Goal: Task Accomplishment & Management: Manage account settings

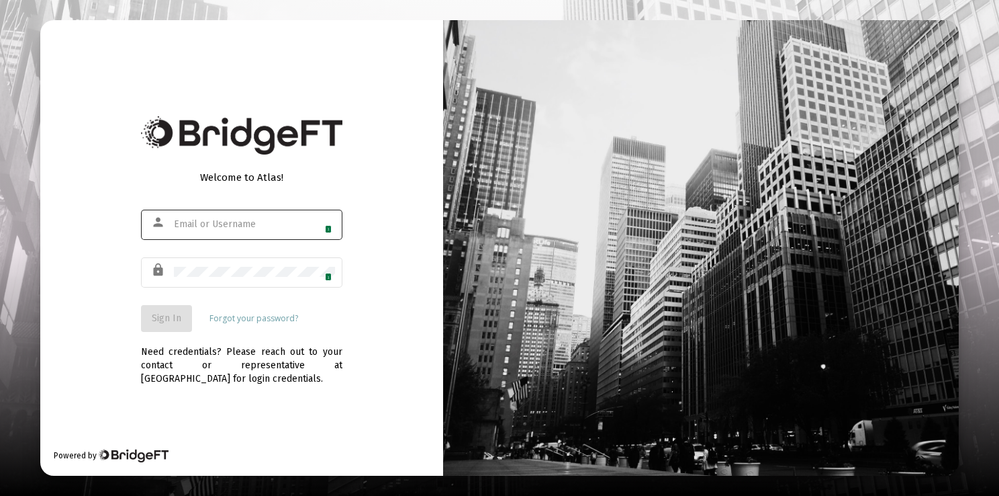
click at [265, 218] on div "1" at bounding box center [254, 224] width 161 height 33
click at [325, 226] on span "1" at bounding box center [328, 229] width 7 height 8
type input "connie@adkretirement.com"
click at [171, 319] on span "Sign In" at bounding box center [167, 317] width 30 height 11
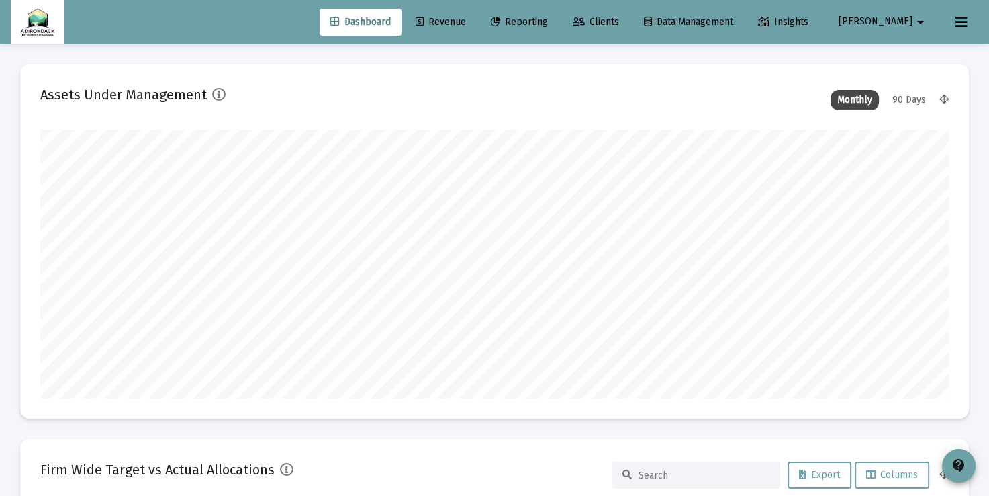
scroll to position [269, 908]
type input "2025-09-03"
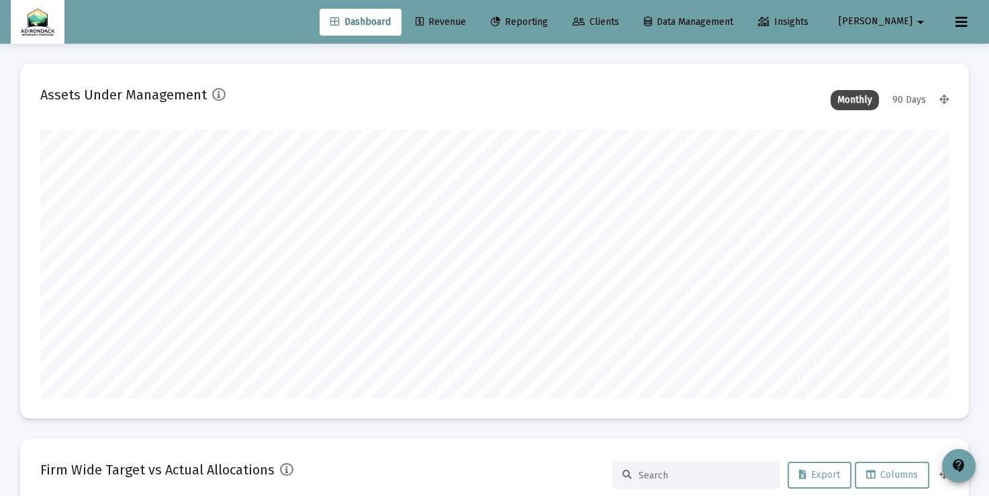
click at [466, 26] on span "Revenue" at bounding box center [441, 21] width 50 height 11
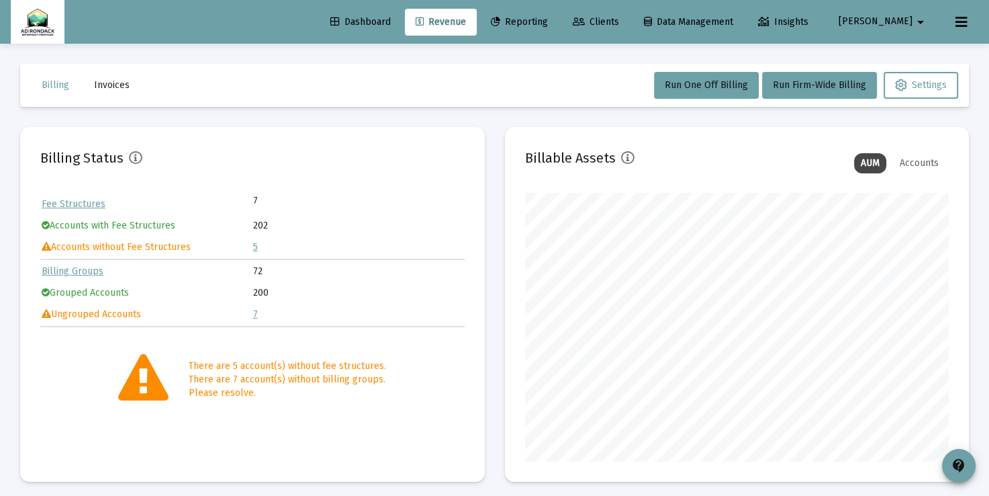
scroll to position [269, 424]
click at [619, 24] on span "Clients" at bounding box center [596, 21] width 46 height 11
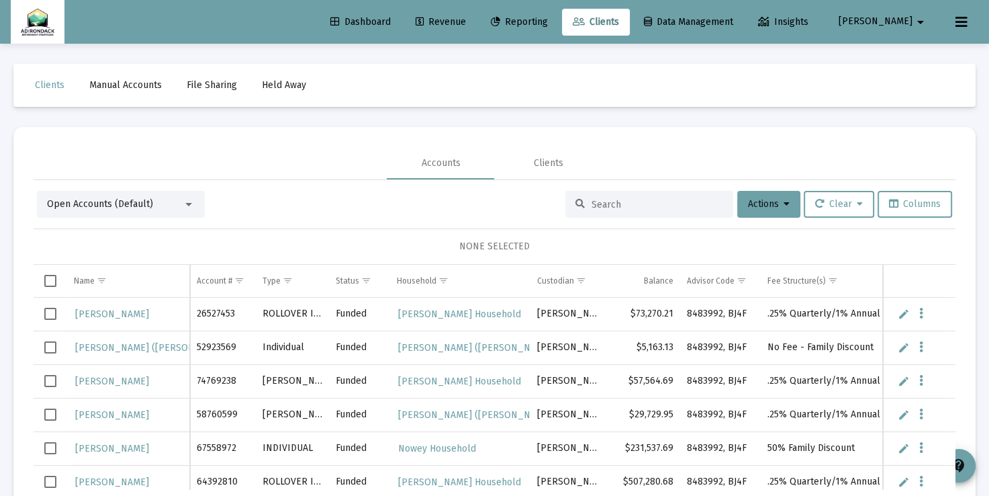
click at [190, 203] on div at bounding box center [188, 204] width 7 height 3
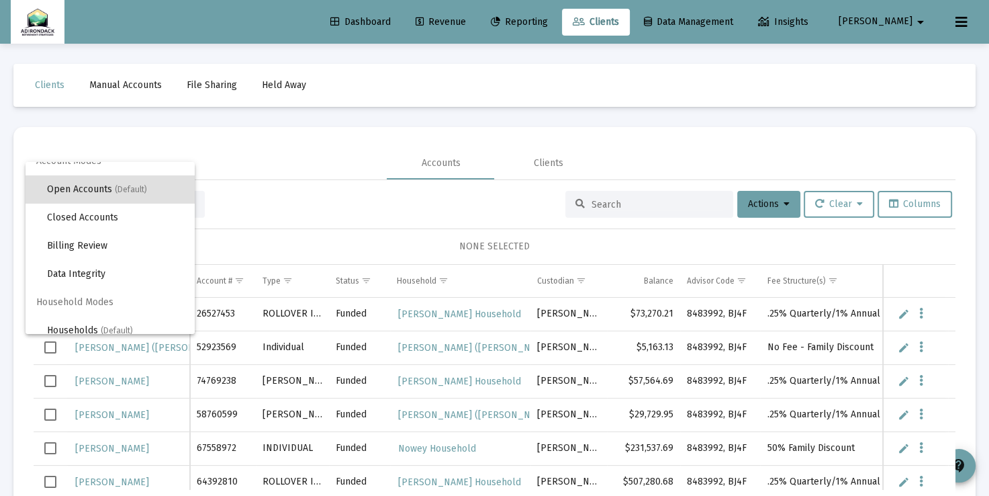
scroll to position [25, 0]
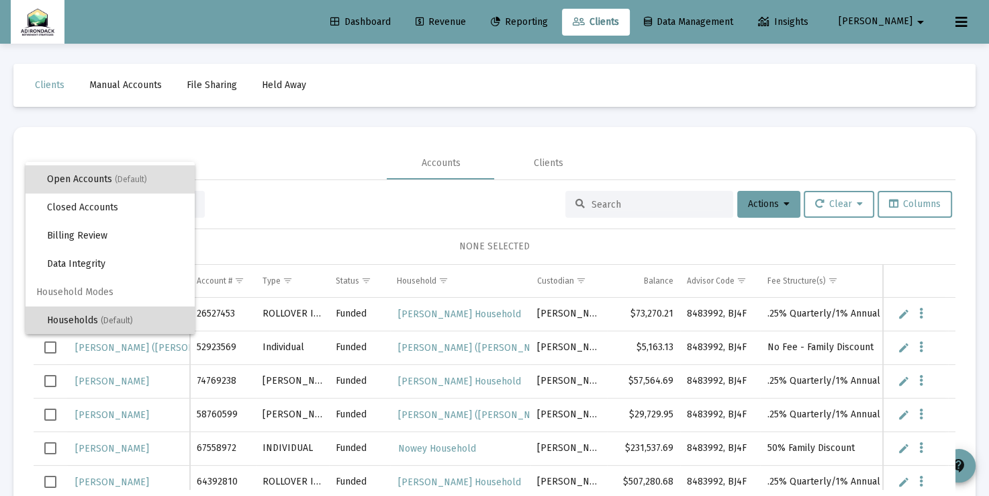
click at [132, 316] on span "(Default)" at bounding box center [117, 320] width 32 height 9
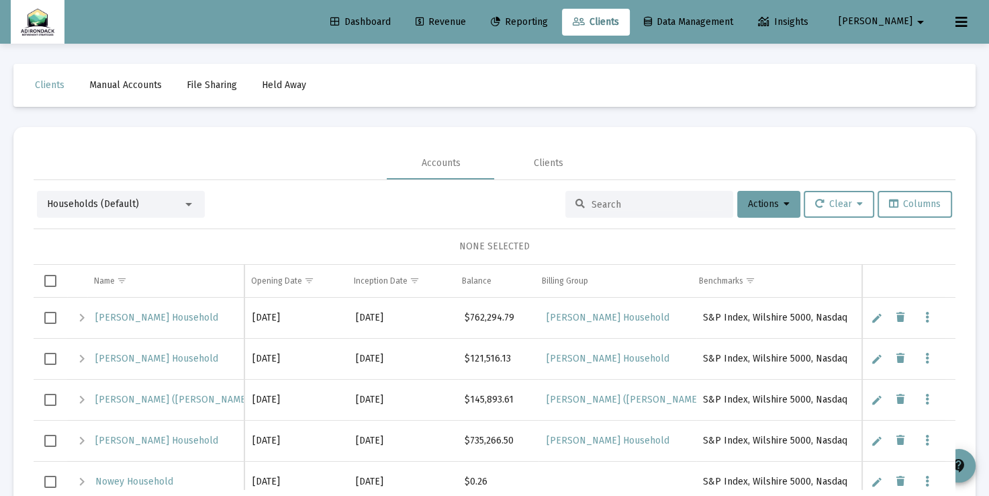
scroll to position [0, 0]
click at [601, 202] on input at bounding box center [658, 204] width 132 height 11
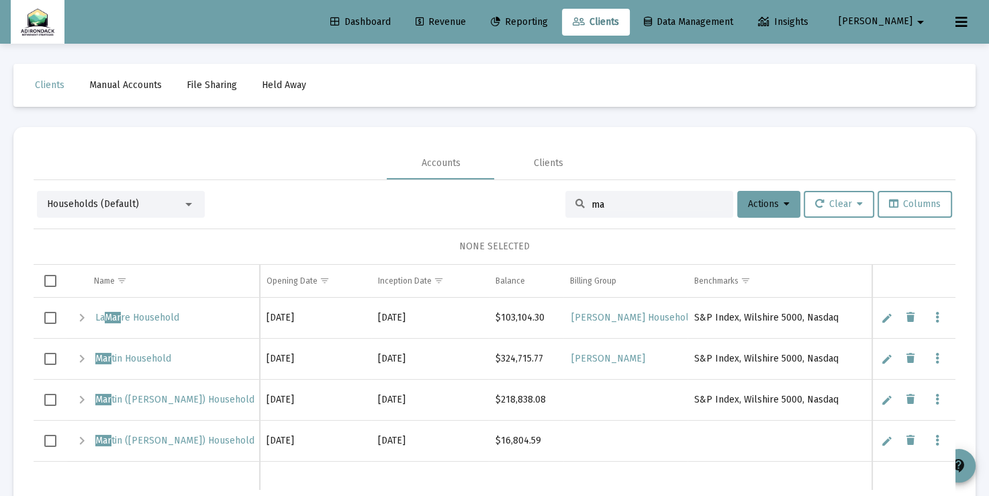
type input "m"
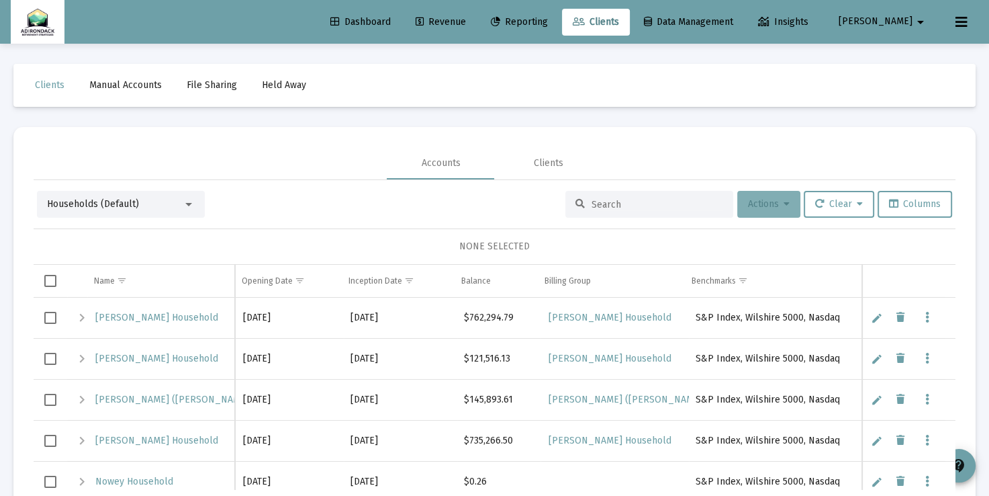
click at [787, 203] on button "Actions" at bounding box center [768, 204] width 63 height 27
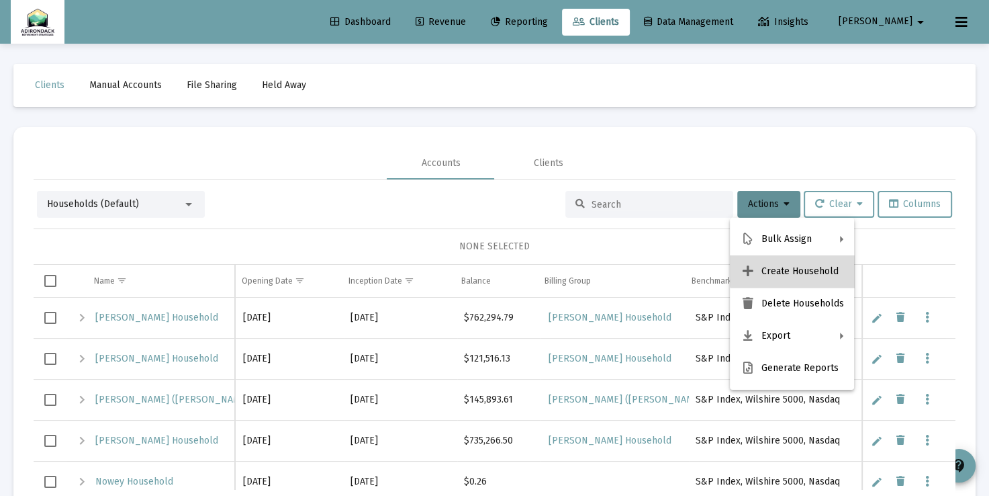
click at [799, 267] on button "Create Household" at bounding box center [792, 271] width 124 height 32
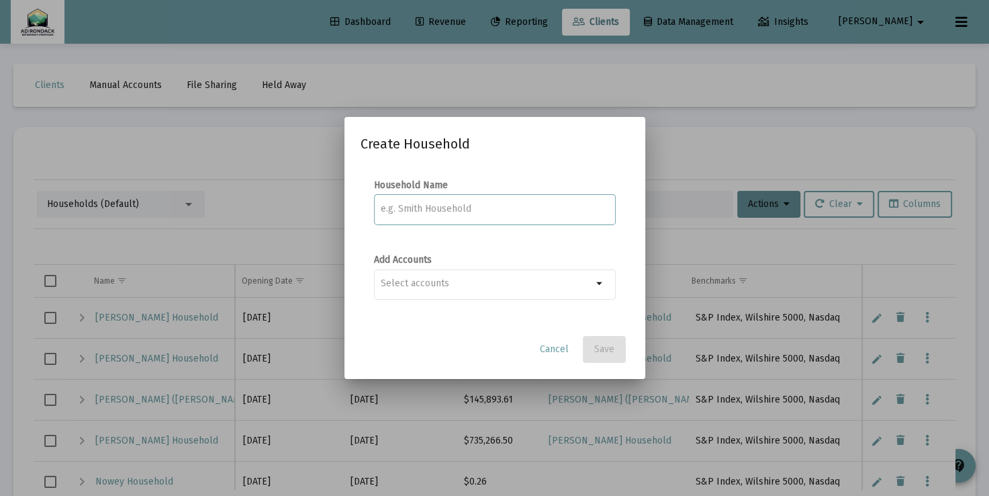
click at [567, 206] on input at bounding box center [495, 208] width 228 height 11
type input "Marioles Household"
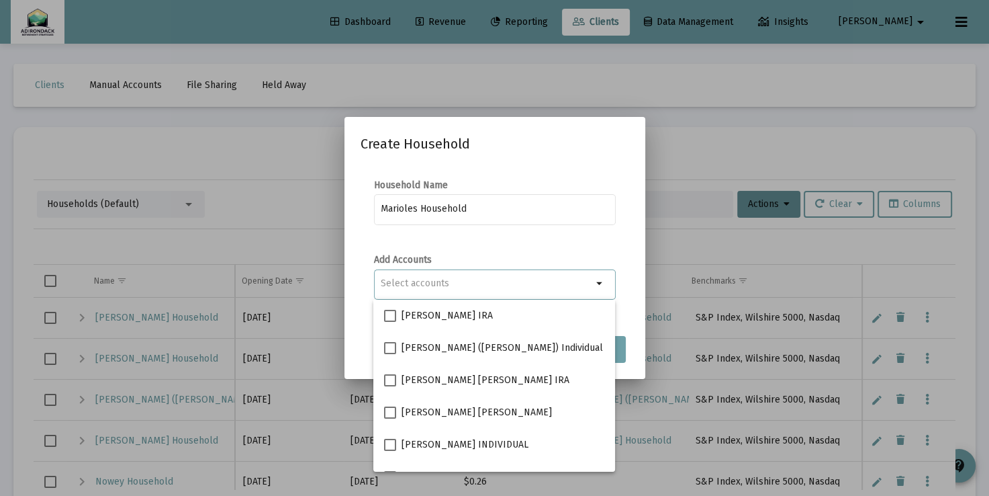
click at [576, 275] on div "Selection" at bounding box center [486, 283] width 217 height 16
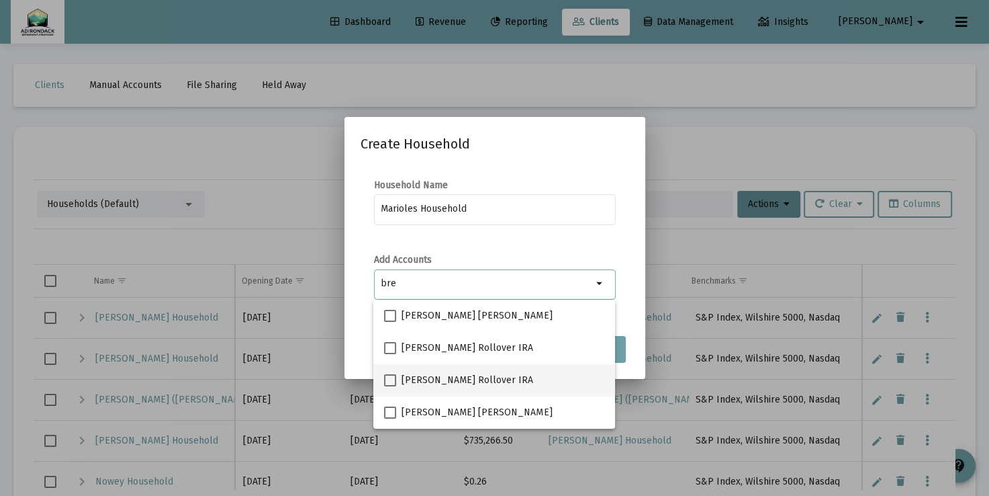
type input "bre"
click at [388, 380] on span at bounding box center [390, 380] width 12 height 12
click at [390, 386] on input "Brenda Marioles Rollover IRA" at bounding box center [390, 386] width 1 height 1
checkbox input "true"
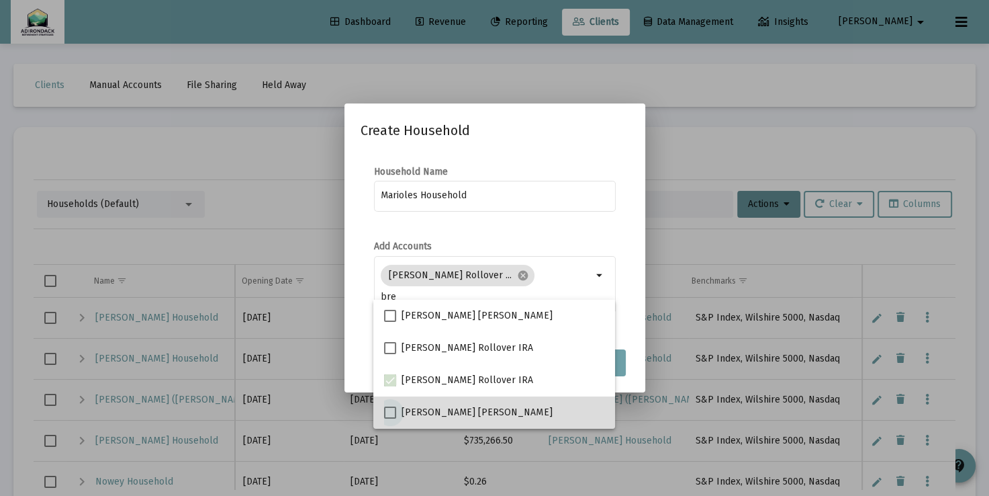
click at [394, 410] on span at bounding box center [390, 412] width 12 height 12
click at [390, 418] on input "Brenda Marioles Roth IRA" at bounding box center [390, 418] width 1 height 1
checkbox input "true"
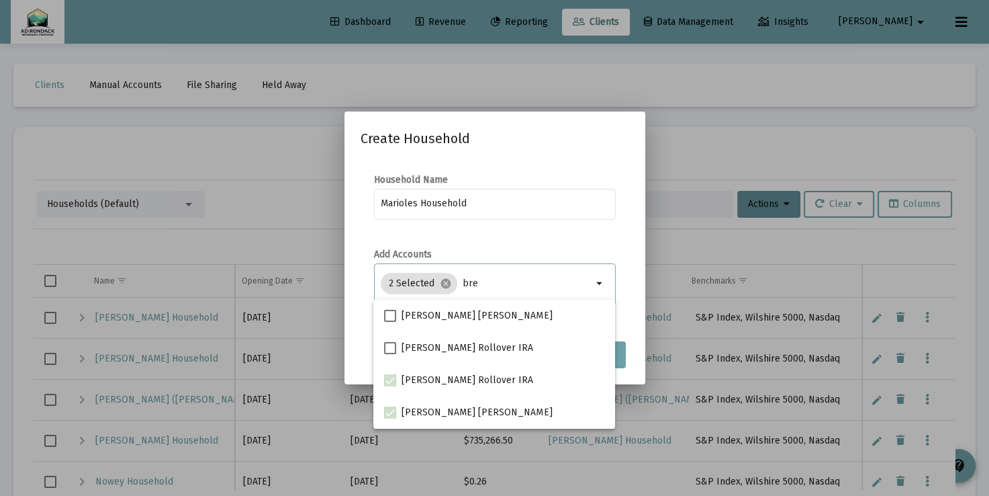
click at [477, 279] on input "bre" at bounding box center [528, 283] width 130 height 11
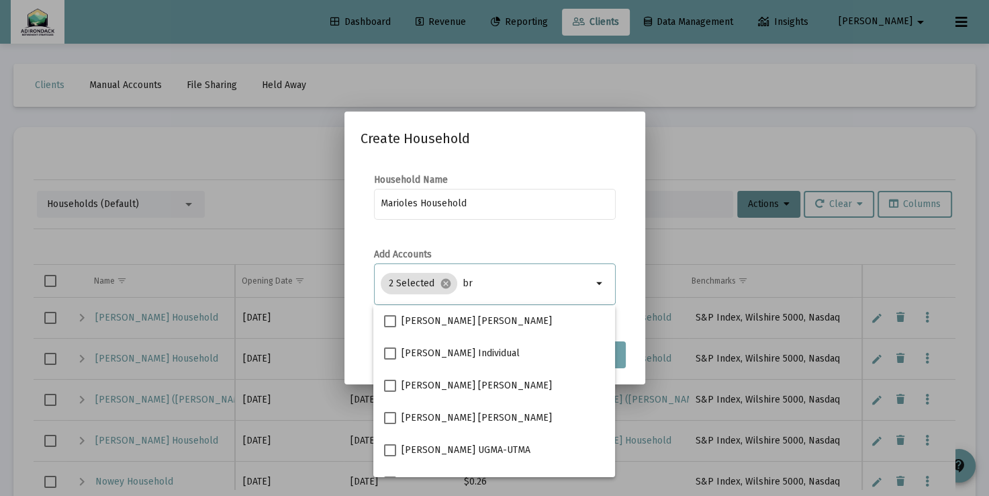
type input "b"
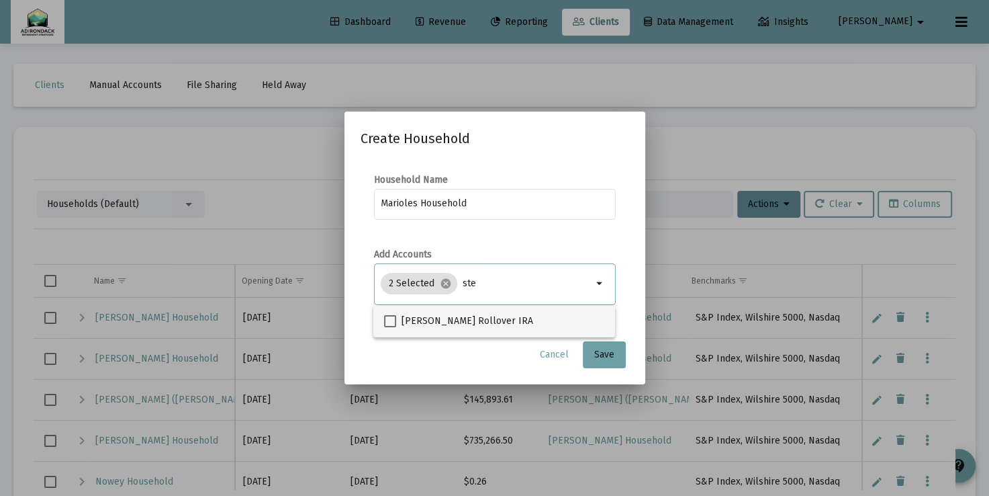
type input "ste"
click at [390, 322] on span at bounding box center [390, 321] width 12 height 12
click at [390, 327] on input "Stephen Marioles Rollover IRA" at bounding box center [390, 327] width 1 height 1
checkbox input "true"
click at [489, 285] on input "ste" at bounding box center [528, 283] width 130 height 11
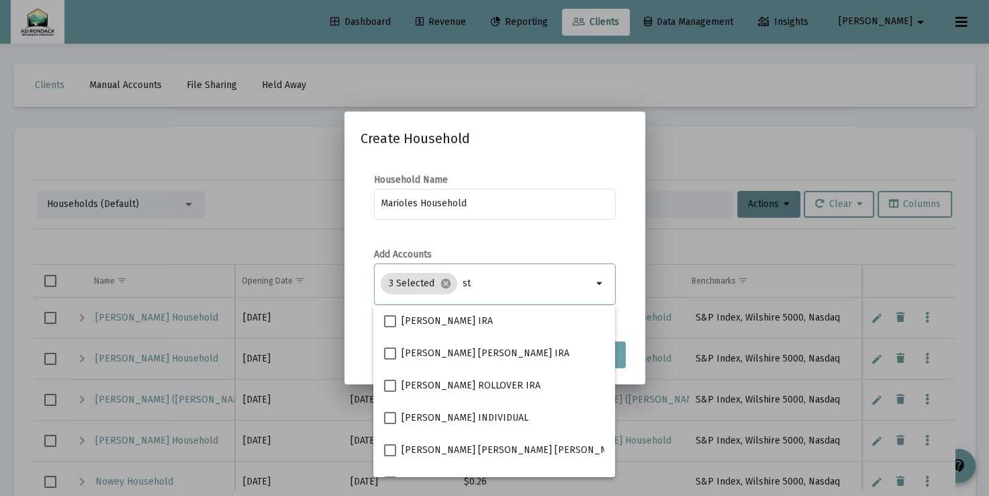
type input "s"
click at [633, 286] on mat-dialog-content "Household Name Marioles Household Add Accounts 3 Selected cancel arrow_drop_down" at bounding box center [495, 246] width 301 height 173
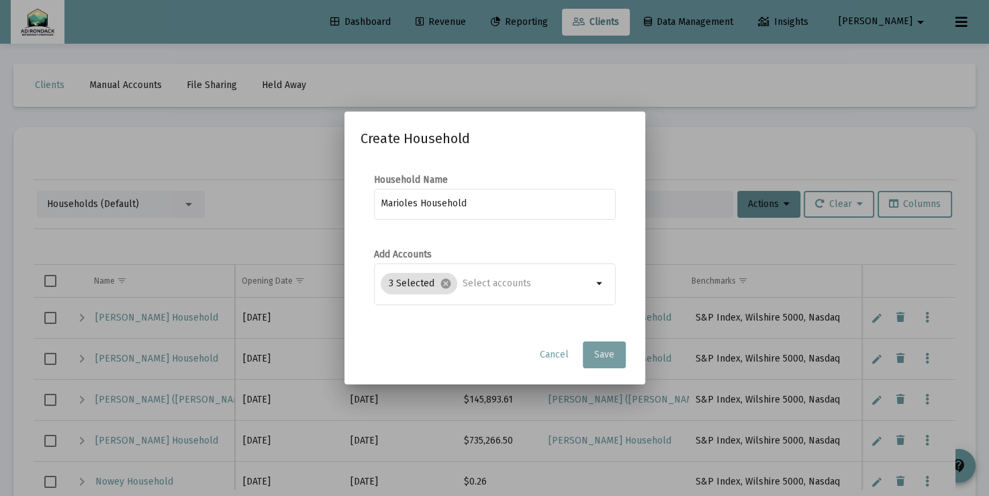
click at [608, 348] on button "Save" at bounding box center [604, 354] width 43 height 27
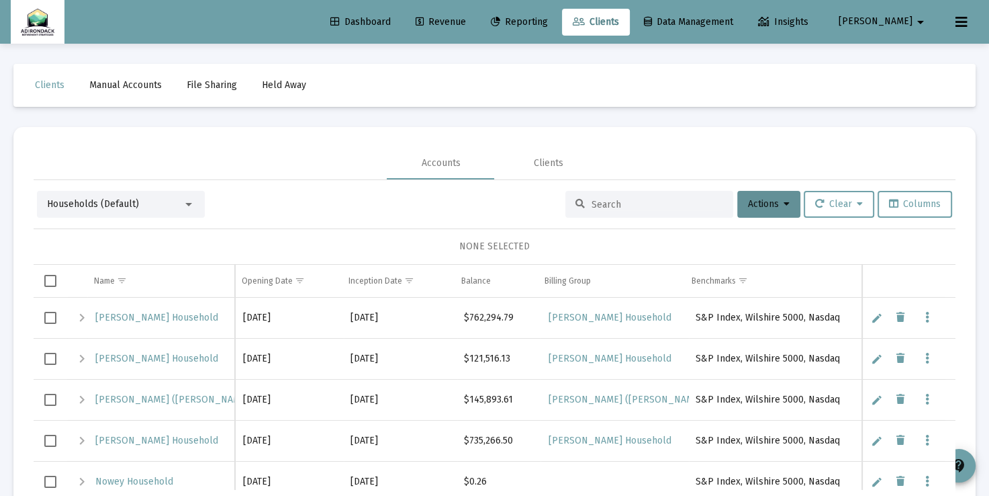
click at [191, 200] on div at bounding box center [189, 204] width 12 height 11
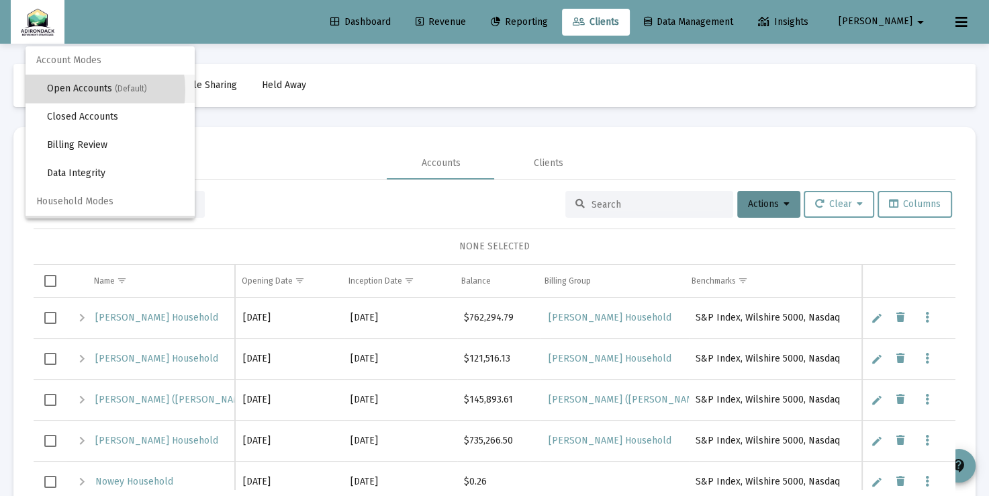
click at [78, 90] on span "Open Accounts (Default)" at bounding box center [115, 89] width 137 height 28
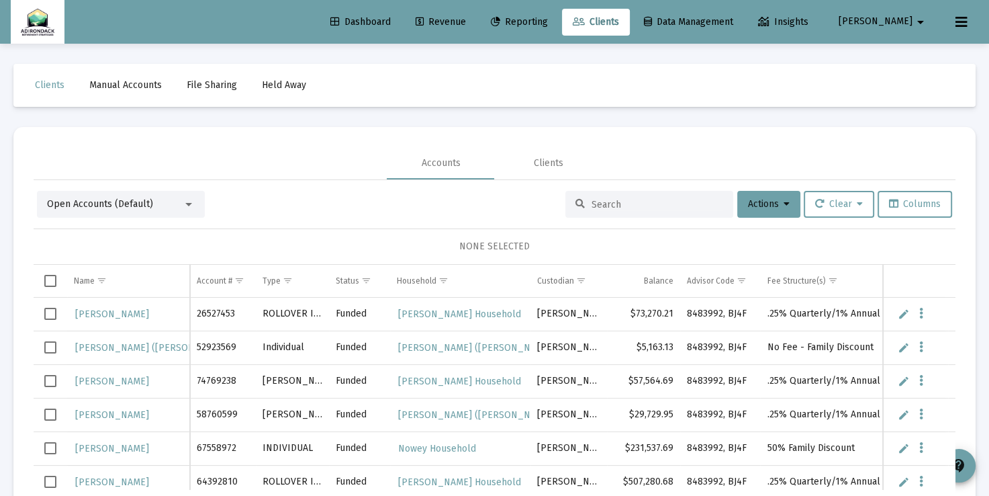
click at [655, 200] on input at bounding box center [658, 204] width 132 height 11
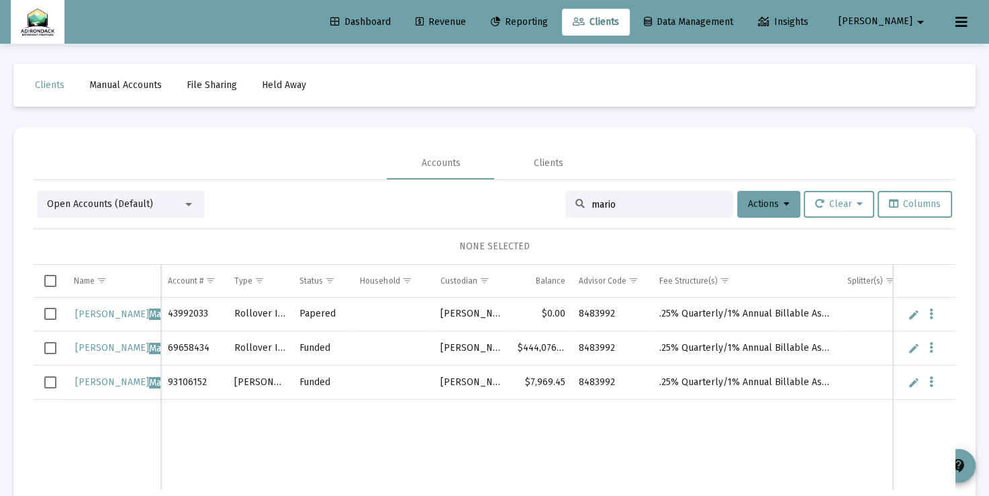
type input "mario"
click at [51, 277] on span "Select all" at bounding box center [50, 281] width 12 height 12
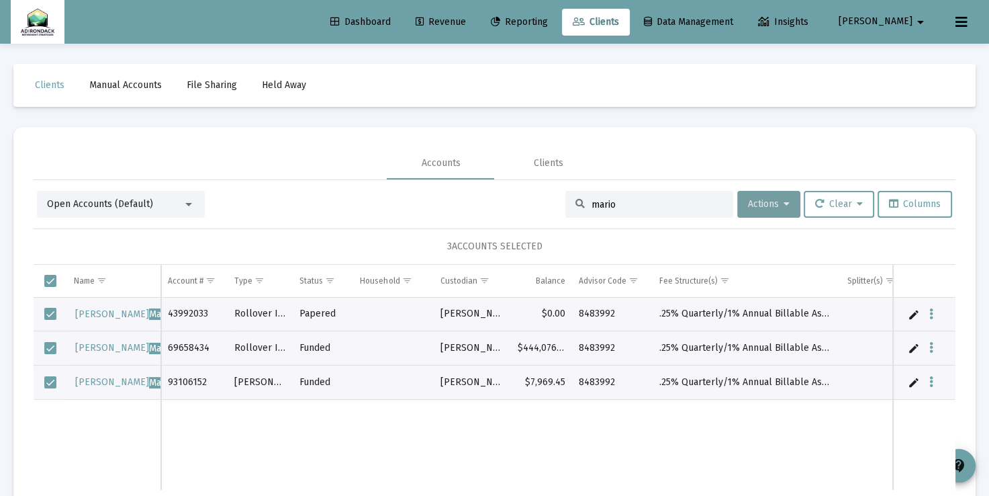
click at [784, 200] on icon at bounding box center [787, 203] width 6 height 9
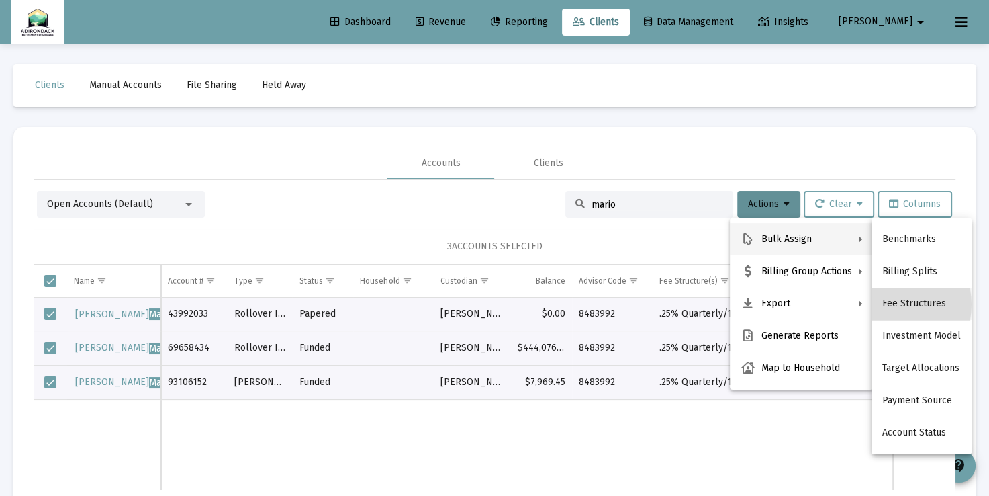
click at [893, 304] on button "Fee Structures" at bounding box center [922, 303] width 100 height 32
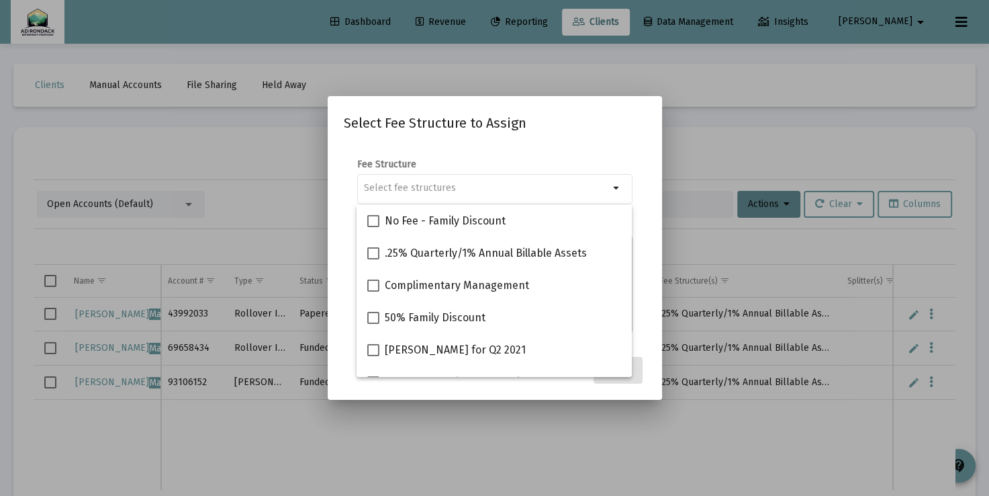
click at [893, 304] on div at bounding box center [494, 248] width 989 height 496
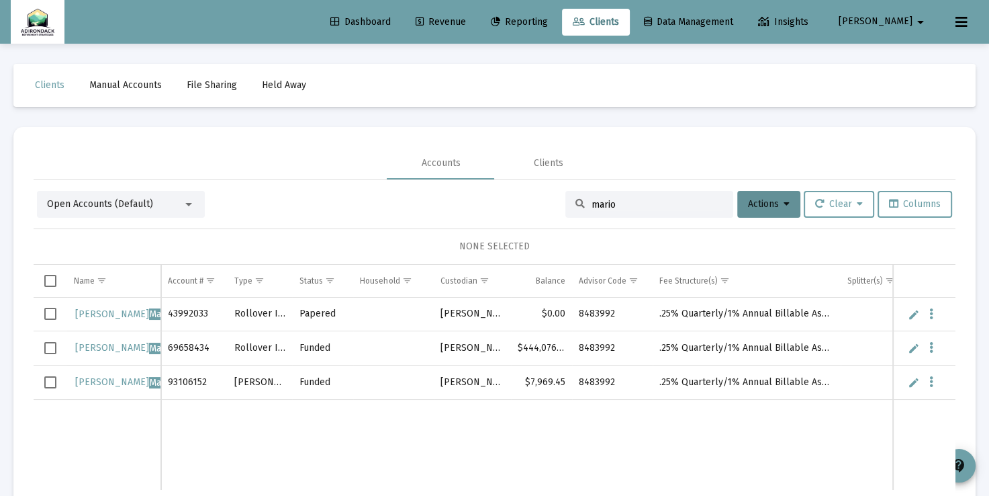
click at [188, 200] on div at bounding box center [189, 204] width 12 height 11
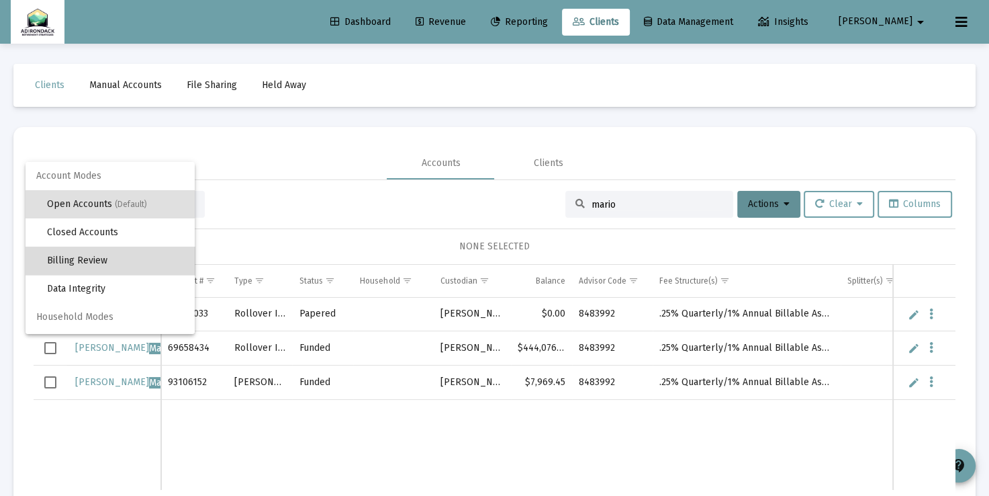
click at [158, 258] on span "Billing Review" at bounding box center [115, 260] width 137 height 28
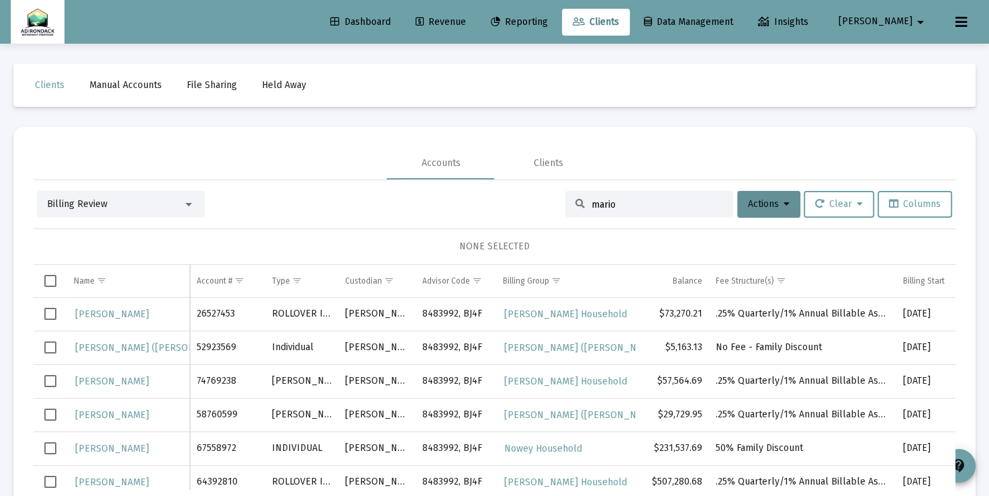
click at [616, 203] on input "mario" at bounding box center [658, 204] width 132 height 11
drag, startPoint x: 630, startPoint y: 203, endPoint x: 580, endPoint y: 199, distance: 49.9
click at [580, 199] on div "mario" at bounding box center [649, 204] width 168 height 27
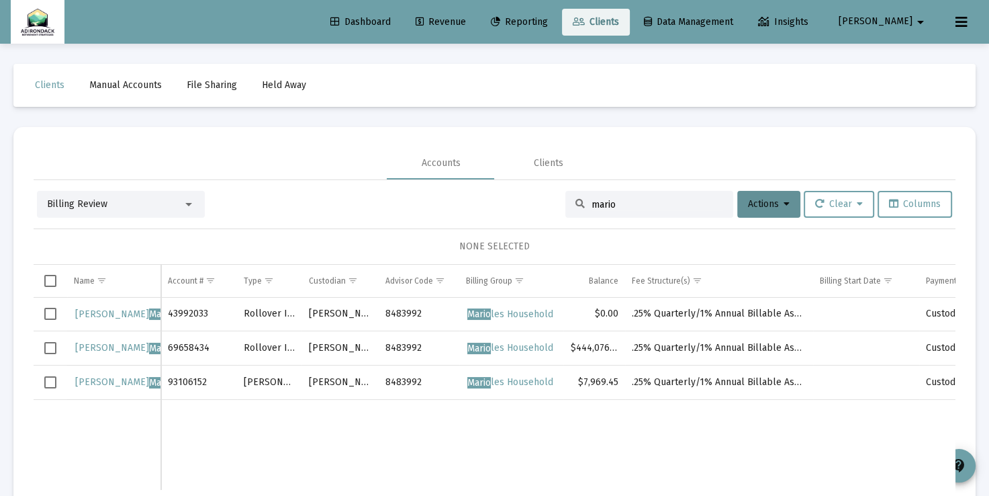
click at [610, 24] on link "Clients" at bounding box center [596, 22] width 68 height 27
click at [184, 200] on div at bounding box center [189, 204] width 12 height 11
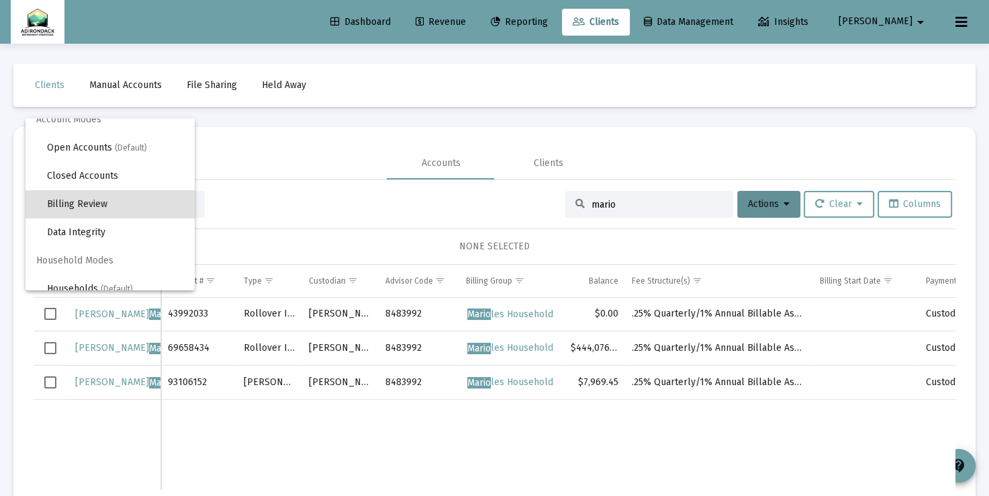
scroll to position [25, 0]
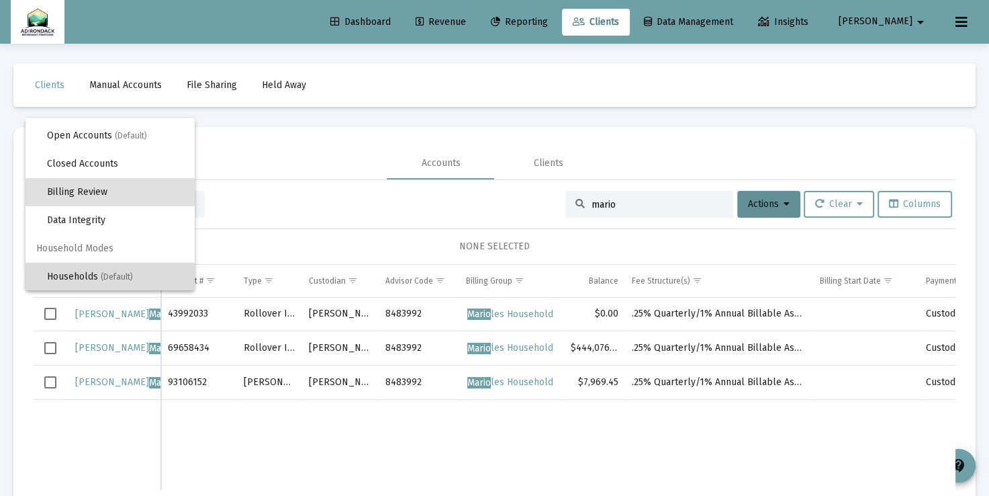
click at [137, 276] on span "Households (Default)" at bounding box center [115, 277] width 137 height 28
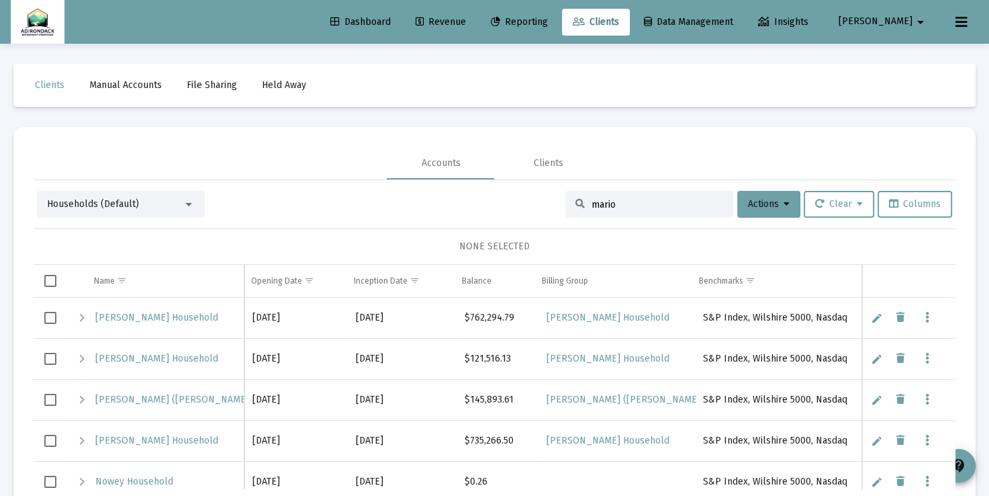
drag, startPoint x: 650, startPoint y: 202, endPoint x: 571, endPoint y: 205, distance: 79.3
click at [571, 205] on div "mario" at bounding box center [649, 204] width 168 height 27
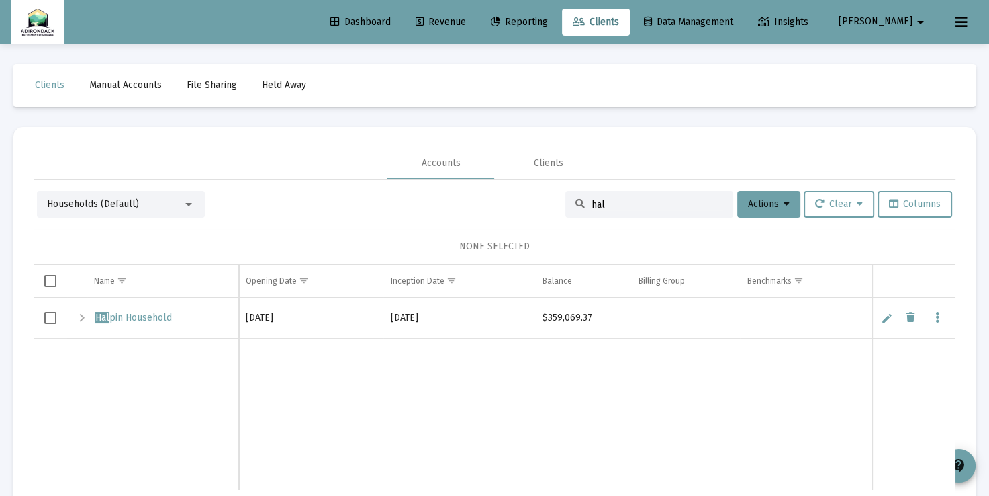
click at [79, 318] on div "Expand" at bounding box center [82, 318] width 16 height 16
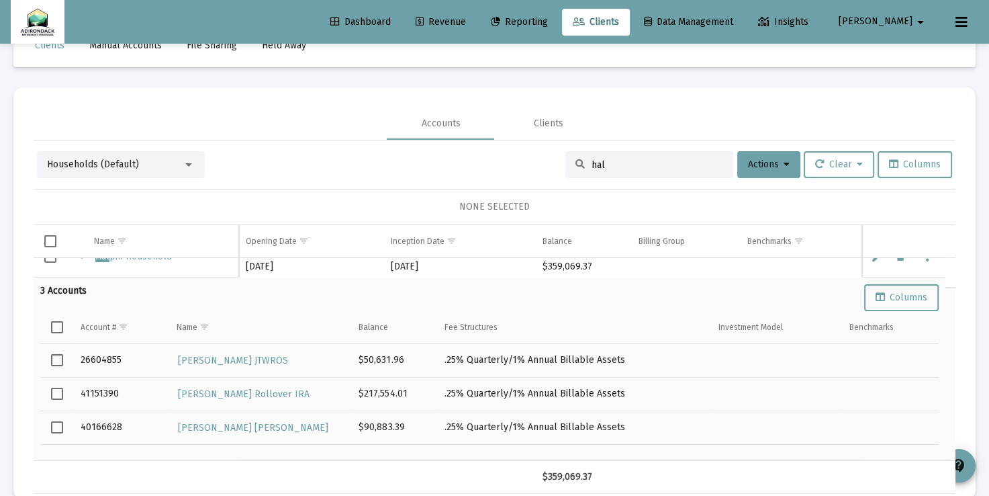
scroll to position [0, 0]
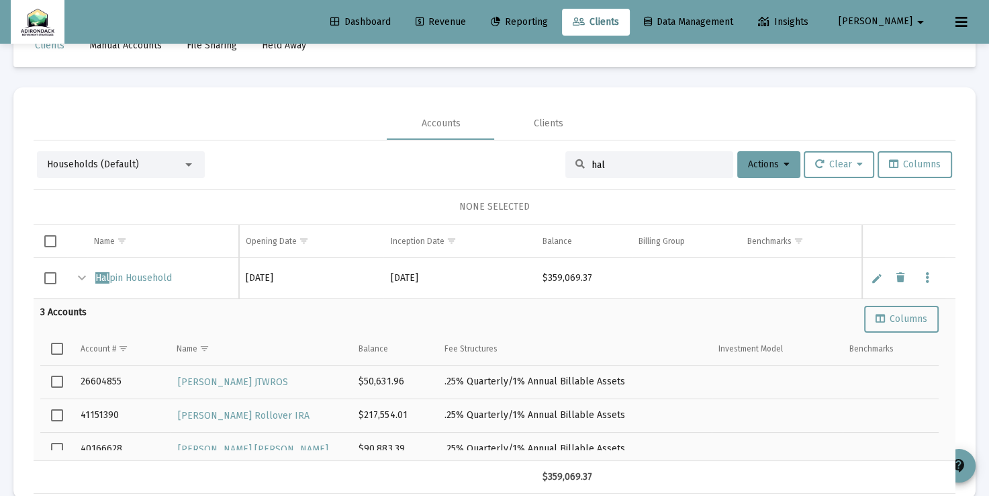
drag, startPoint x: 646, startPoint y: 165, endPoint x: 548, endPoint y: 159, distance: 98.2
click at [548, 159] on div "Households (Default) hal Actions Clear Columns" at bounding box center [494, 164] width 915 height 27
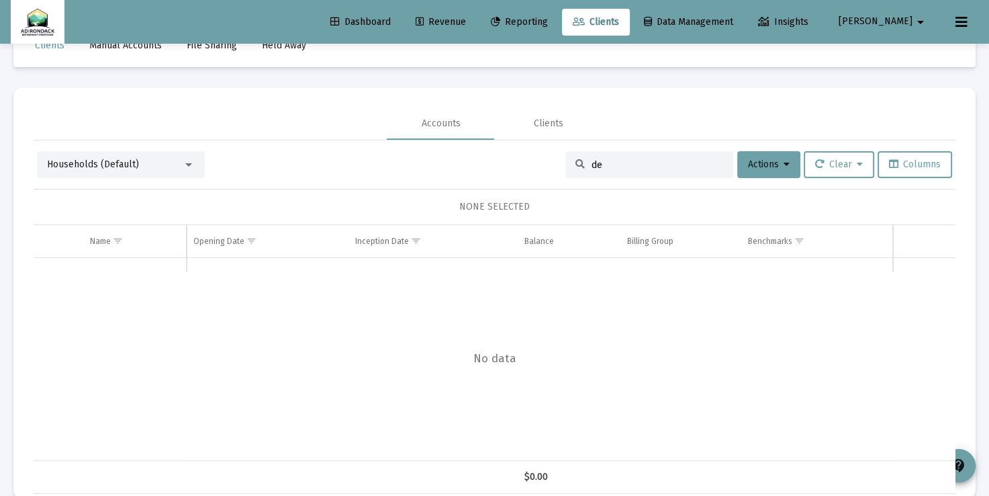
type input "d"
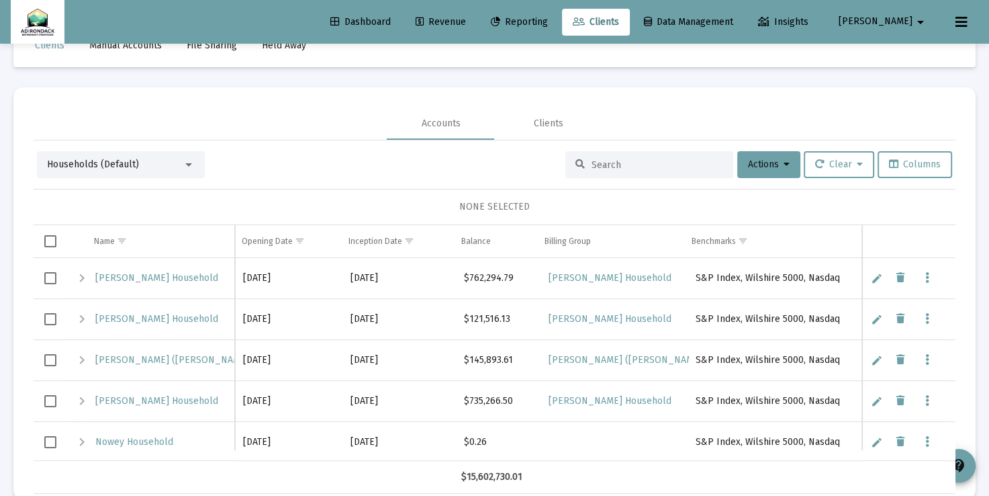
drag, startPoint x: 621, startPoint y: 165, endPoint x: 614, endPoint y: 164, distance: 6.7
click at [614, 164] on input at bounding box center [658, 164] width 132 height 11
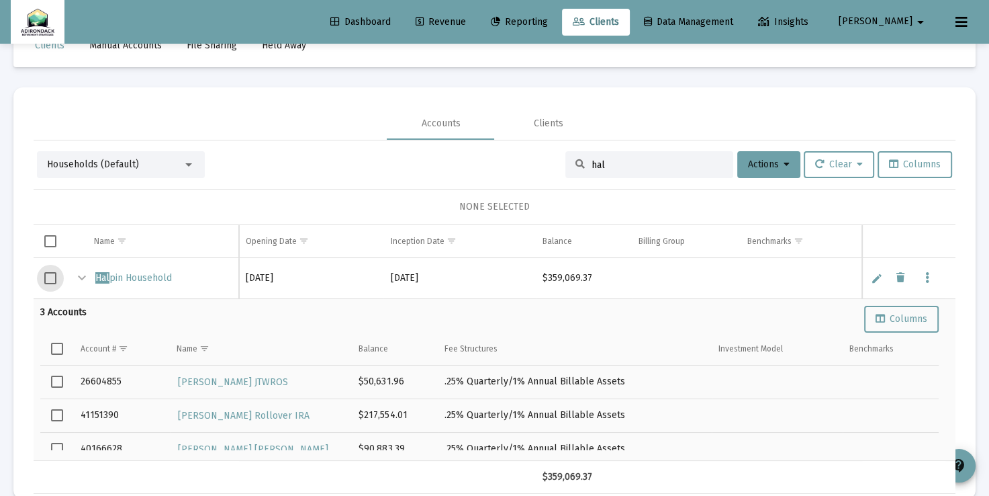
click at [46, 275] on span "Select row" at bounding box center [50, 278] width 12 height 12
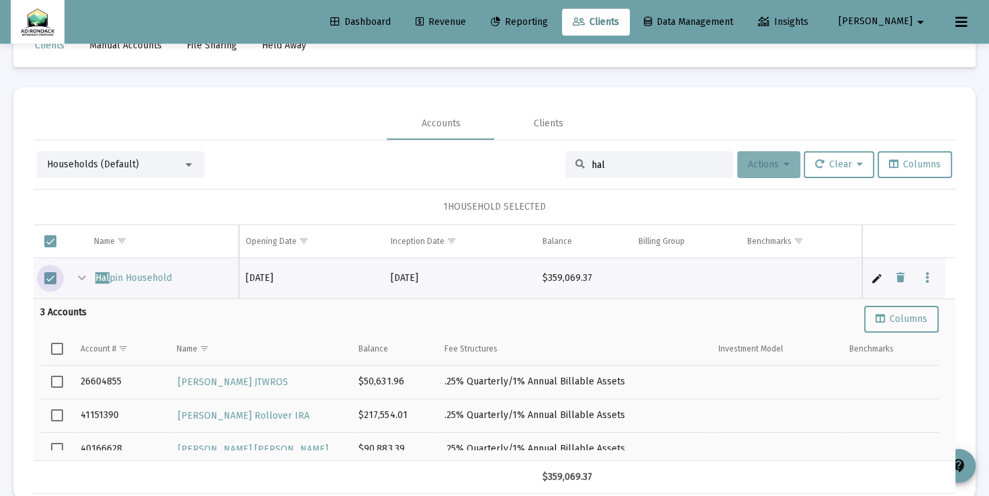
click at [784, 161] on icon at bounding box center [787, 164] width 6 height 9
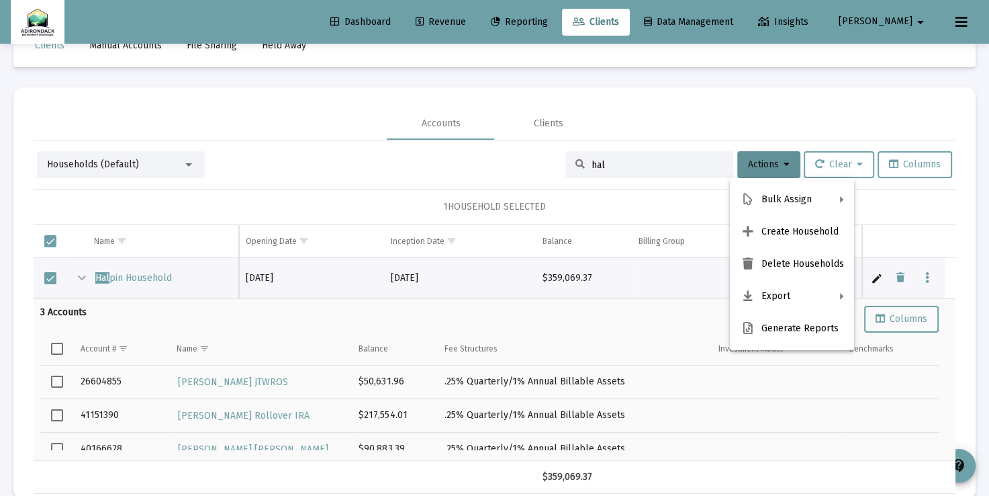
click at [191, 165] on div at bounding box center [494, 248] width 989 height 496
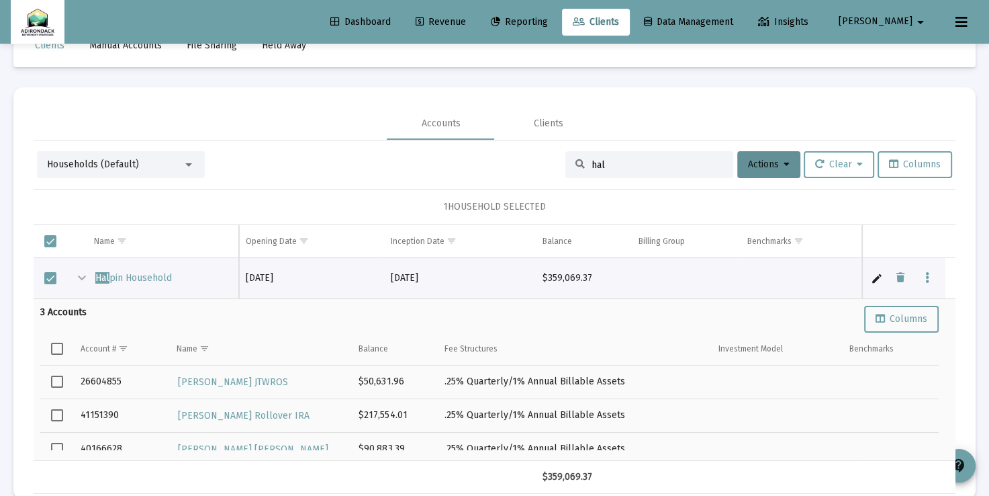
click at [191, 165] on div at bounding box center [188, 164] width 7 height 3
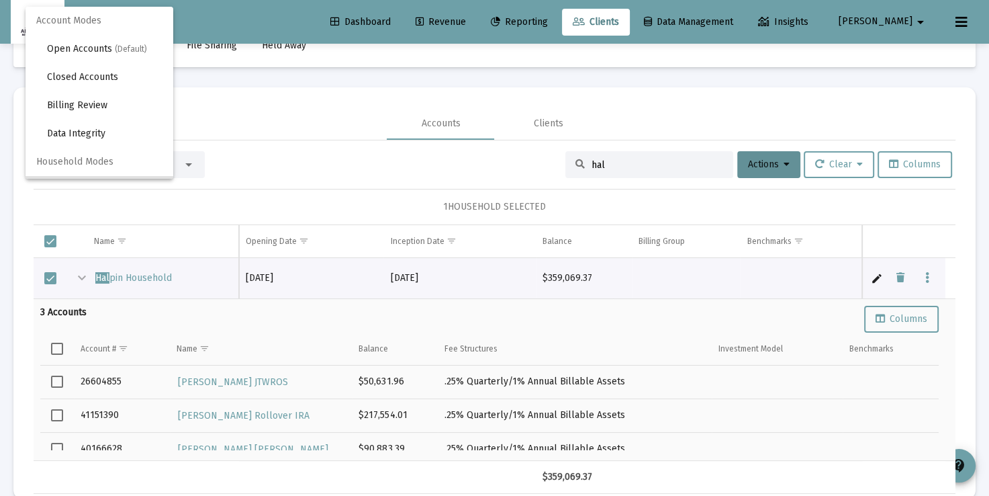
scroll to position [26, 0]
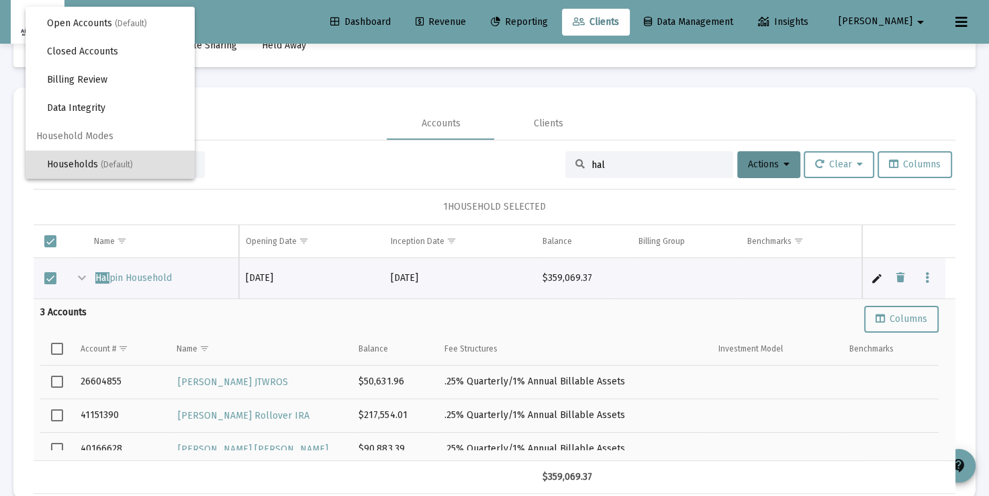
click at [257, 162] on div at bounding box center [494, 248] width 989 height 496
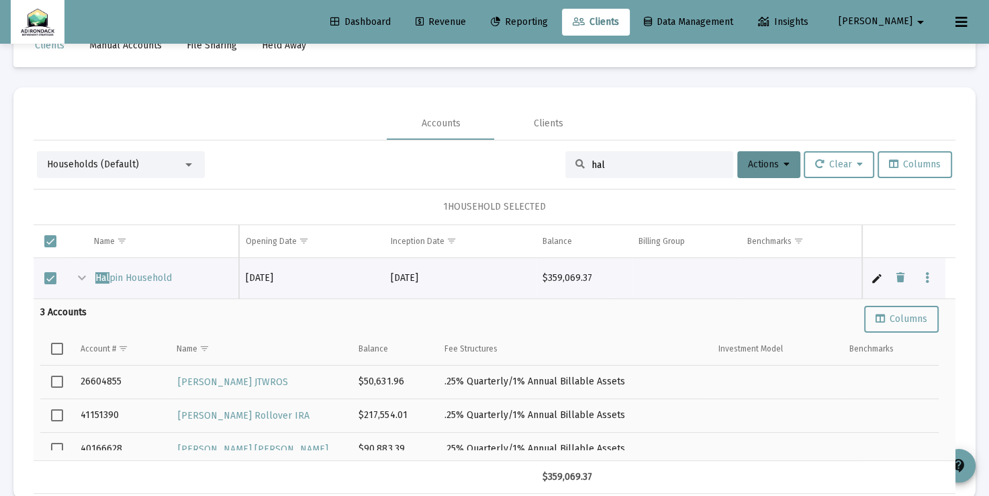
click at [194, 161] on div at bounding box center [189, 164] width 12 height 11
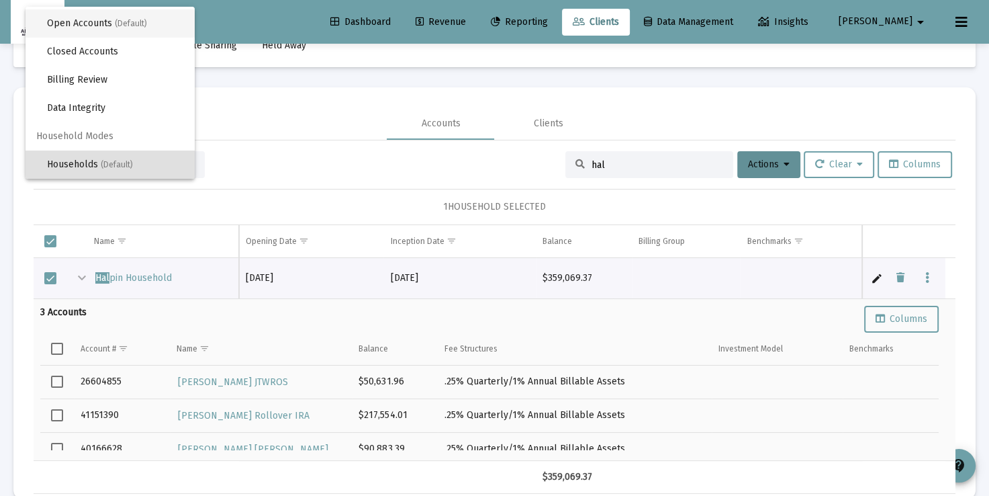
click at [136, 26] on span "(Default)" at bounding box center [131, 23] width 32 height 9
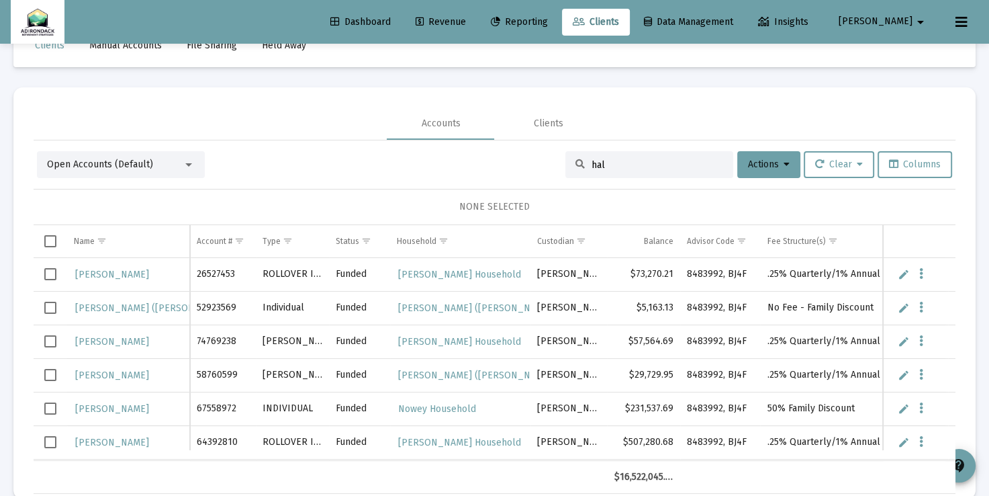
drag, startPoint x: 635, startPoint y: 166, endPoint x: 578, endPoint y: 159, distance: 57.5
click at [578, 159] on div "hal" at bounding box center [649, 164] width 168 height 27
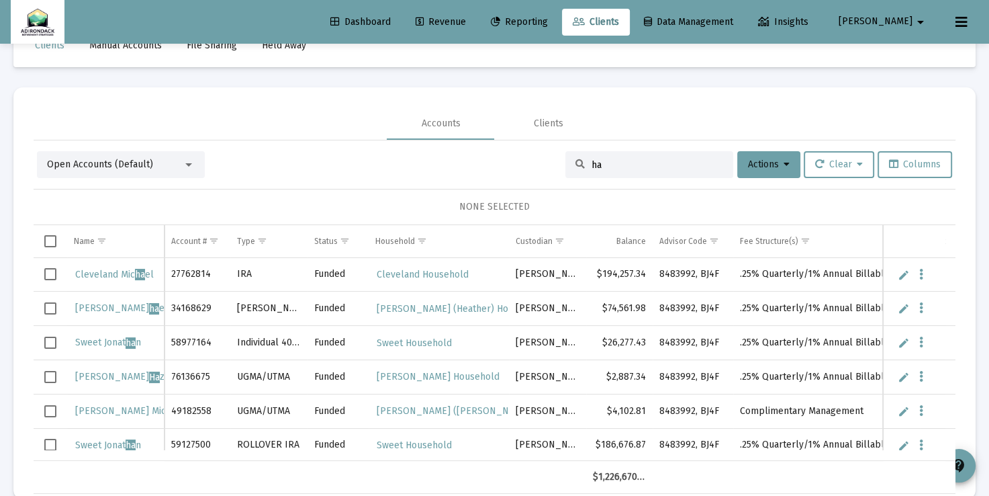
type input "hal"
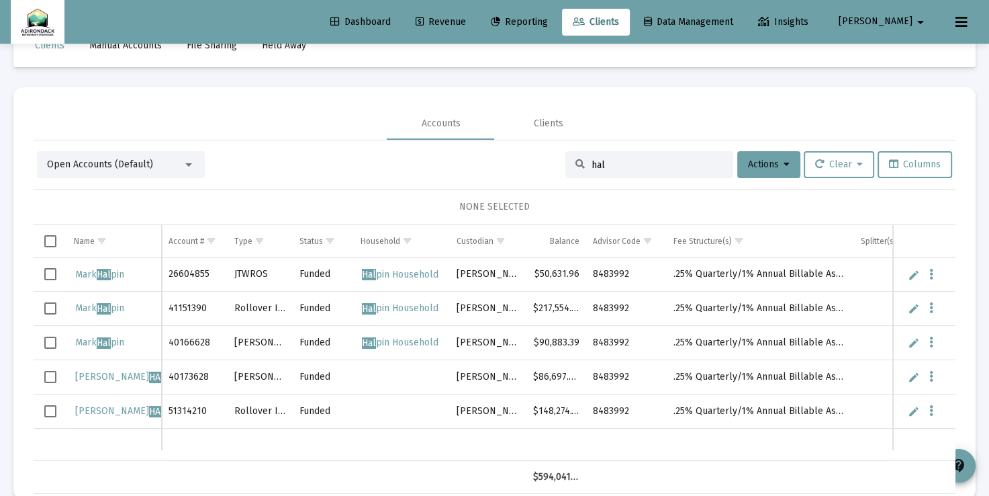
click at [49, 381] on span "Select row" at bounding box center [50, 377] width 12 height 12
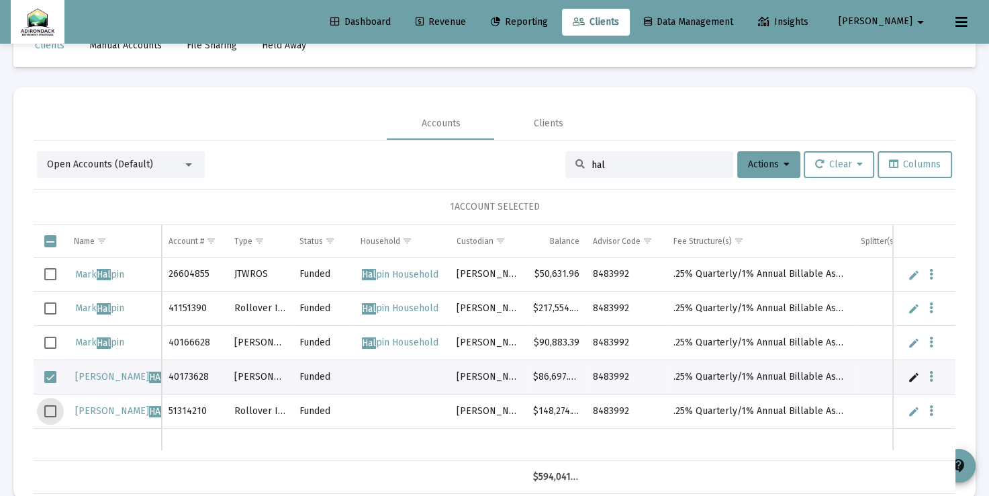
click at [54, 411] on span "Select row" at bounding box center [50, 411] width 12 height 12
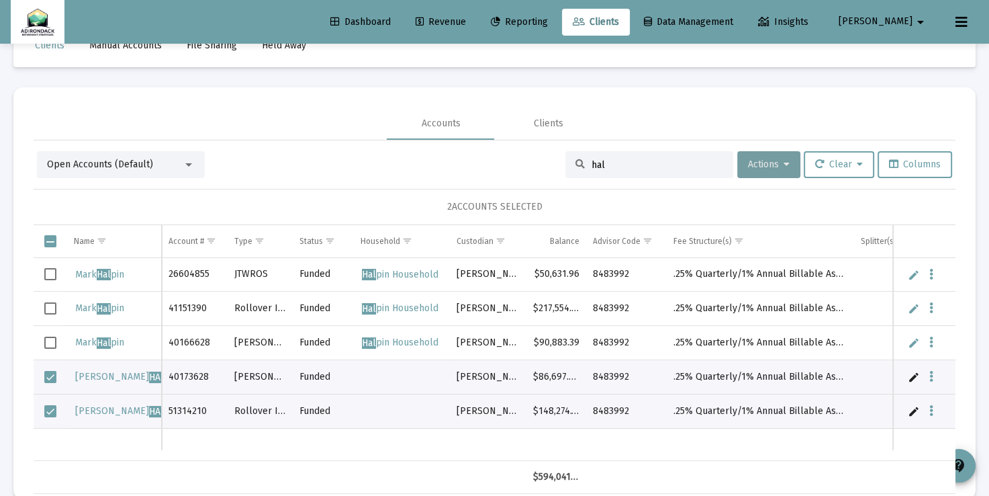
click at [779, 162] on span "Actions" at bounding box center [769, 163] width 42 height 11
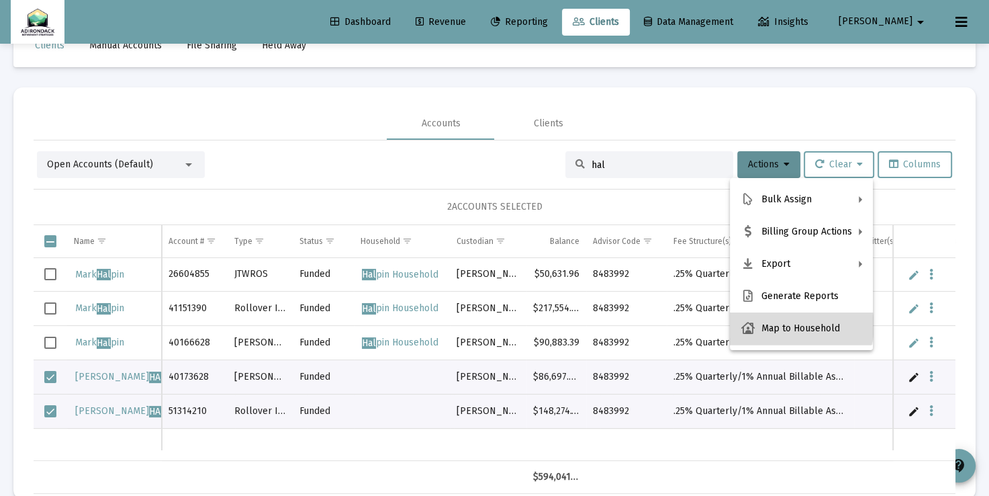
click at [799, 326] on button "Map to Household" at bounding box center [801, 328] width 143 height 32
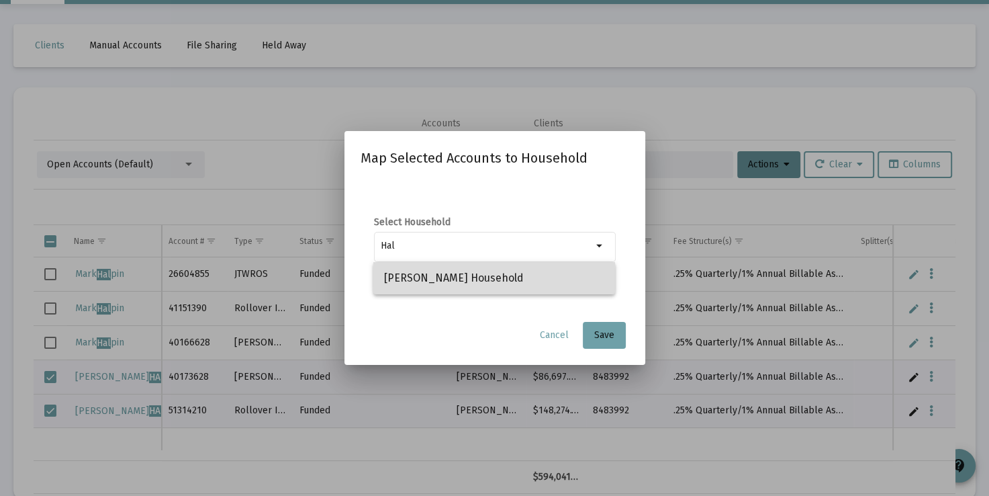
drag, startPoint x: 466, startPoint y: 273, endPoint x: 451, endPoint y: 275, distance: 15.6
click at [451, 275] on span "Halpin Household" at bounding box center [494, 278] width 220 height 32
type input "Halpin Household"
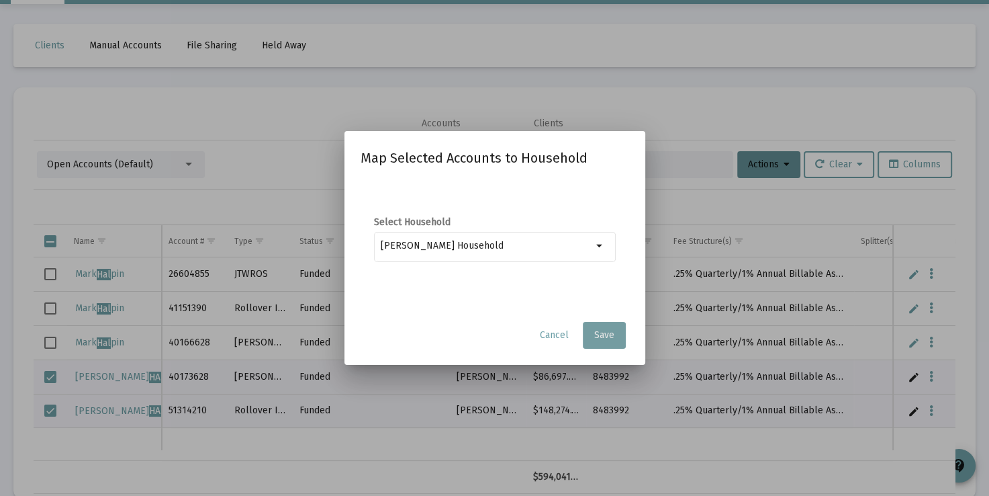
click at [606, 332] on span "Save" at bounding box center [604, 334] width 20 height 11
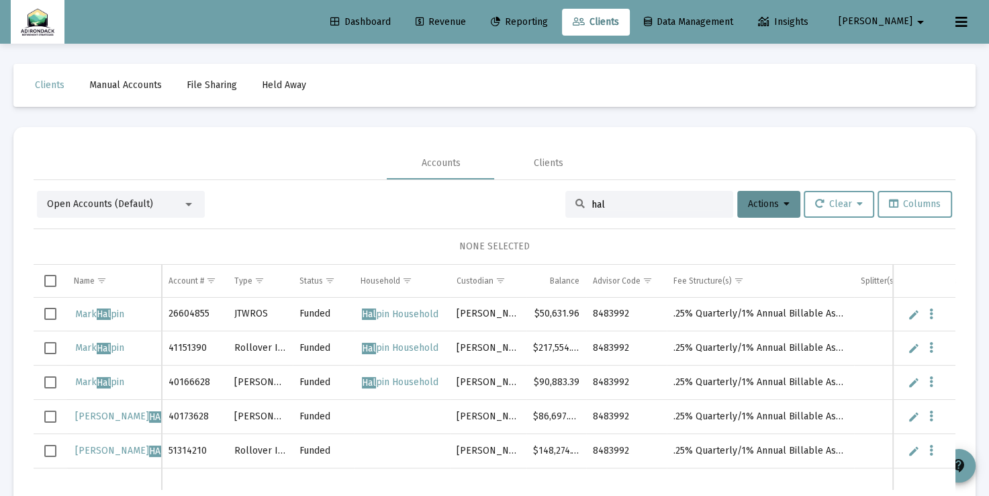
scroll to position [40, 0]
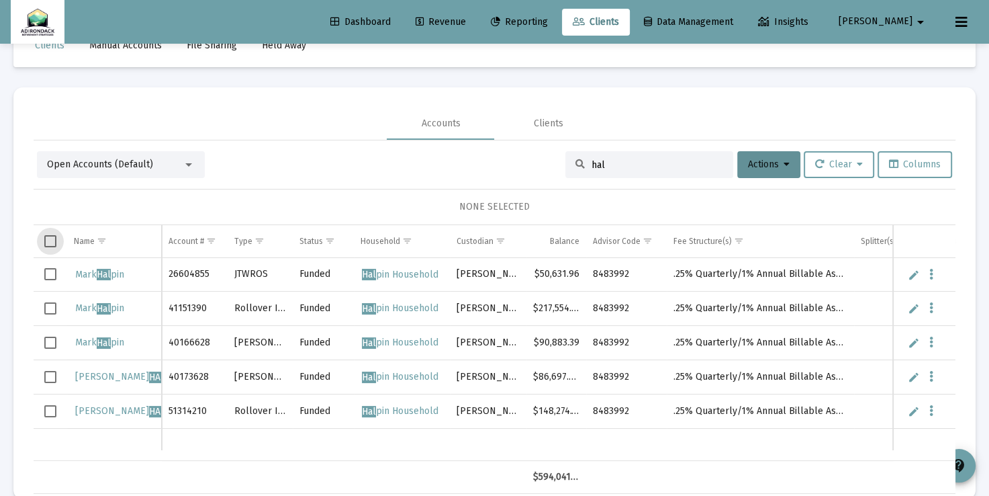
click at [51, 244] on span "Select all" at bounding box center [50, 241] width 12 height 12
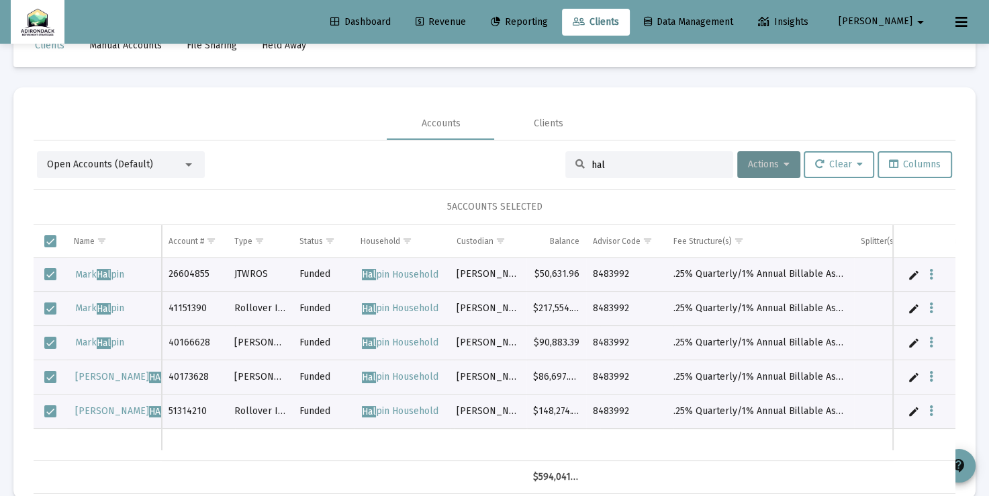
click at [784, 164] on icon at bounding box center [787, 164] width 6 height 9
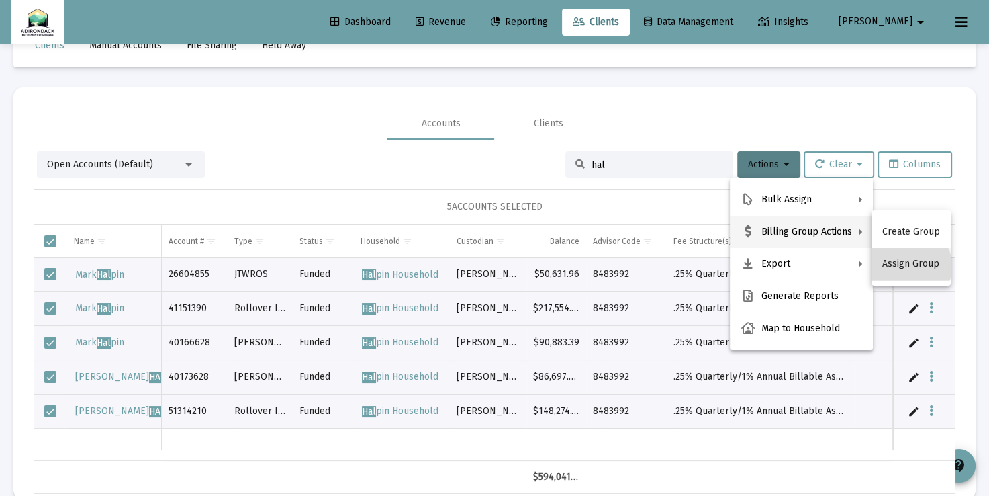
click at [907, 266] on button "Assign Group" at bounding box center [911, 264] width 79 height 32
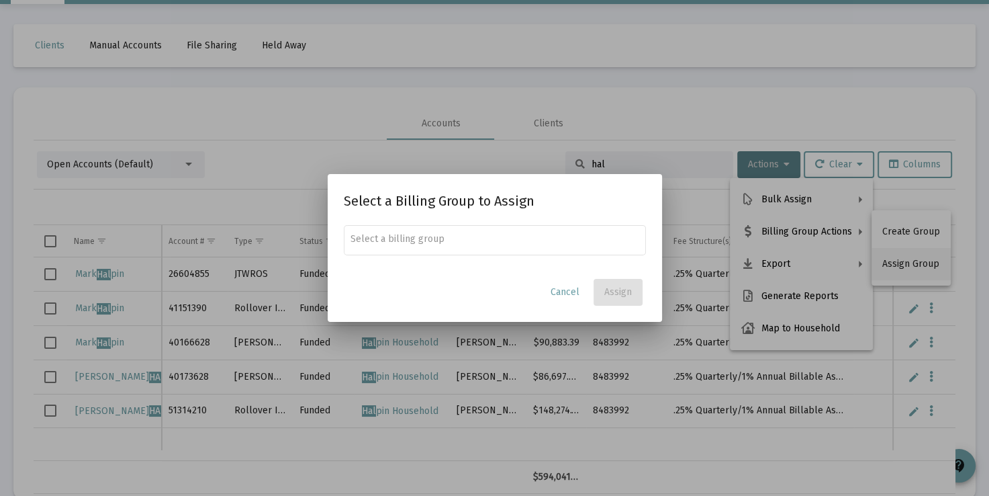
scroll to position [0, 0]
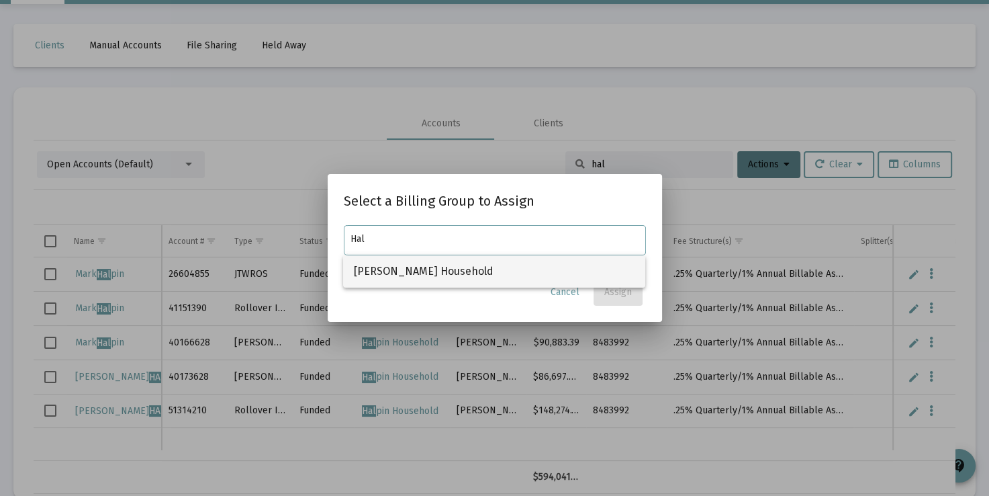
click at [551, 276] on span "Halpin Household" at bounding box center [494, 271] width 281 height 32
type input "Halpin Household"
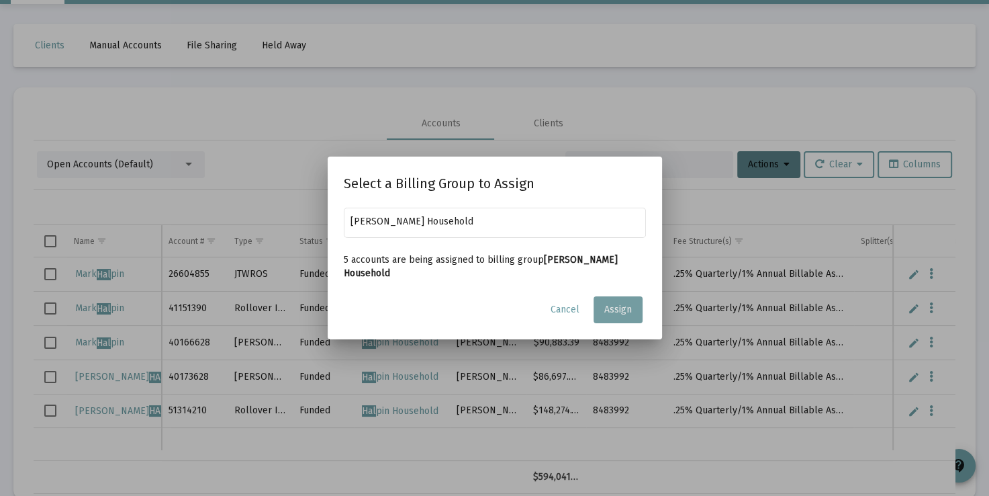
click at [619, 305] on span "Assign" at bounding box center [618, 309] width 28 height 11
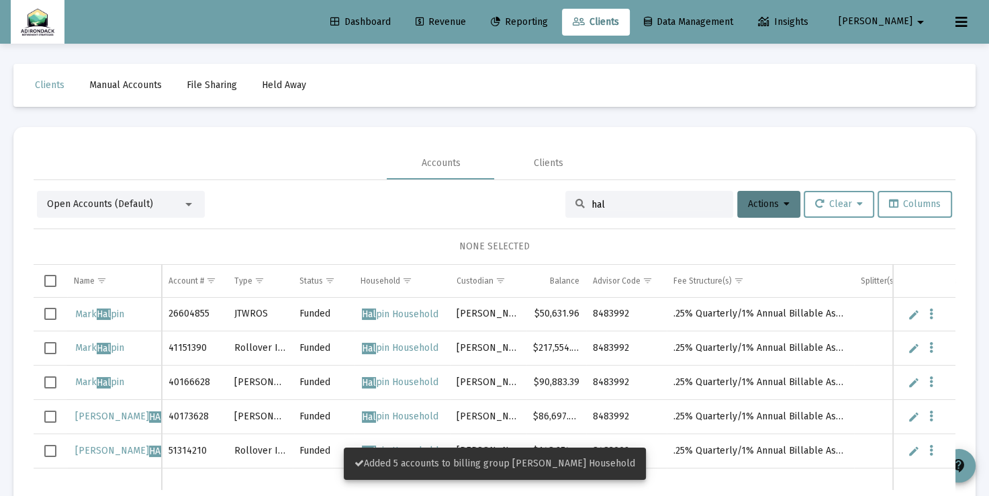
scroll to position [40, 0]
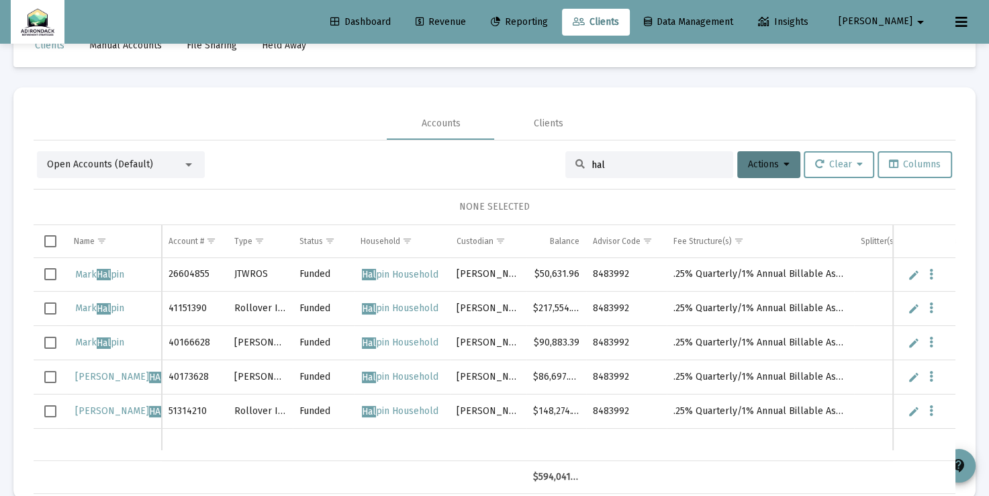
drag, startPoint x: 602, startPoint y: 161, endPoint x: 576, endPoint y: 158, distance: 26.3
click at [576, 158] on div "hal" at bounding box center [649, 164] width 168 height 27
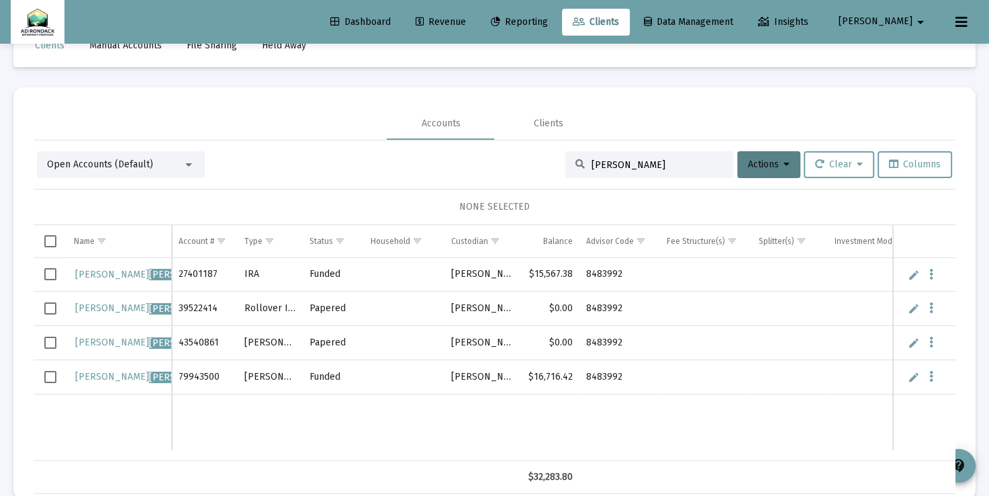
drag, startPoint x: 631, startPoint y: 161, endPoint x: 570, endPoint y: 171, distance: 62.5
drag, startPoint x: 570, startPoint y: 171, endPoint x: 631, endPoint y: 161, distance: 61.9
drag, startPoint x: 631, startPoint y: 161, endPoint x: 608, endPoint y: 150, distance: 24.6
click at [608, 150] on div "Open Accounts (Default) meehan Actions Clear Columns NONE SELECTED Name Name Ac…" at bounding box center [495, 316] width 922 height 353
drag, startPoint x: 630, startPoint y: 164, endPoint x: 572, endPoint y: 160, distance: 57.9
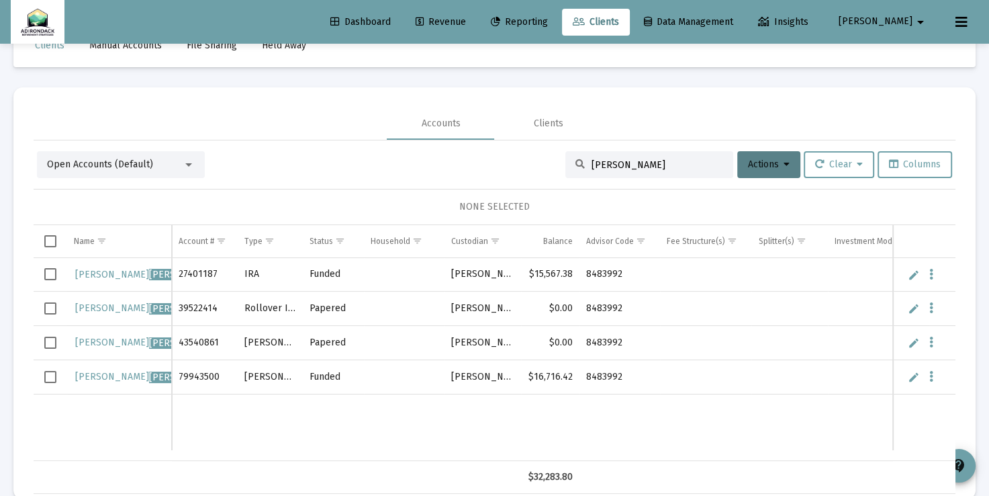
click at [572, 160] on div "meehan" at bounding box center [649, 164] width 168 height 27
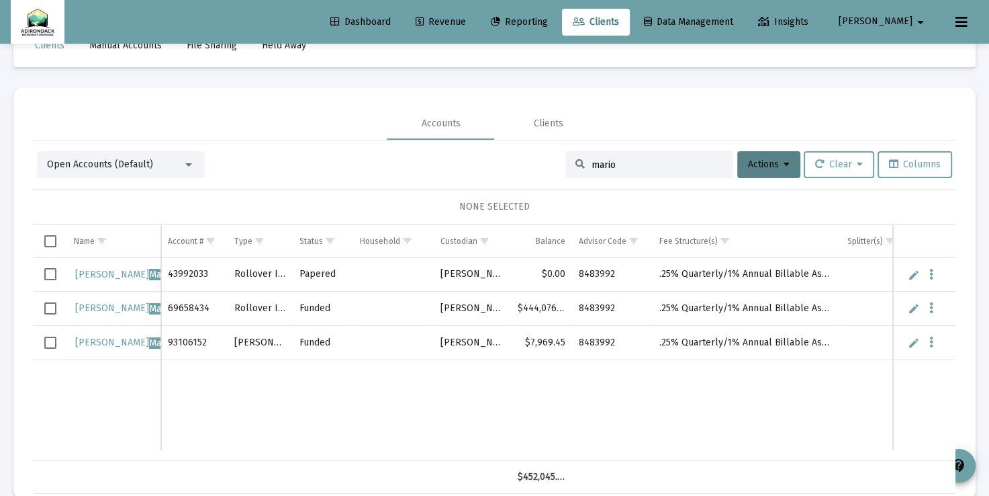
type input "mario"
click at [51, 241] on span "Select all" at bounding box center [50, 241] width 12 height 12
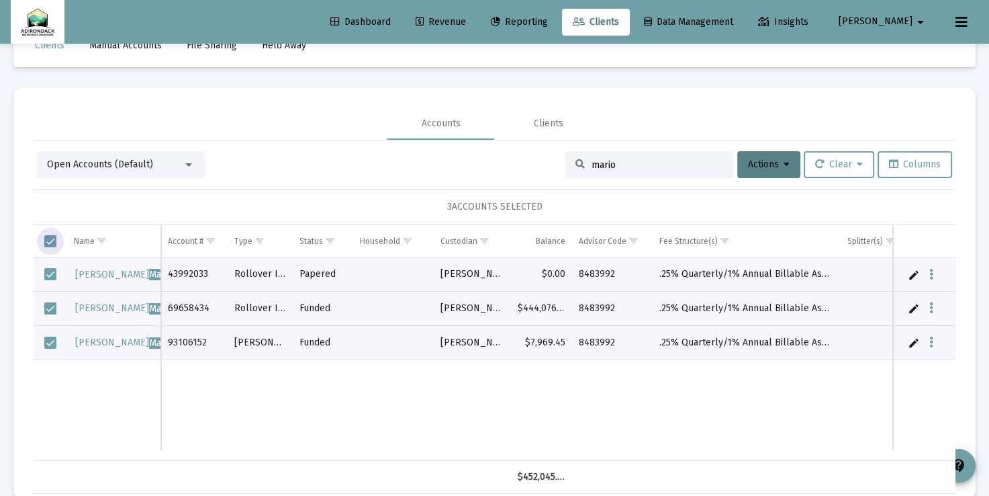
click at [51, 241] on span "Select all" at bounding box center [50, 241] width 12 height 12
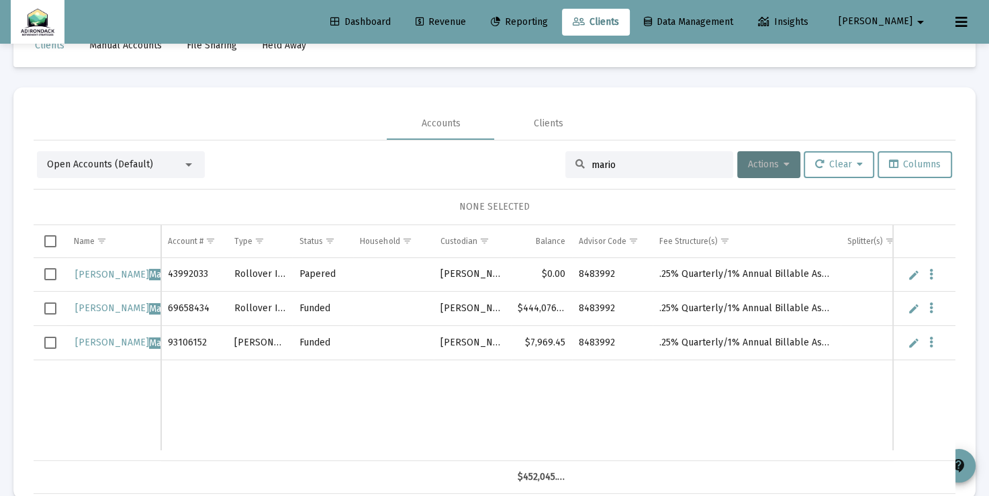
click at [786, 162] on button "Actions" at bounding box center [768, 164] width 63 height 27
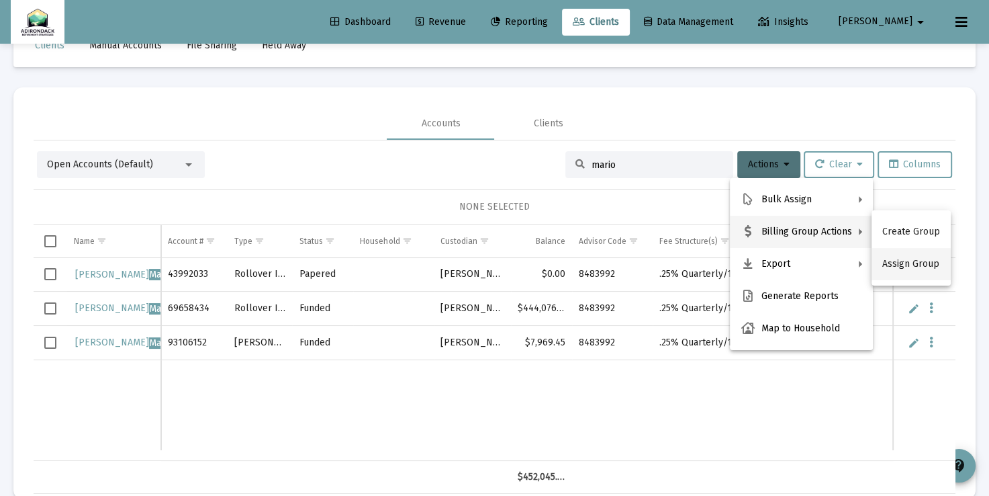
click at [890, 263] on button "Assign Group" at bounding box center [911, 264] width 79 height 32
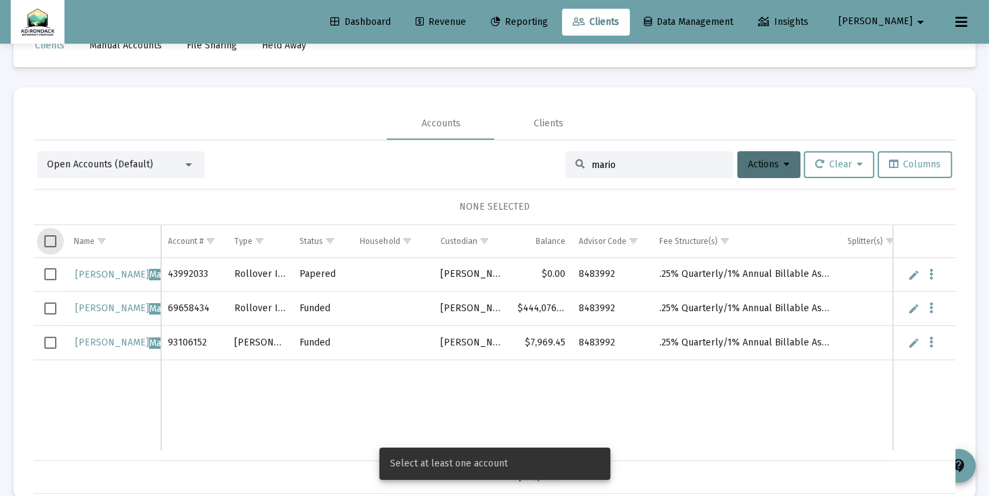
click at [54, 241] on span "Select all" at bounding box center [50, 241] width 12 height 12
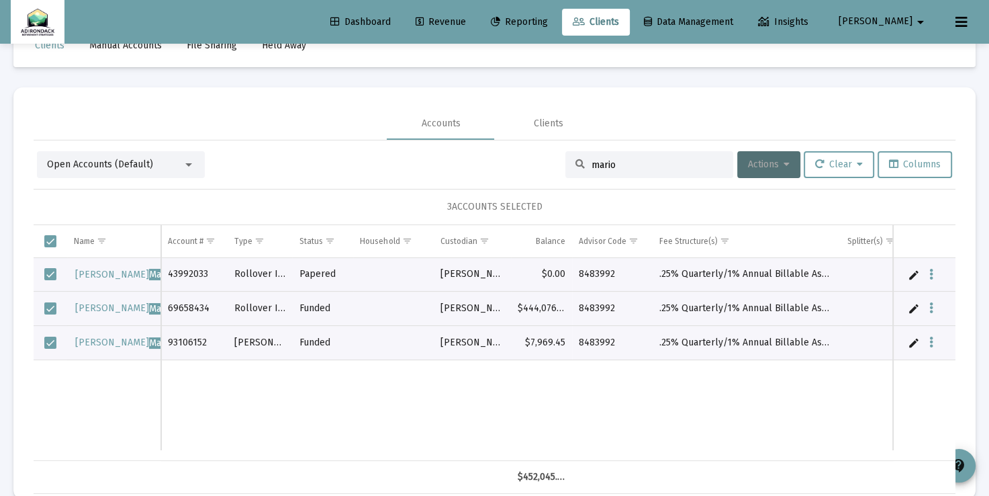
click at [787, 163] on button "Actions" at bounding box center [768, 164] width 63 height 27
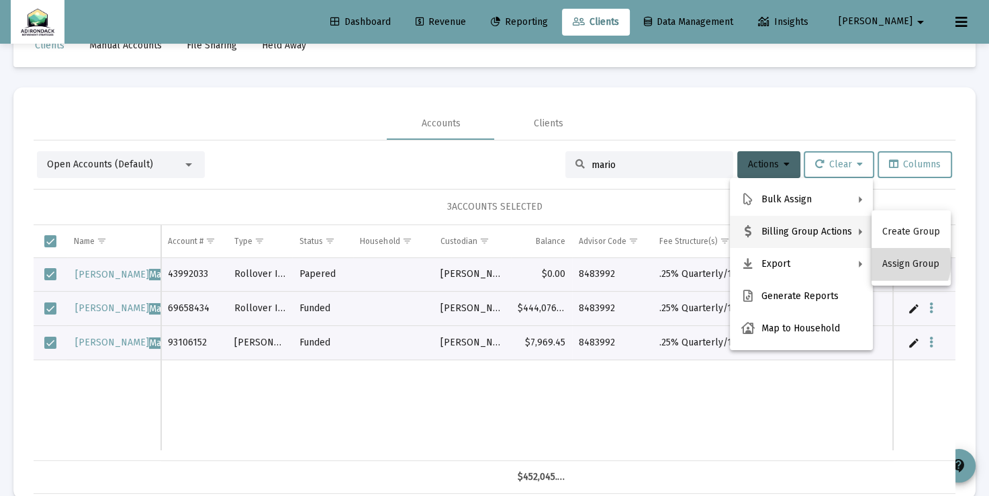
click at [900, 262] on button "Assign Group" at bounding box center [911, 264] width 79 height 32
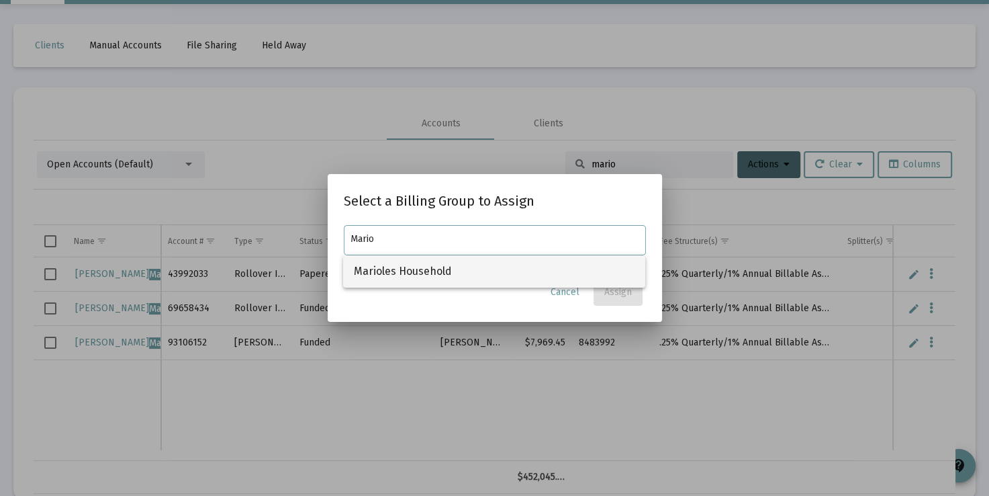
click at [540, 263] on span "Marioles Household" at bounding box center [494, 271] width 281 height 32
type input "Marioles Household"
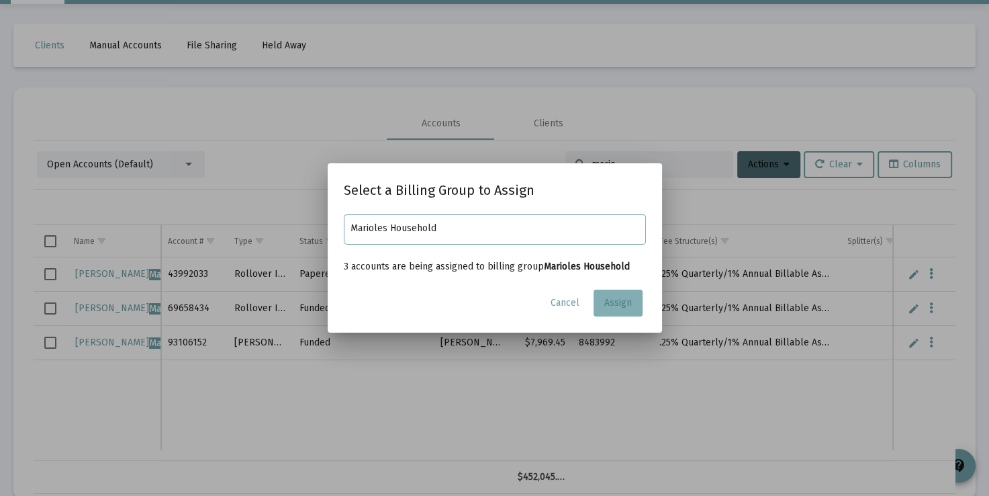
click at [617, 300] on span "Assign" at bounding box center [618, 302] width 28 height 11
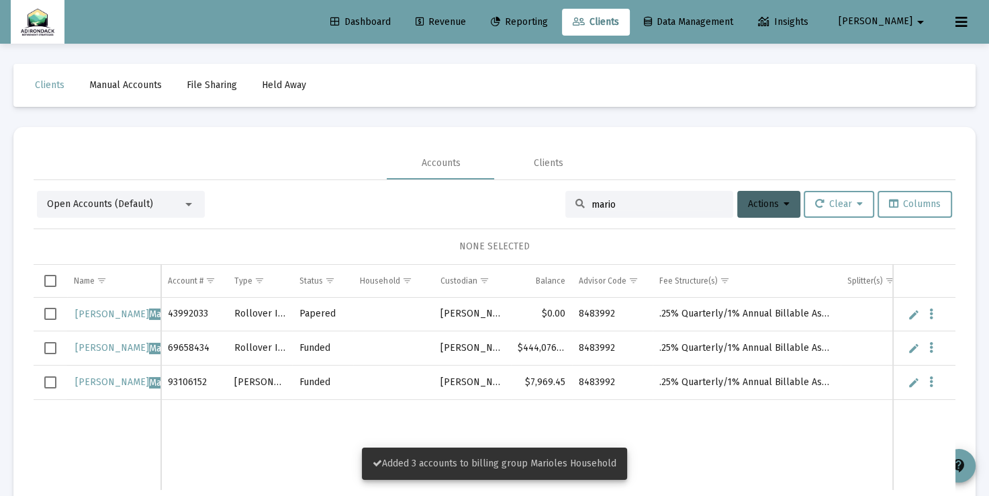
scroll to position [40, 0]
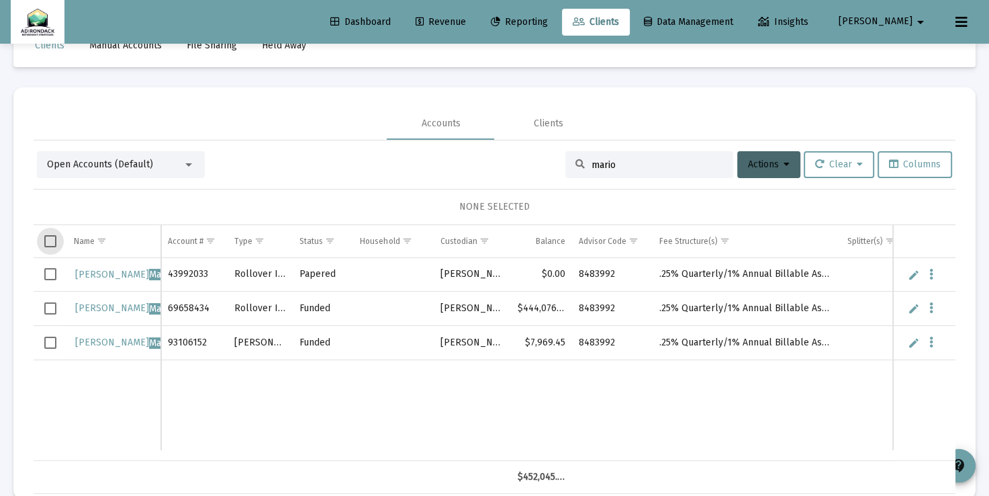
click at [48, 243] on span "Select all" at bounding box center [50, 241] width 12 height 12
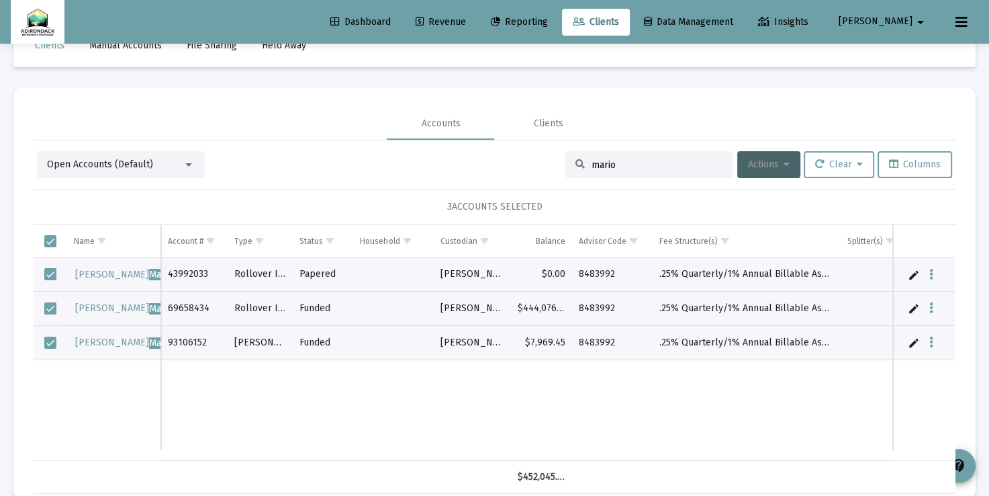
click at [784, 160] on icon at bounding box center [787, 164] width 6 height 9
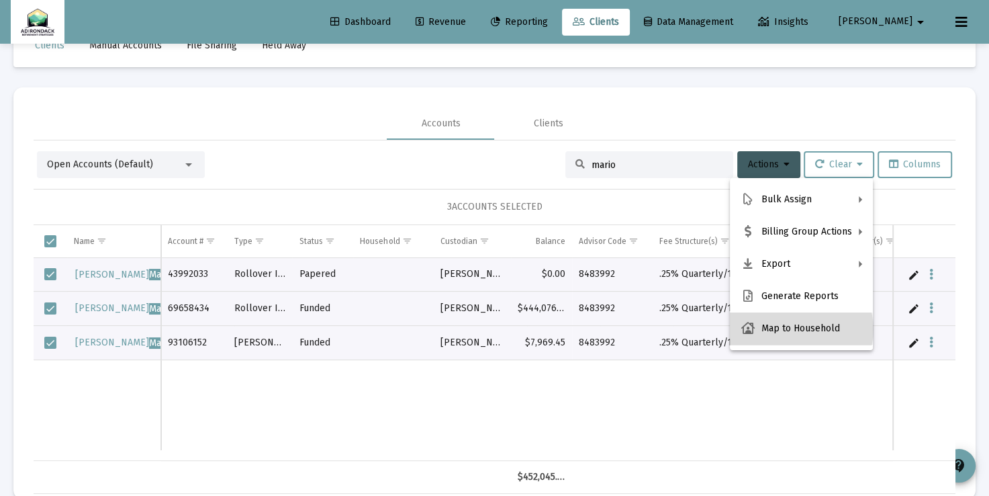
click at [801, 329] on button "Map to Household" at bounding box center [801, 328] width 143 height 32
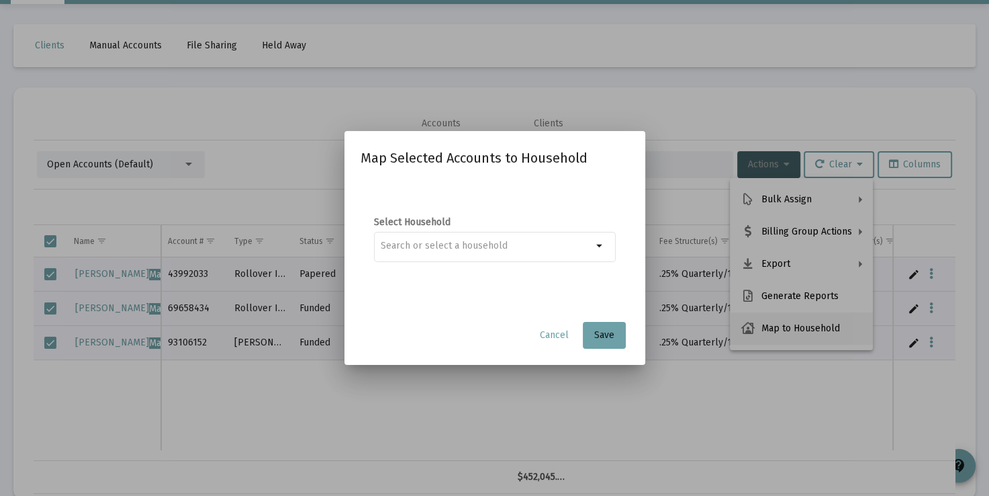
scroll to position [0, 0]
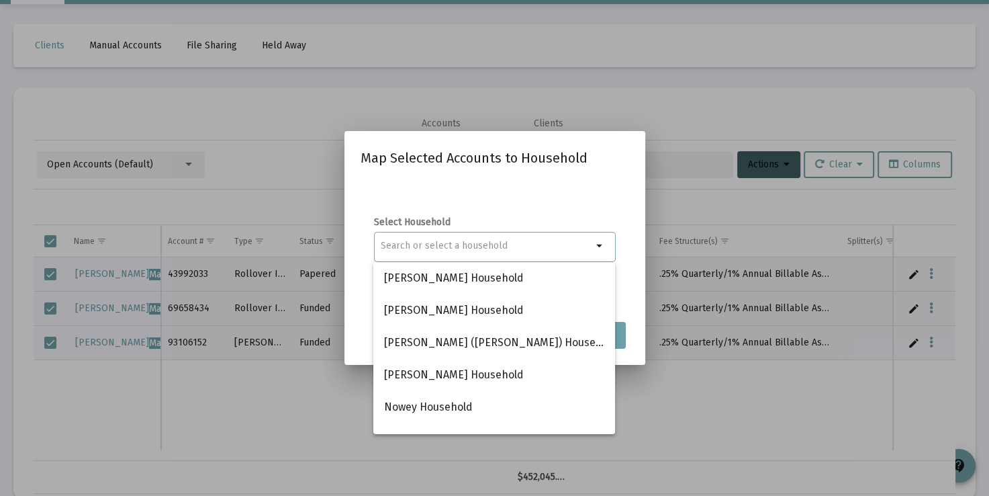
click at [559, 246] on input at bounding box center [487, 245] width 212 height 11
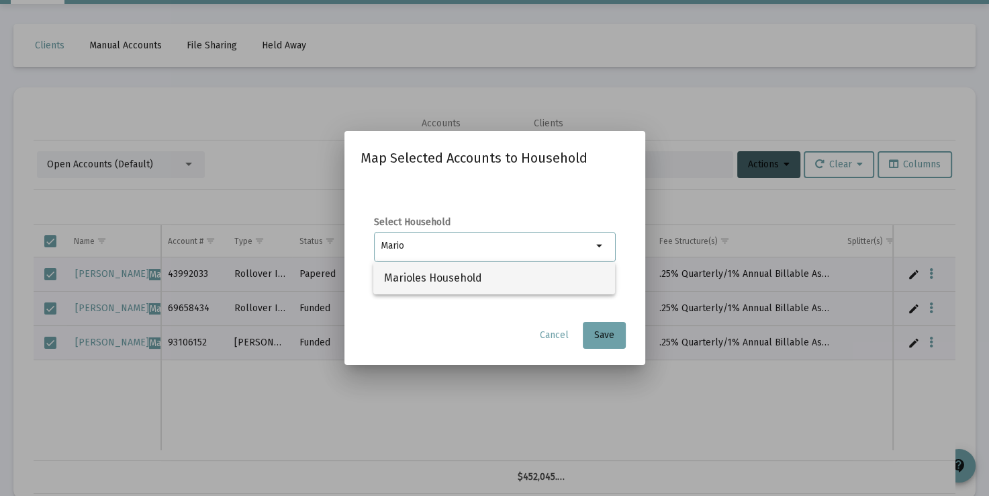
click at [539, 270] on span "Marioles Household" at bounding box center [494, 278] width 220 height 32
type input "Marioles Household"
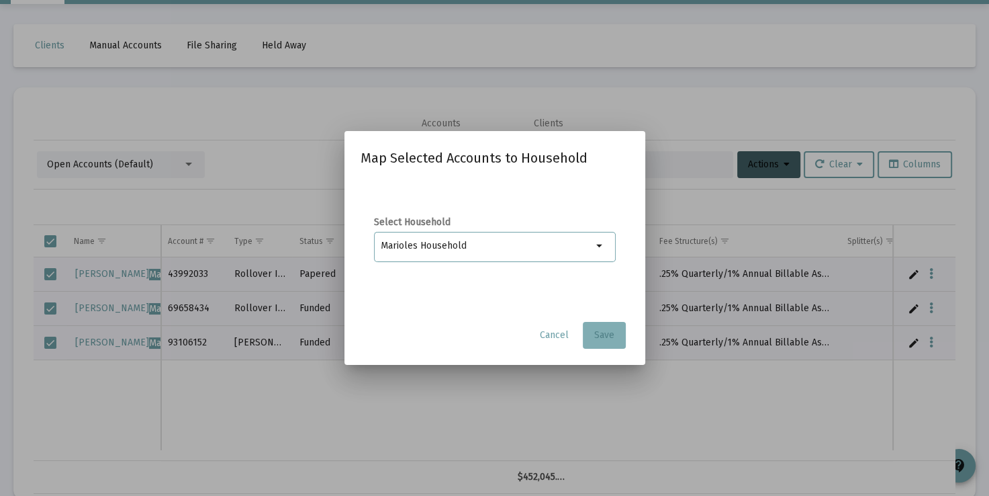
click at [602, 334] on span "Save" at bounding box center [604, 334] width 20 height 11
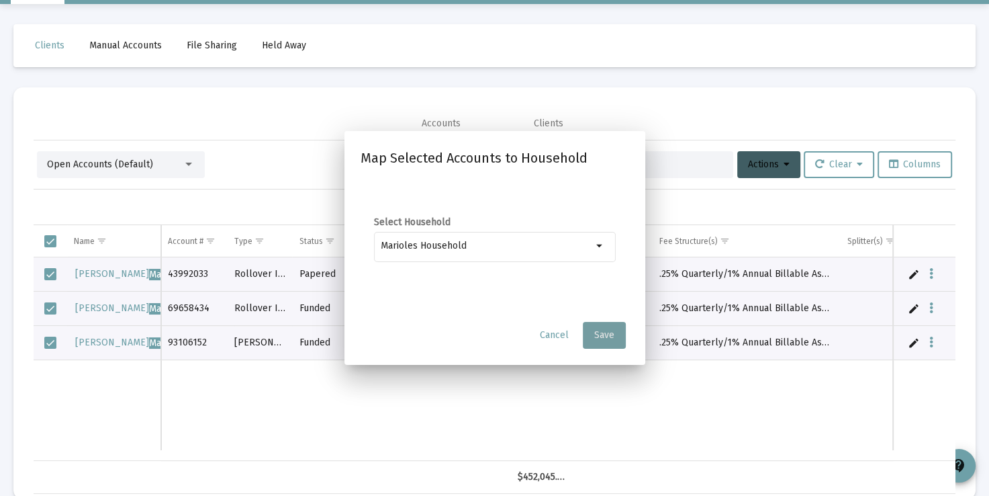
scroll to position [40, 0]
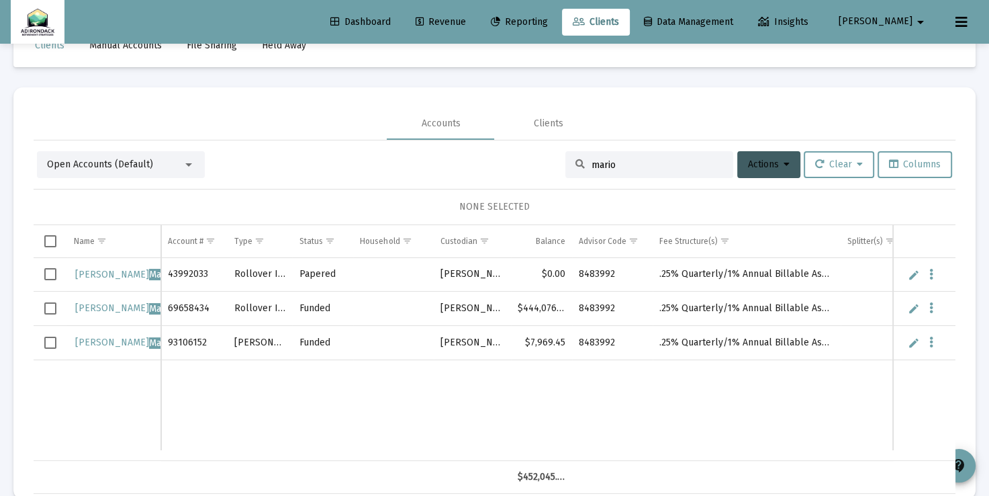
click at [54, 236] on span "Select all" at bounding box center [50, 241] width 12 height 12
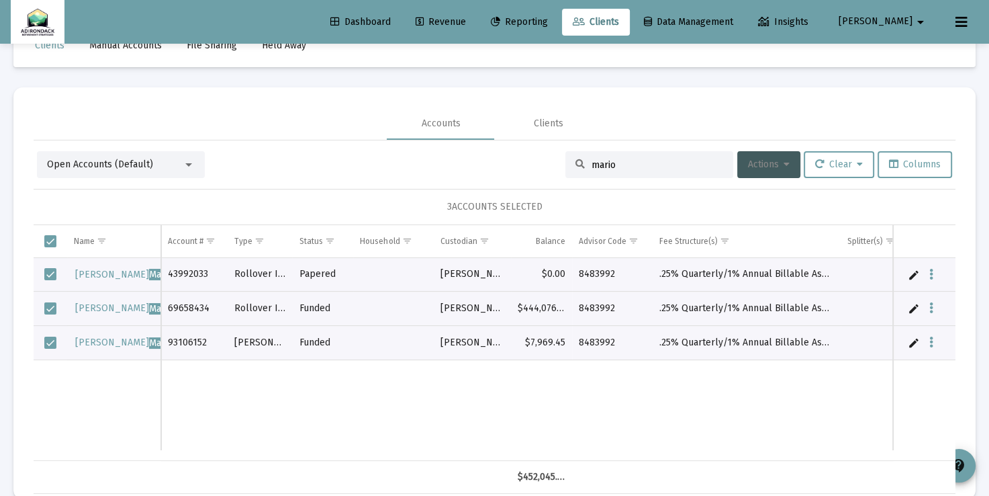
click at [785, 165] on button "Actions" at bounding box center [768, 164] width 63 height 27
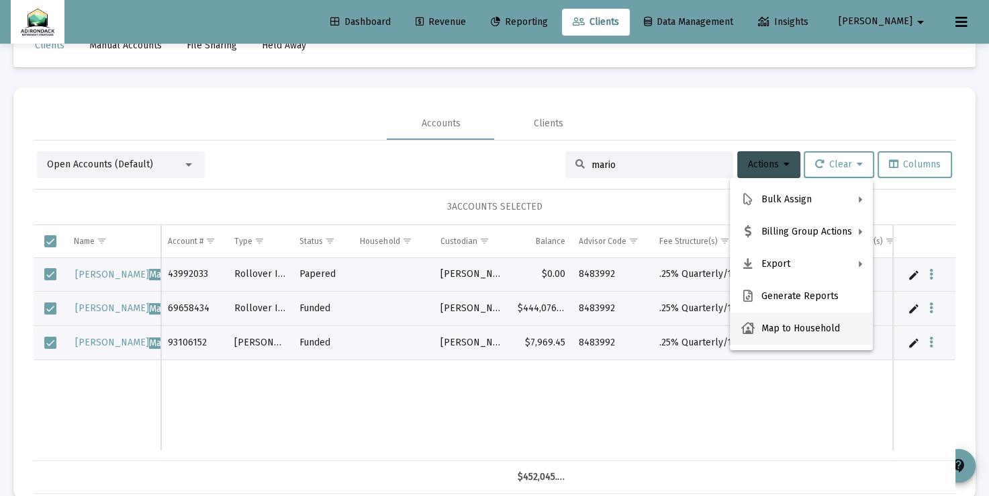
click at [792, 331] on button "Map to Household" at bounding box center [801, 328] width 143 height 32
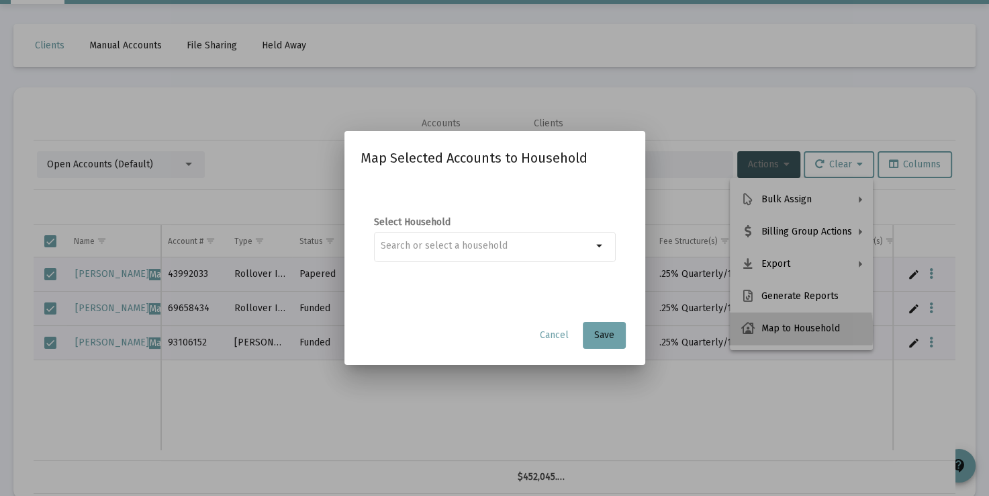
scroll to position [0, 0]
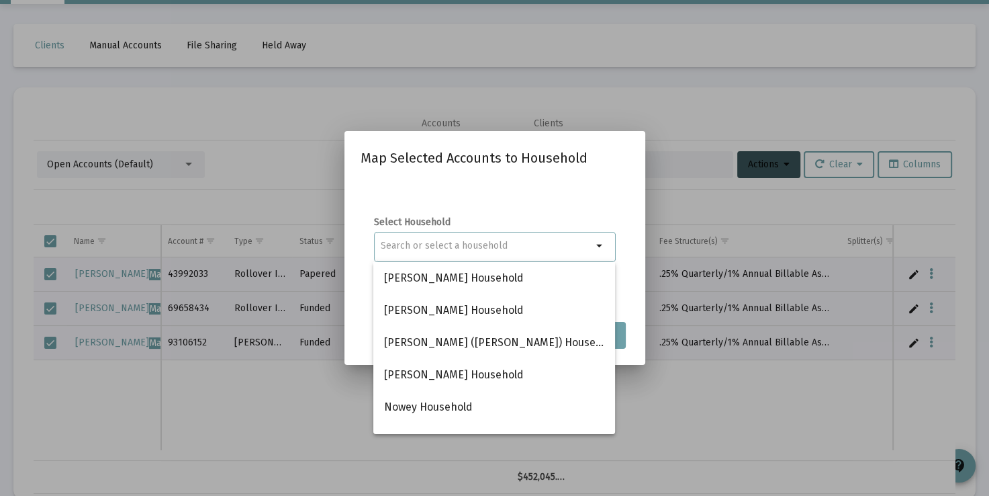
click at [510, 240] on input at bounding box center [487, 245] width 212 height 11
click at [510, 241] on input at bounding box center [487, 245] width 212 height 11
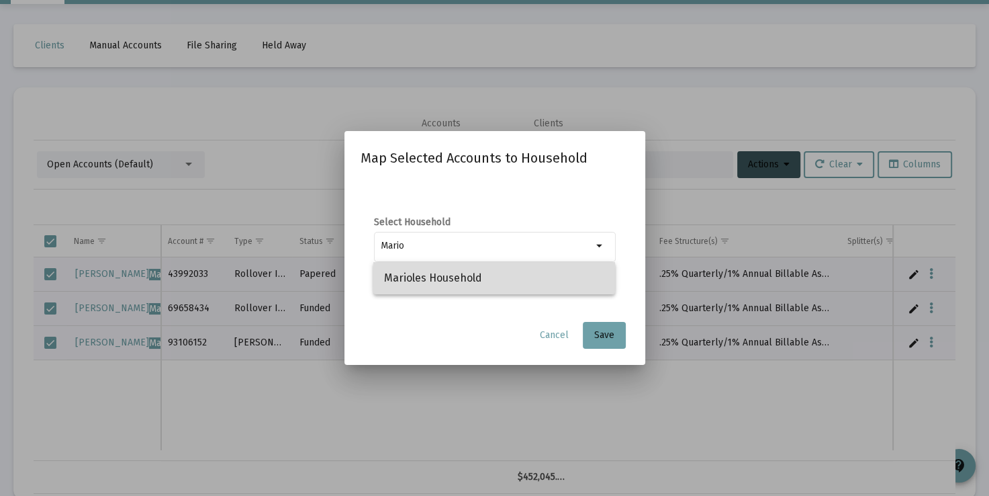
click at [465, 275] on span "Marioles Household" at bounding box center [494, 278] width 220 height 32
type input "Marioles Household"
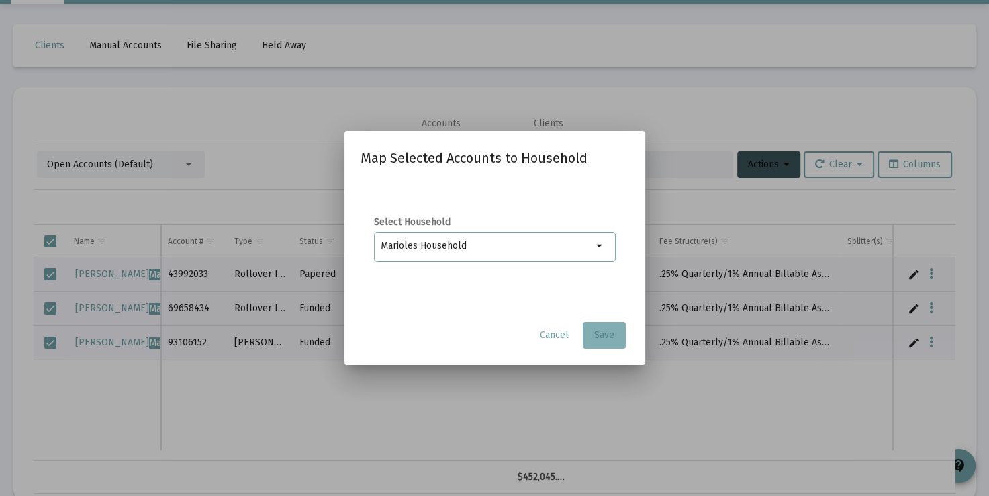
click at [595, 332] on span "Save" at bounding box center [604, 334] width 20 height 11
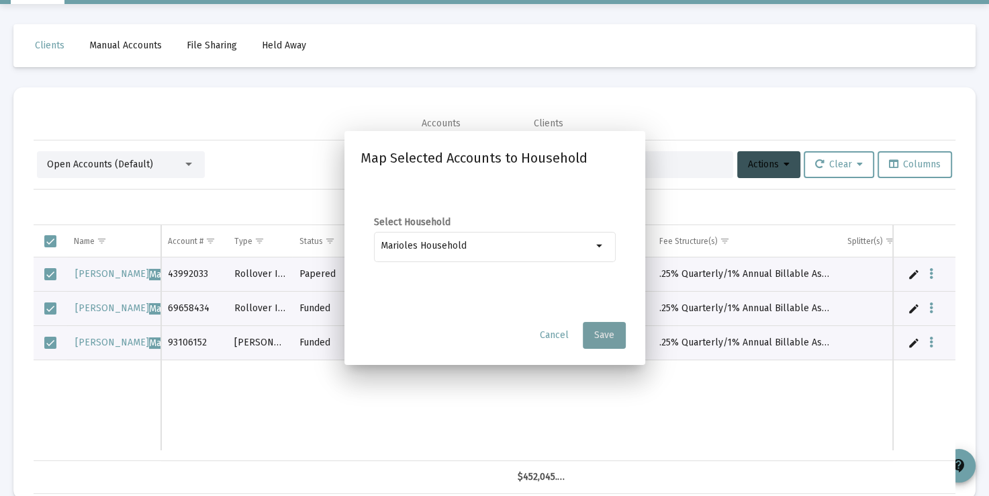
scroll to position [40, 0]
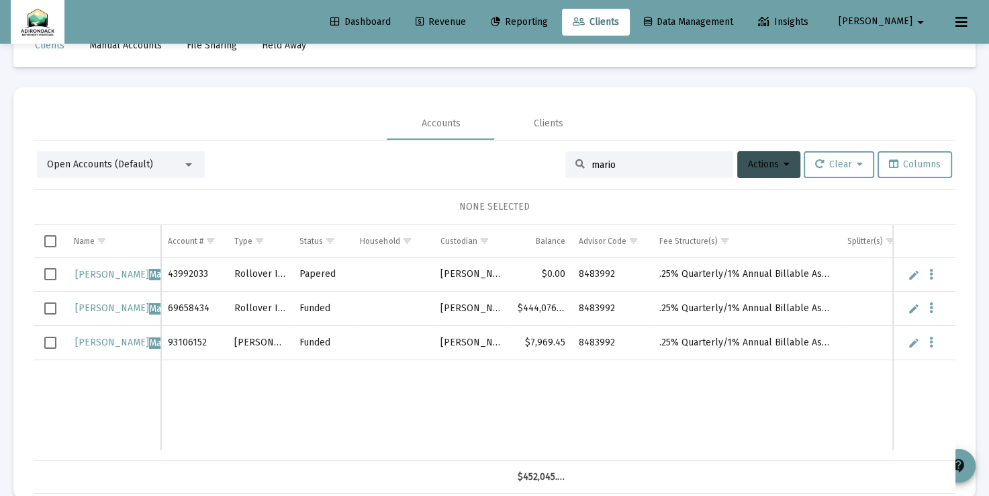
click at [619, 19] on span "Clients" at bounding box center [596, 21] width 46 height 11
click at [189, 171] on mat-select "Open Accounts (Default)" at bounding box center [121, 164] width 148 height 13
click at [190, 159] on div at bounding box center [189, 164] width 12 height 11
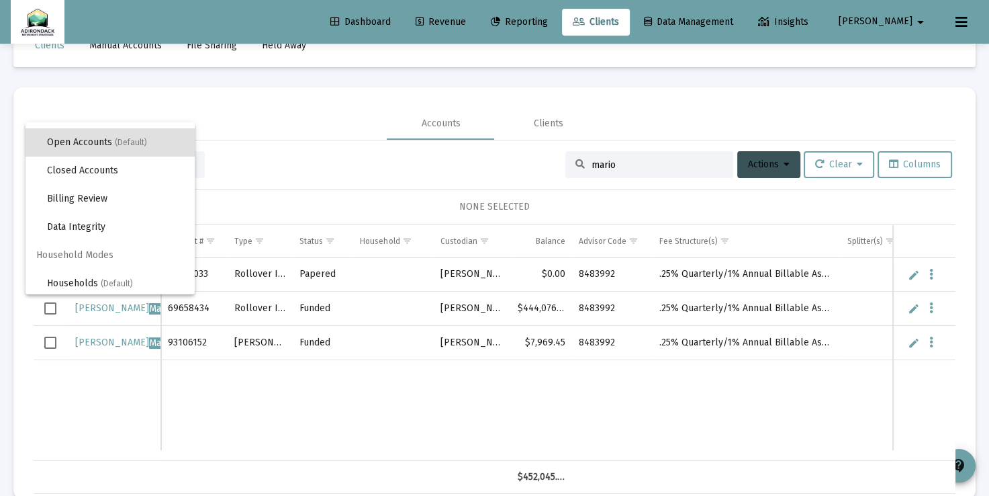
scroll to position [25, 0]
click at [111, 281] on span "(Default)" at bounding box center [117, 280] width 32 height 9
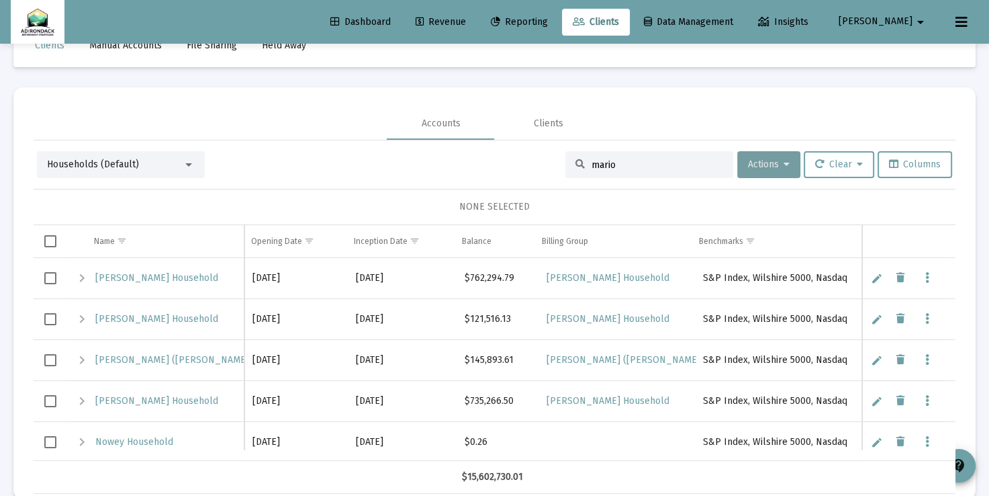
click at [757, 158] on span "Actions" at bounding box center [769, 163] width 42 height 11
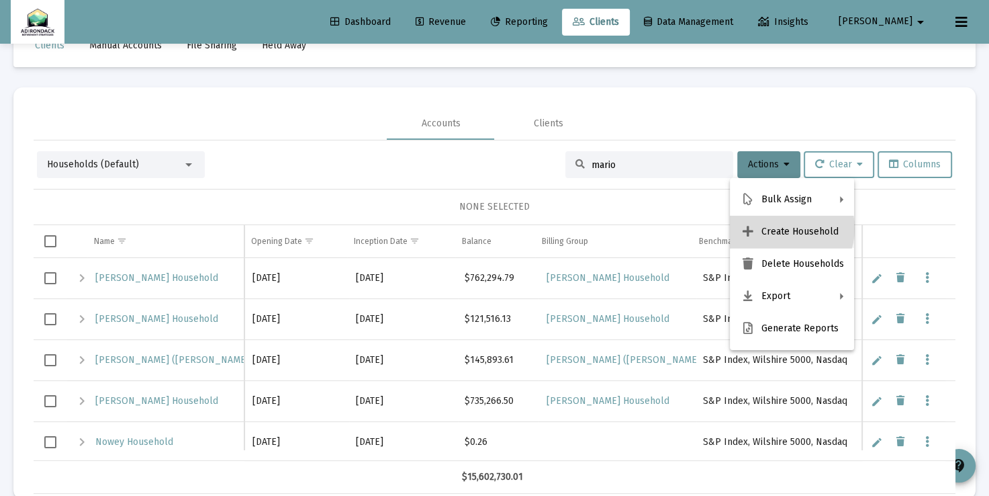
click at [782, 228] on button "Create Household" at bounding box center [792, 232] width 124 height 32
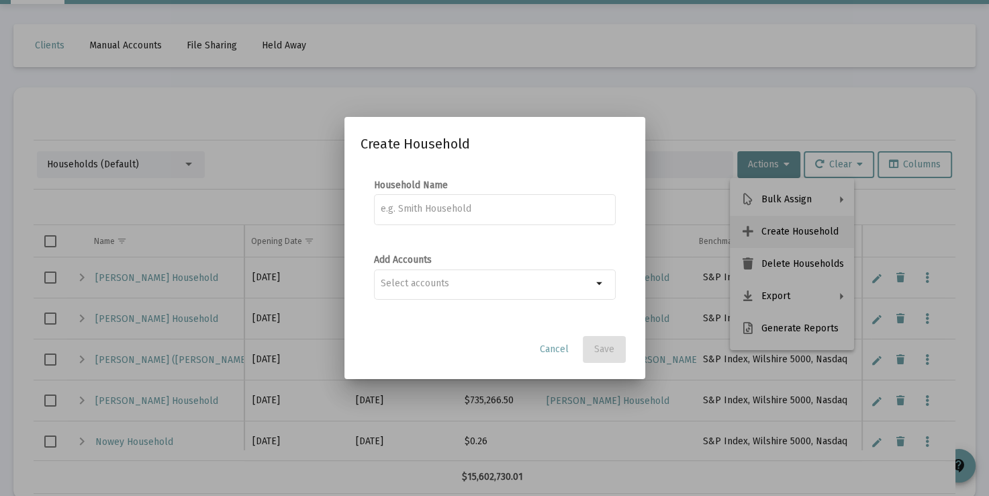
scroll to position [0, 0]
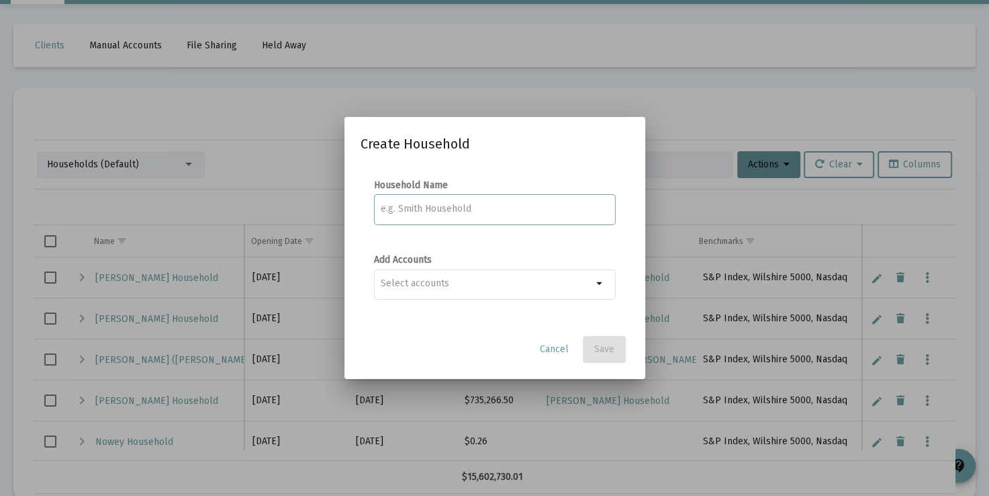
click at [512, 206] on input at bounding box center [495, 208] width 228 height 11
type input "Meehan Household"
click at [541, 279] on input "Selection" at bounding box center [487, 283] width 212 height 11
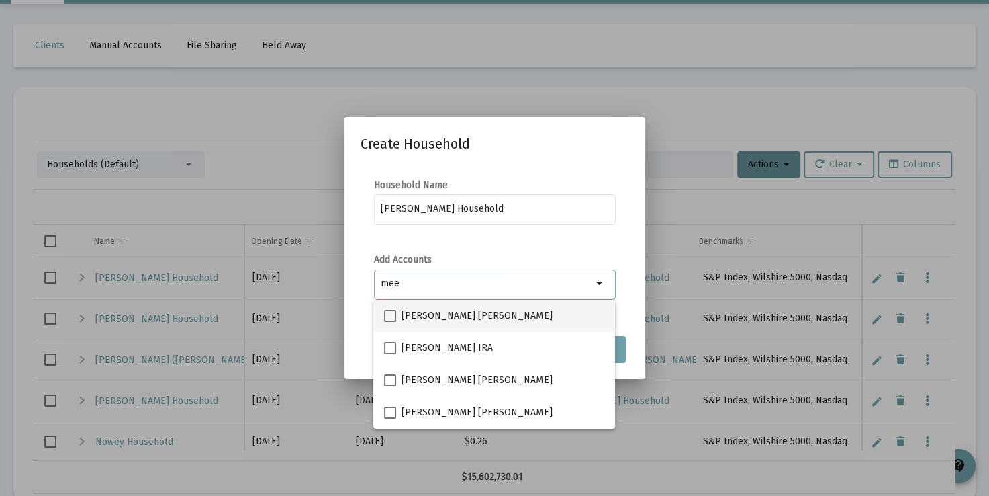
type input "mee"
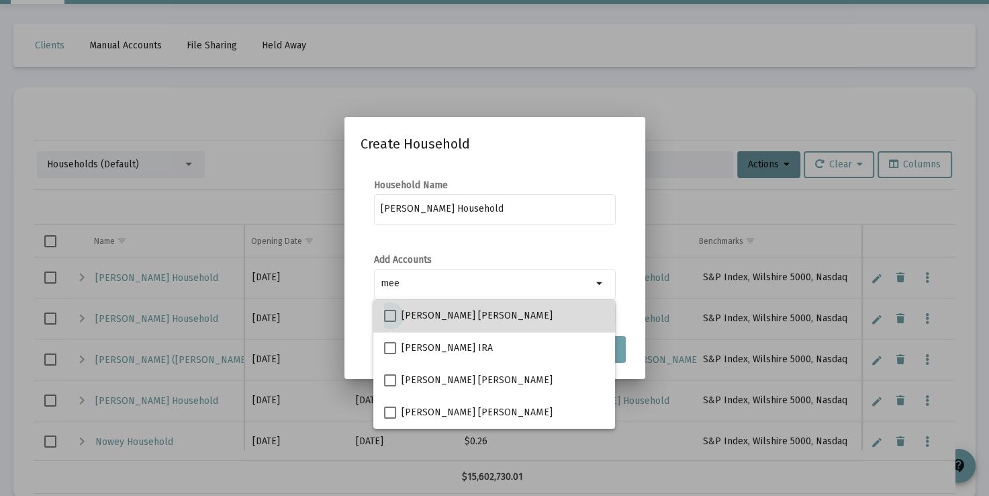
click at [392, 316] on span at bounding box center [390, 316] width 12 height 12
click at [390, 322] on input "CATHERINE MEEHAN IRA" at bounding box center [390, 322] width 1 height 1
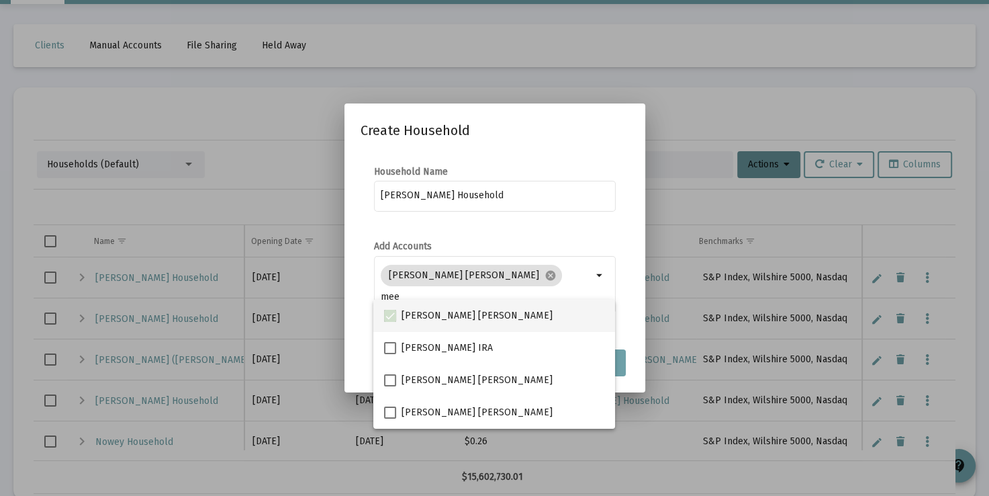
click at [391, 314] on span at bounding box center [390, 316] width 12 height 12
click at [390, 322] on input "CATHERINE MEEHAN IRA" at bounding box center [390, 322] width 1 height 1
checkbox input "false"
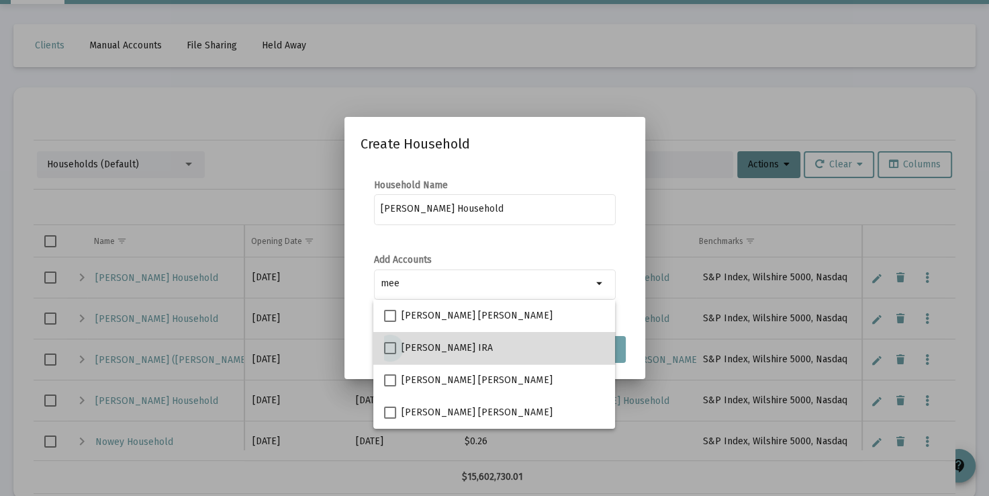
click at [390, 345] on span at bounding box center [390, 348] width 12 height 12
click at [390, 354] on input "CATHERINE MEEHAN Rollover IRA" at bounding box center [390, 354] width 1 height 1
checkbox input "true"
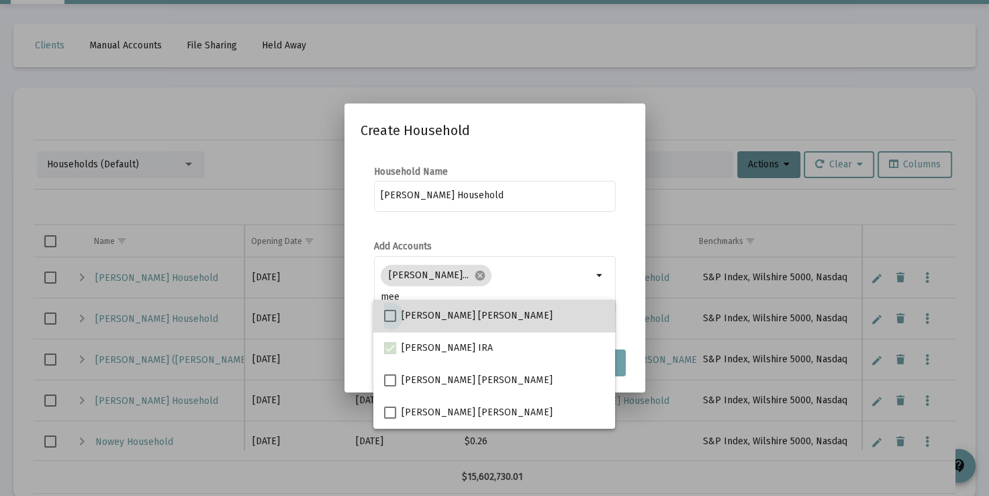
click at [388, 312] on span at bounding box center [390, 316] width 12 height 12
click at [390, 322] on input "CATHERINE MEEHAN IRA" at bounding box center [390, 322] width 1 height 1
checkbox input "true"
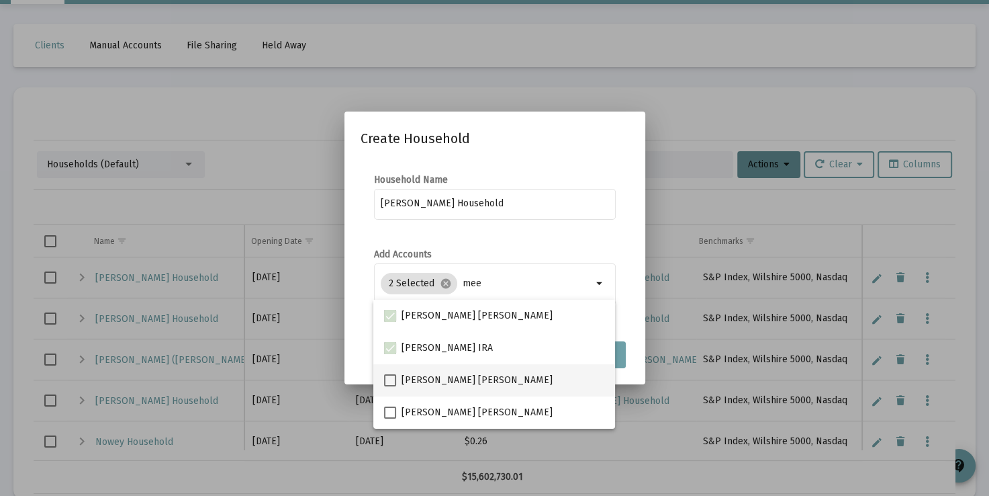
click at [393, 383] on span at bounding box center [390, 380] width 12 height 12
click at [390, 386] on input "MOLLY MEEHAN Roth IRA" at bounding box center [390, 386] width 1 height 1
checkbox input "true"
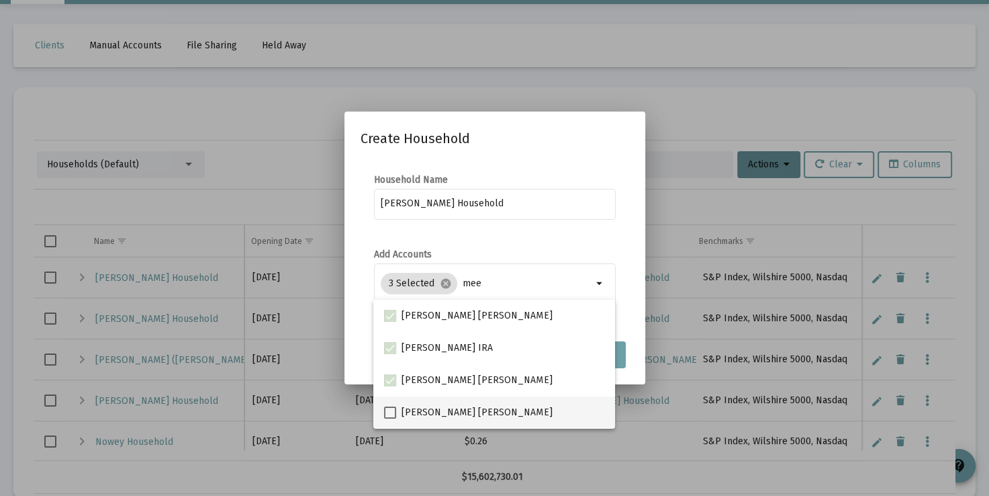
click at [392, 412] on span at bounding box center [390, 412] width 12 height 12
click at [390, 418] on input "CATHERINE MEEHAN Roth IRA" at bounding box center [390, 418] width 1 height 1
checkbox input "true"
click at [631, 377] on mat-dialog-container "Create Household Household Name Meehan Household Add Accounts 4 Selected cancel…" at bounding box center [495, 247] width 301 height 273
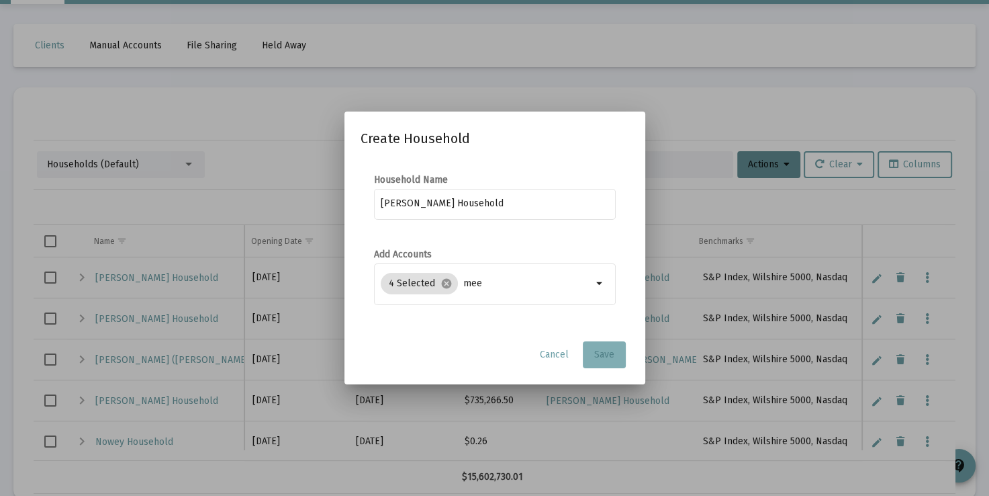
click at [604, 348] on button "Save" at bounding box center [604, 354] width 43 height 27
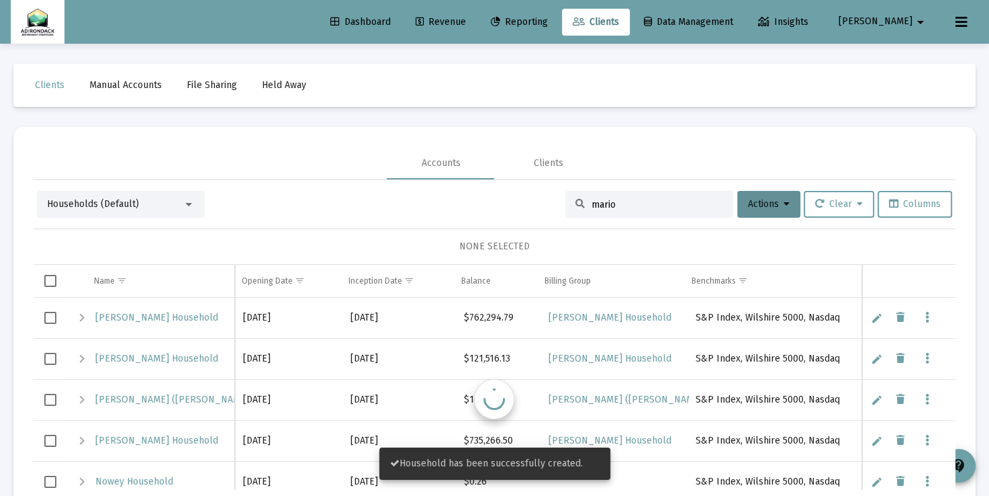
scroll to position [40, 0]
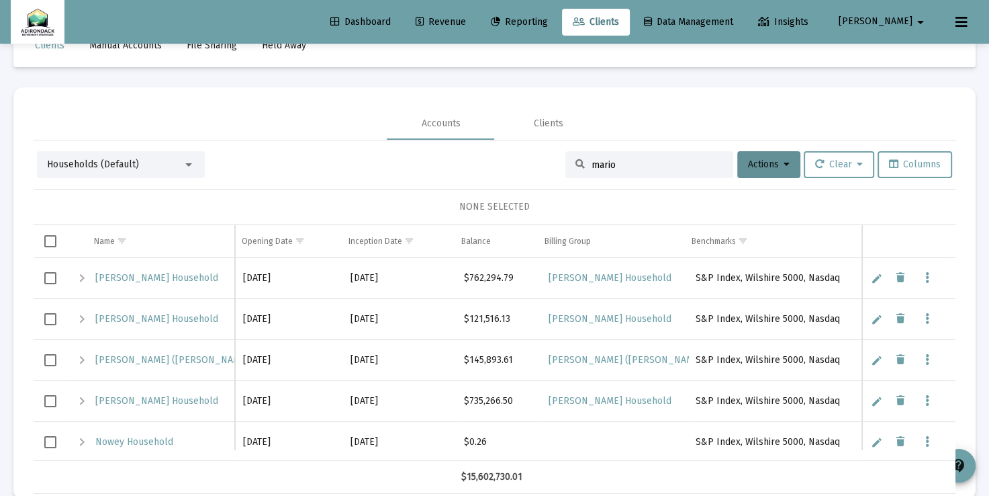
click at [191, 167] on div at bounding box center [189, 164] width 12 height 11
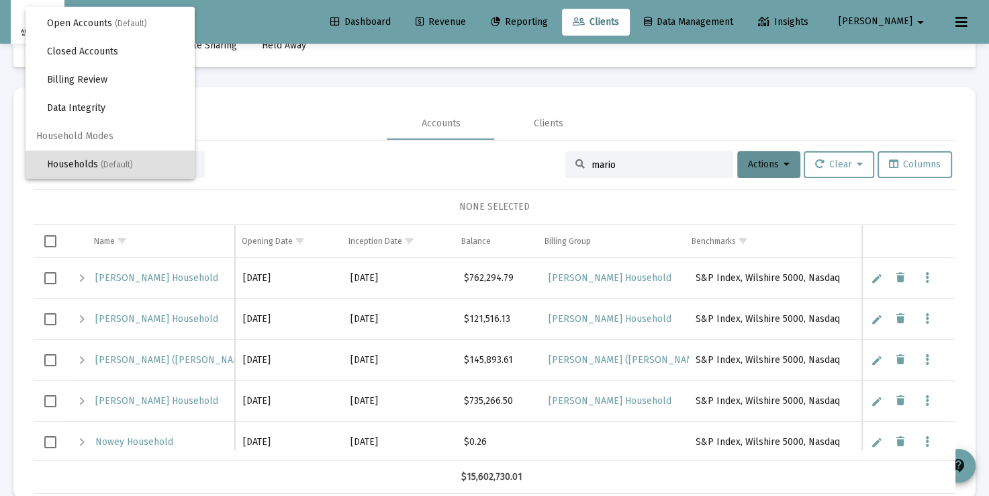
scroll to position [0, 0]
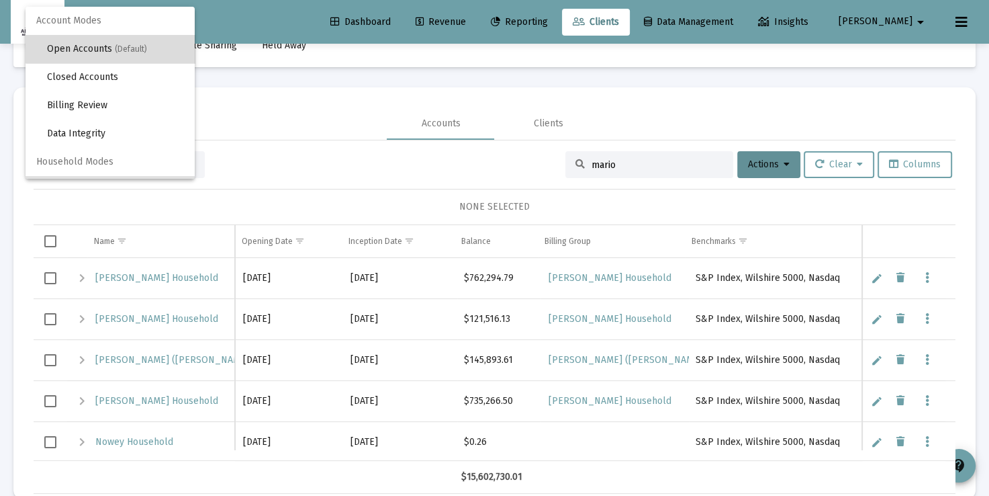
click at [132, 39] on span "Open Accounts (Default)" at bounding box center [115, 49] width 137 height 28
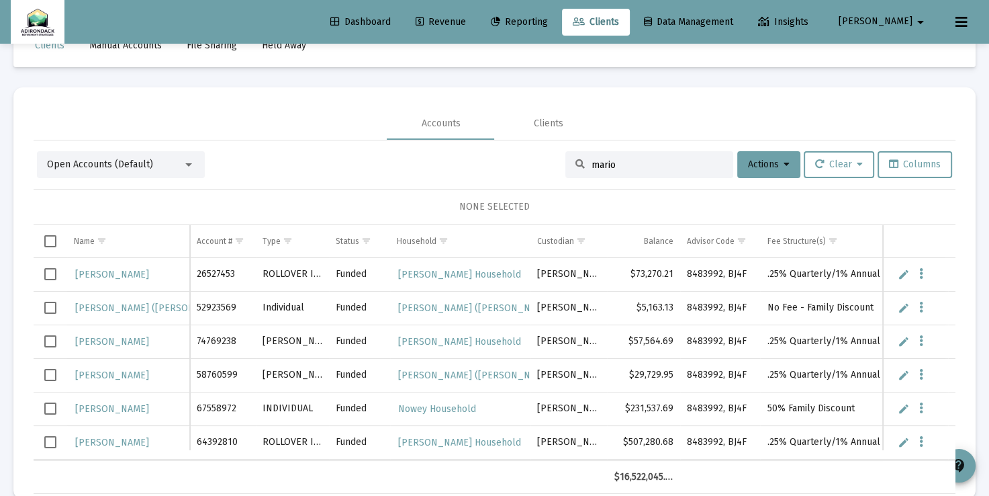
click at [609, 161] on input "mario" at bounding box center [658, 164] width 132 height 11
drag, startPoint x: 621, startPoint y: 157, endPoint x: 599, endPoint y: 165, distance: 23.6
click at [599, 165] on div "mario" at bounding box center [649, 164] width 168 height 27
drag, startPoint x: 607, startPoint y: 165, endPoint x: 556, endPoint y: 163, distance: 51.1
click at [556, 163] on div "Open Accounts (Default) mario Actions Clear Columns" at bounding box center [494, 164] width 915 height 27
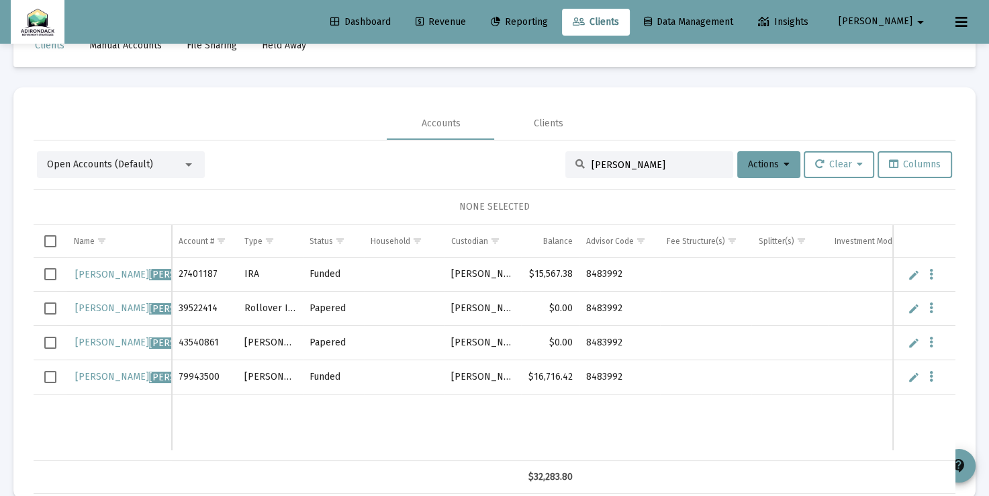
type input "meehan"
click at [48, 243] on span "Select all" at bounding box center [50, 241] width 12 height 12
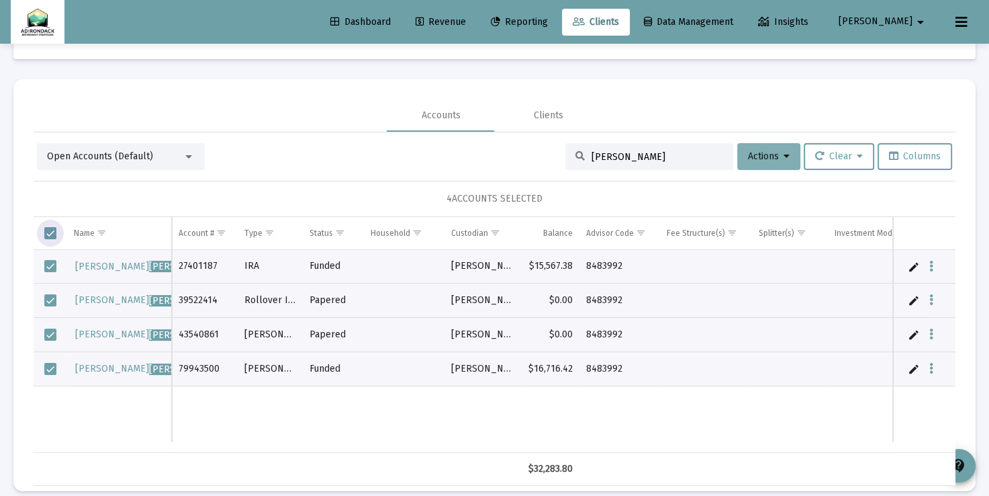
scroll to position [48, 0]
click at [784, 155] on icon at bounding box center [787, 155] width 6 height 9
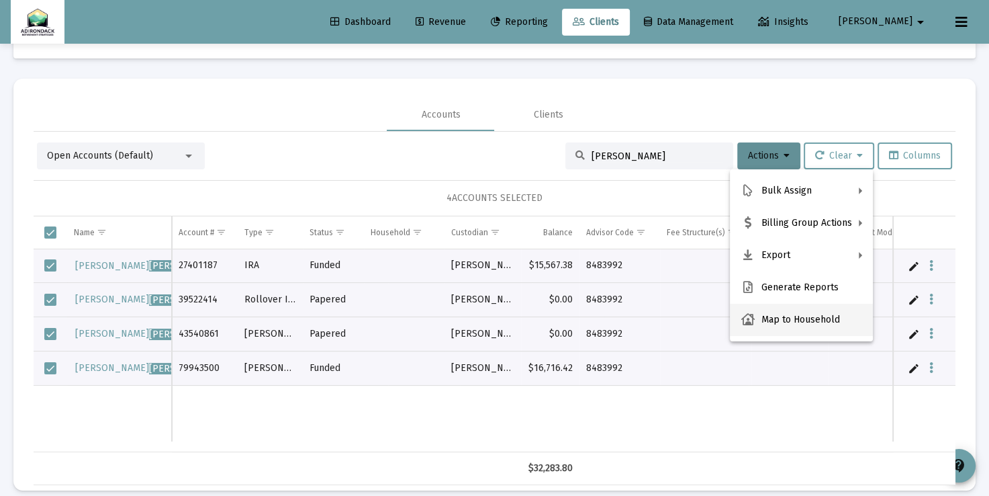
click at [802, 320] on button "Map to Household" at bounding box center [801, 320] width 143 height 32
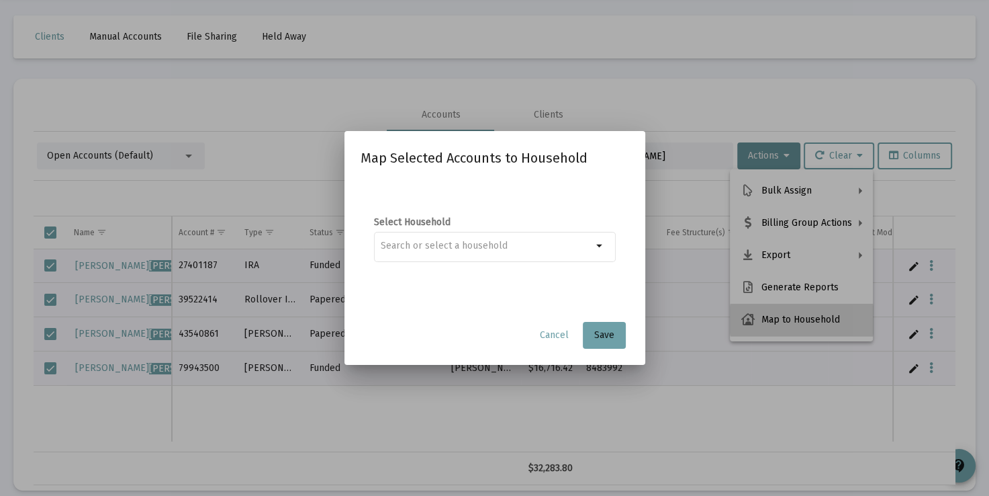
scroll to position [0, 0]
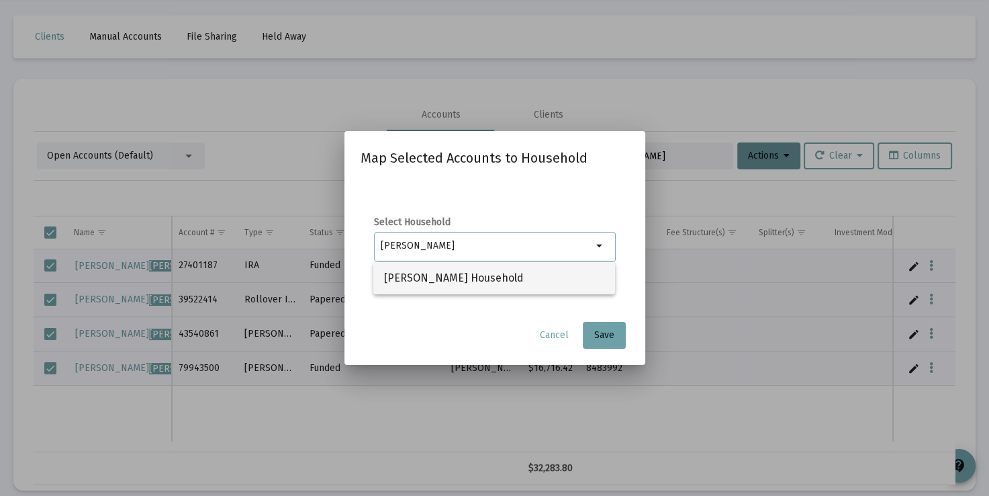
click at [527, 281] on span "Meehan Household" at bounding box center [494, 278] width 220 height 32
type input "Meehan Household"
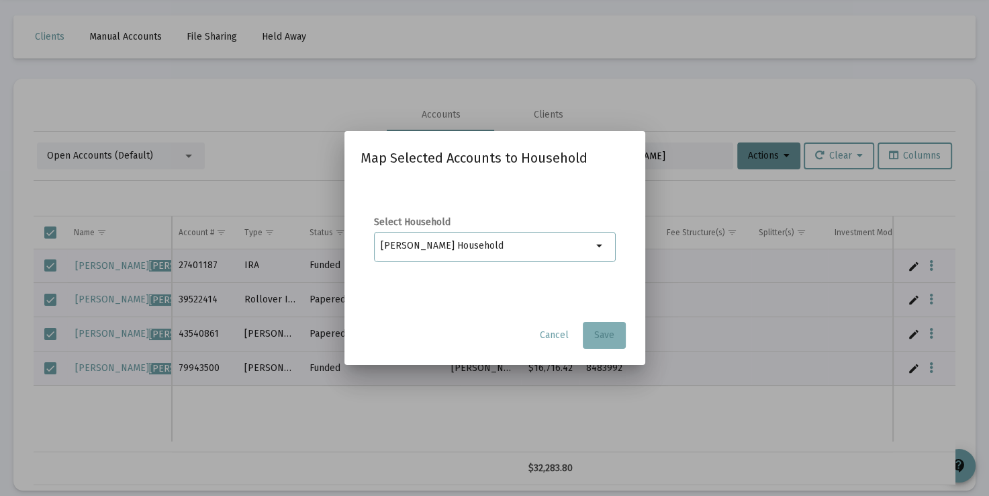
click at [615, 328] on button "Save" at bounding box center [604, 335] width 43 height 27
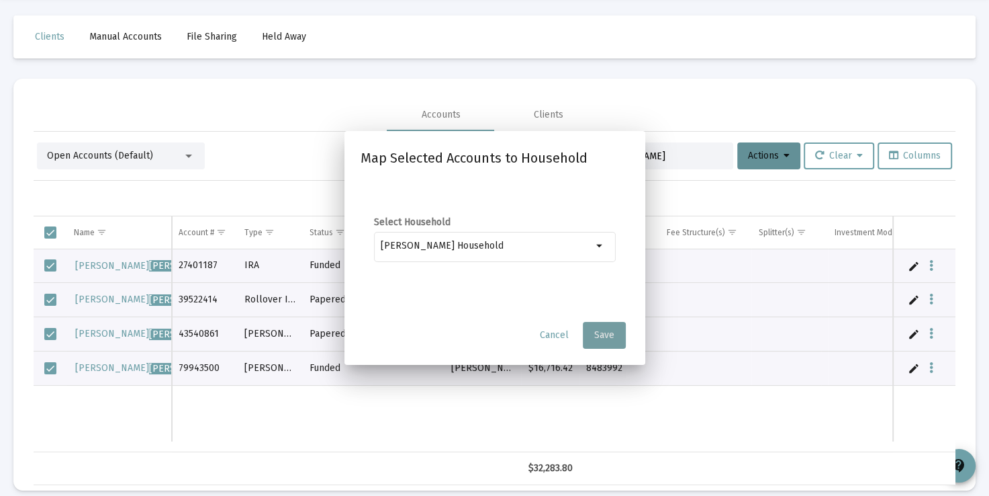
scroll to position [48, 0]
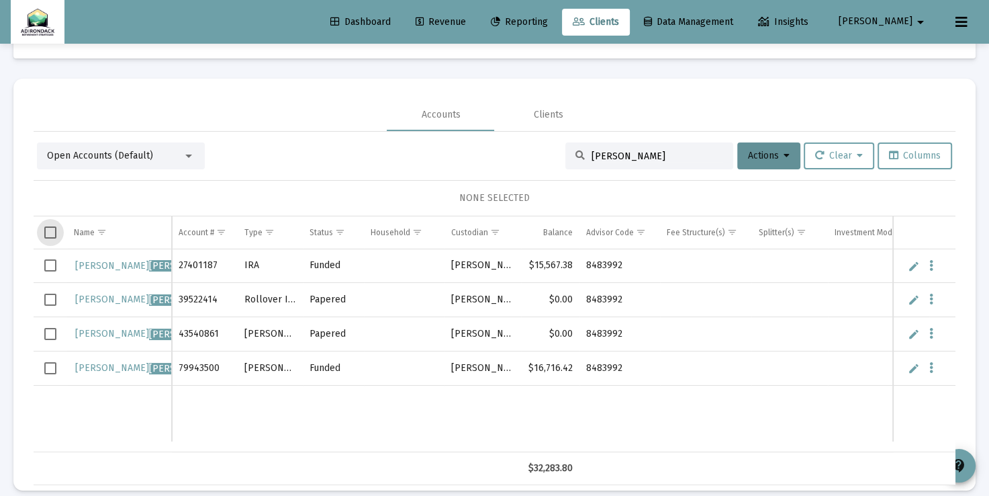
click at [52, 235] on span "Select all" at bounding box center [50, 232] width 12 height 12
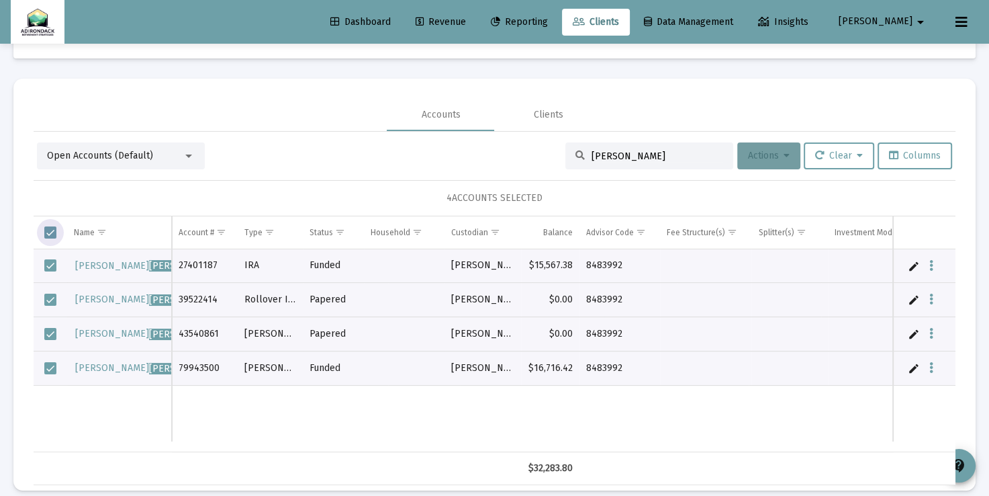
click at [776, 154] on span "Actions" at bounding box center [769, 155] width 42 height 11
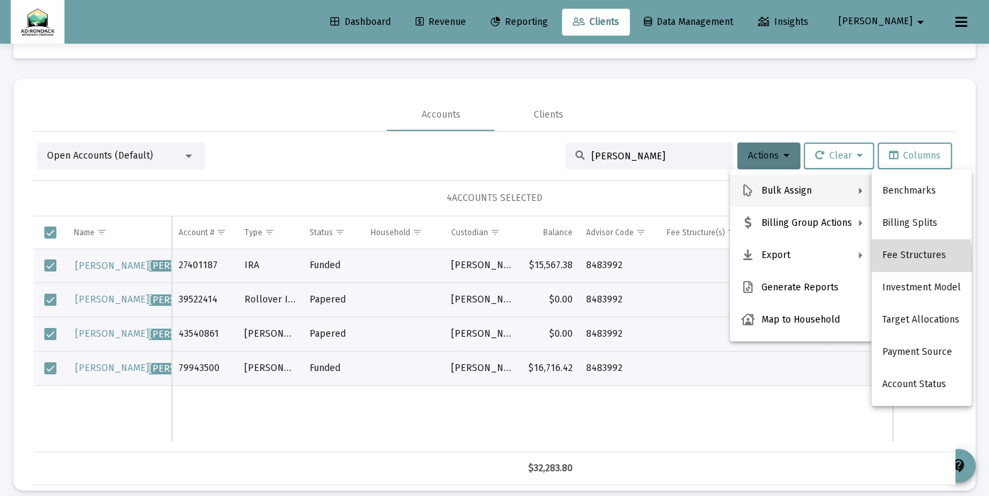
click at [903, 260] on button "Fee Structures" at bounding box center [922, 255] width 100 height 32
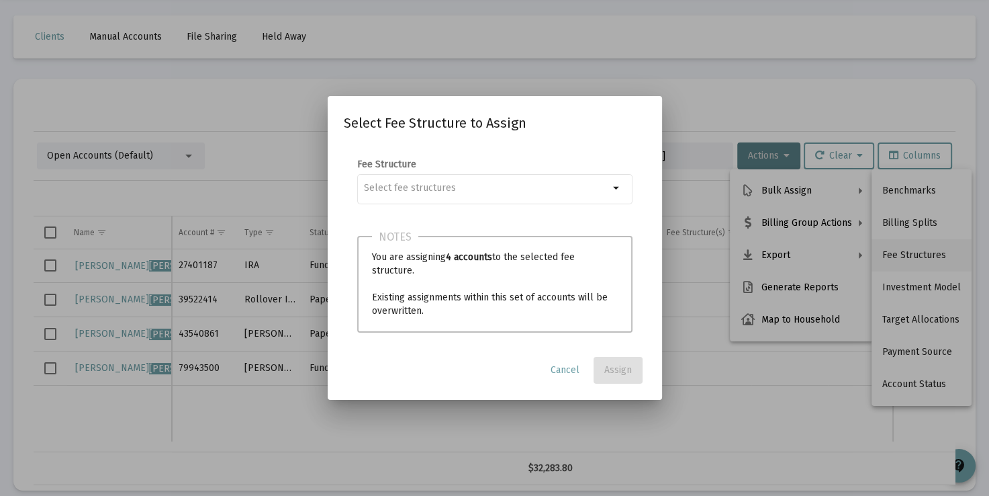
scroll to position [0, 0]
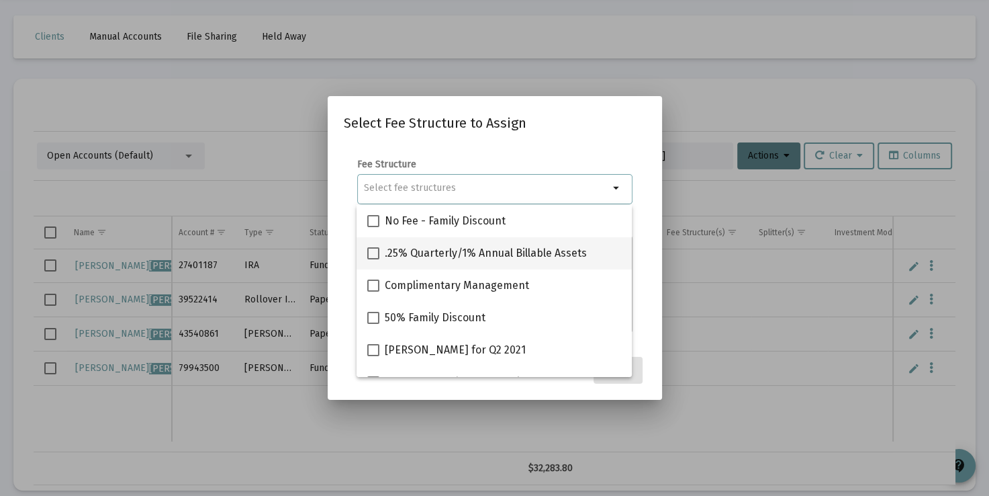
click at [370, 255] on span at bounding box center [373, 253] width 12 height 12
click at [373, 259] on input ".25% Quarterly/1% Annual Billable Assets" at bounding box center [373, 259] width 1 height 1
checkbox input "true"
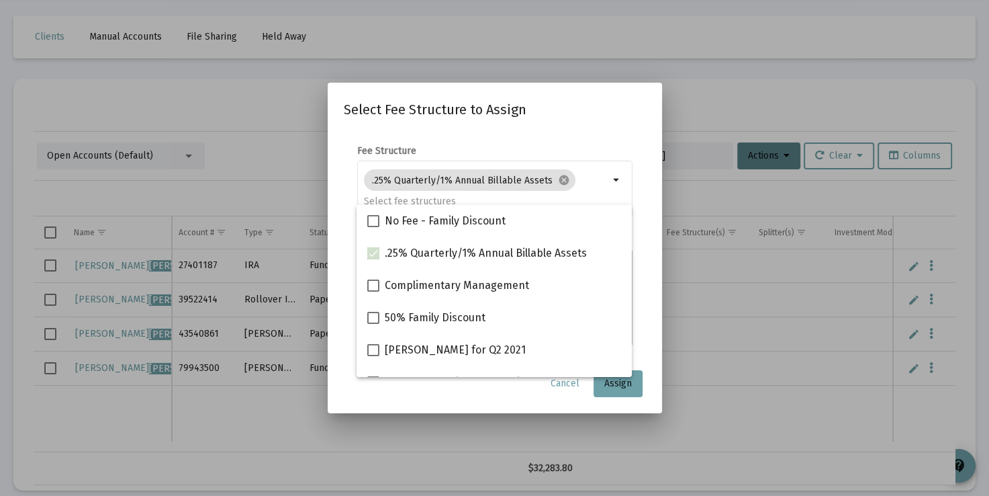
click at [645, 339] on form "Fee Structure .25% Quarterly/1% Annual Billable Assets cancel arrow_drop_down N…" at bounding box center [495, 244] width 302 height 201
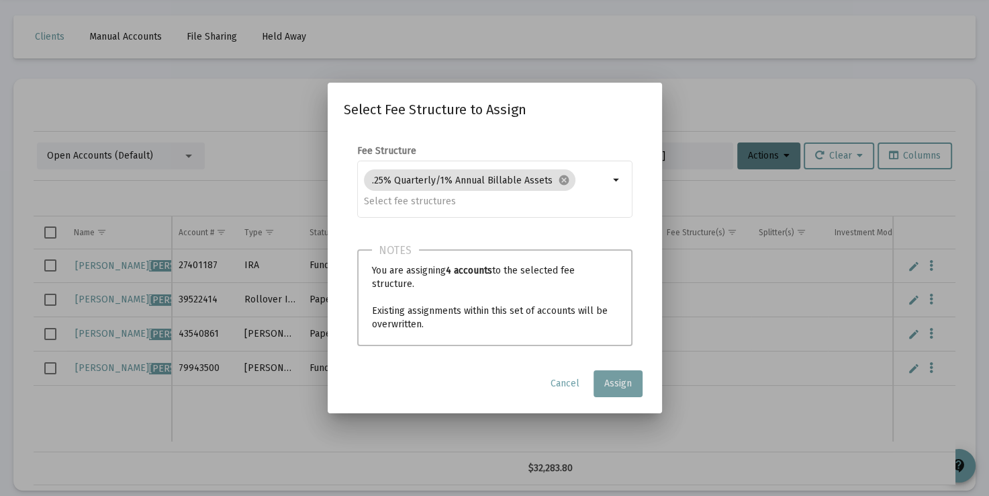
click at [621, 388] on span "Assign" at bounding box center [618, 382] width 28 height 11
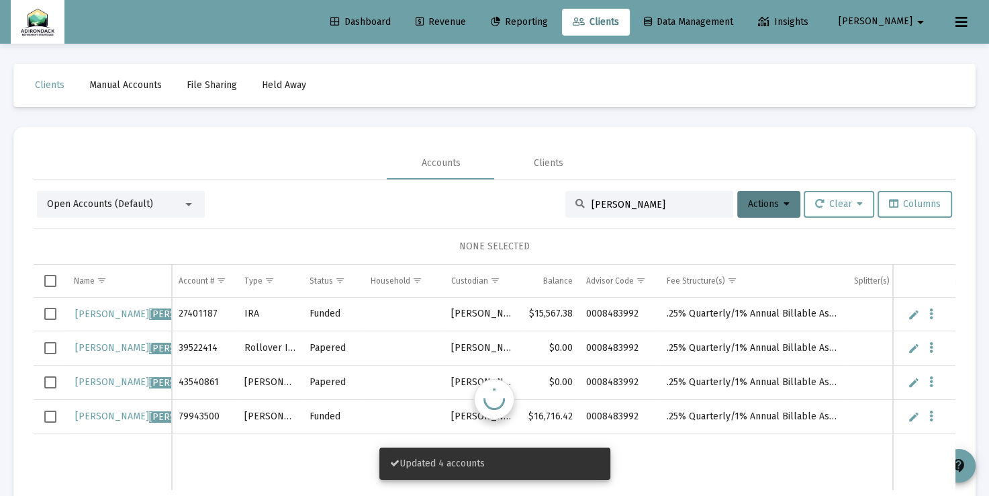
scroll to position [48, 0]
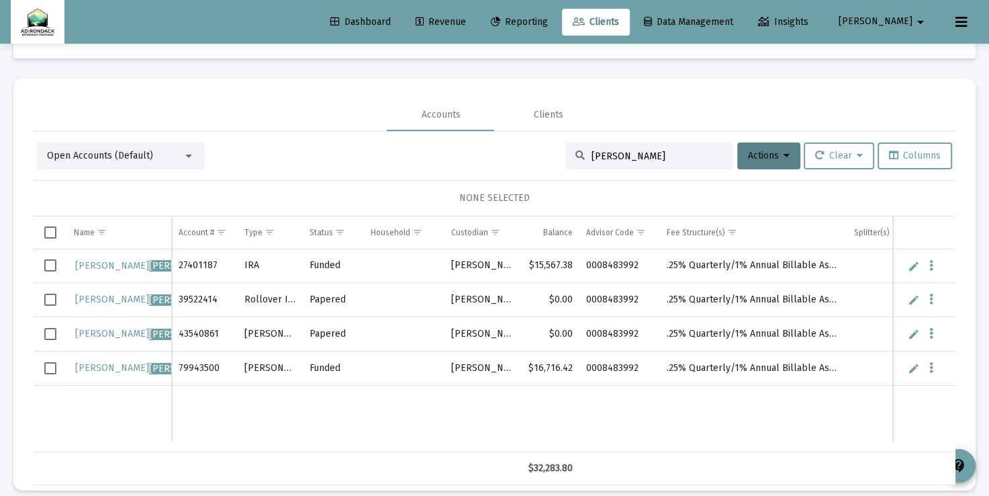
click at [54, 234] on span "Select all" at bounding box center [50, 232] width 12 height 12
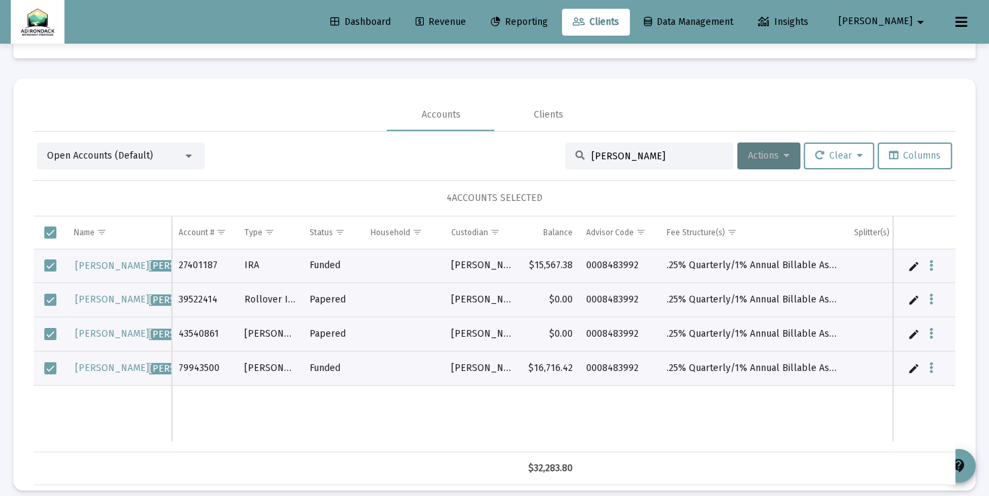
click at [784, 156] on icon at bounding box center [787, 155] width 6 height 9
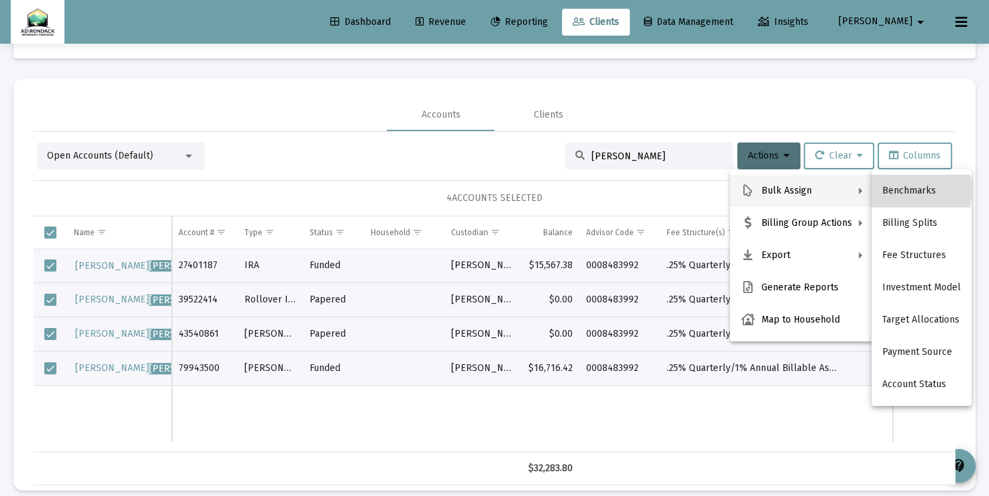
click at [890, 189] on button "Benchmarks" at bounding box center [922, 191] width 100 height 32
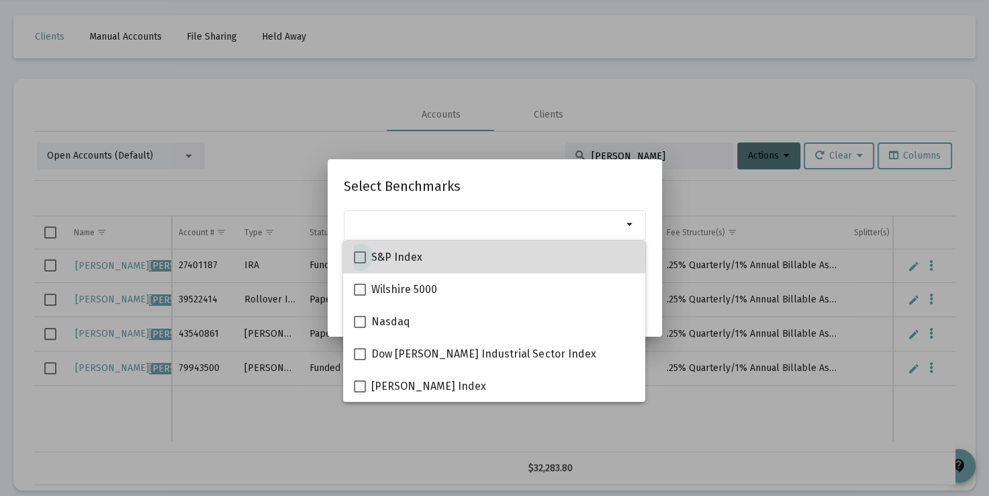
click at [357, 254] on span at bounding box center [360, 257] width 12 height 12
click at [359, 263] on input "S&P Index" at bounding box center [359, 263] width 1 height 1
checkbox input "true"
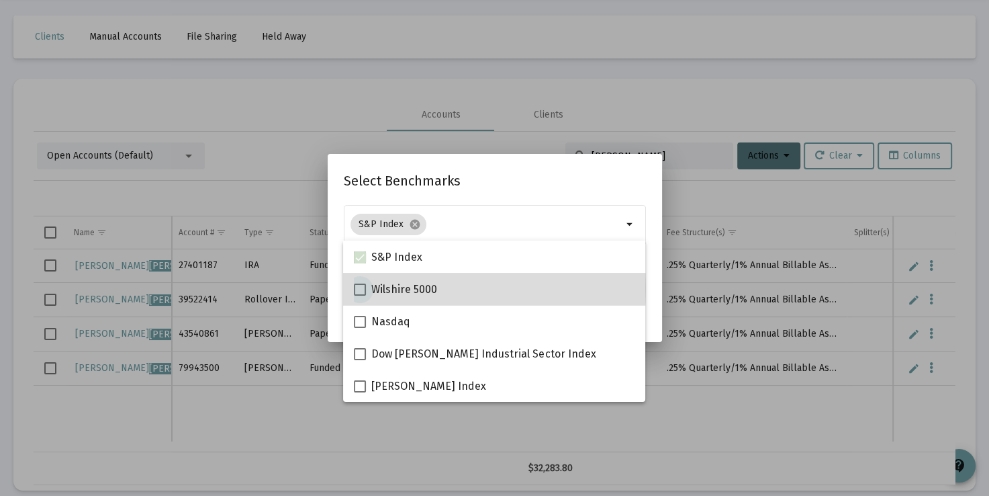
click at [363, 287] on span at bounding box center [360, 289] width 12 height 12
click at [360, 296] on input "Wilshire 5000" at bounding box center [359, 296] width 1 height 1
checkbox input "true"
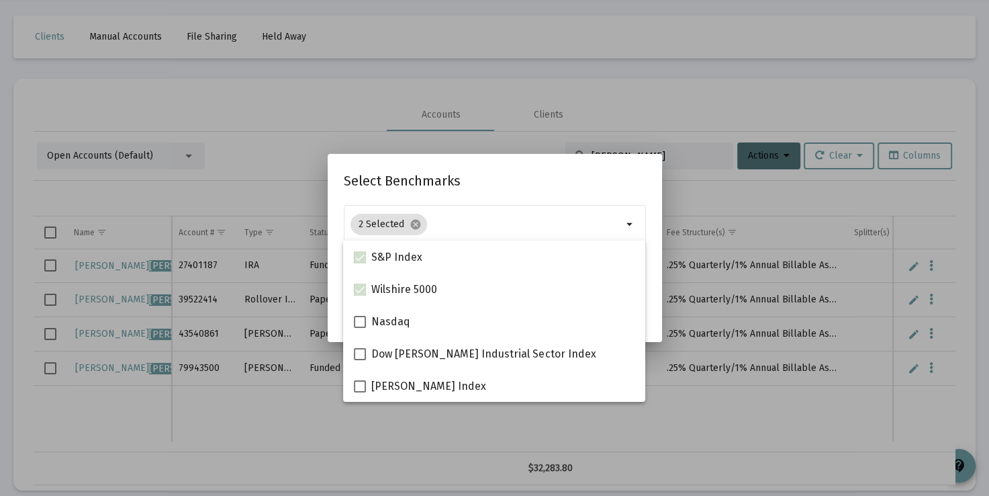
click at [580, 179] on h2 "Select Benchmarks" at bounding box center [495, 180] width 302 height 21
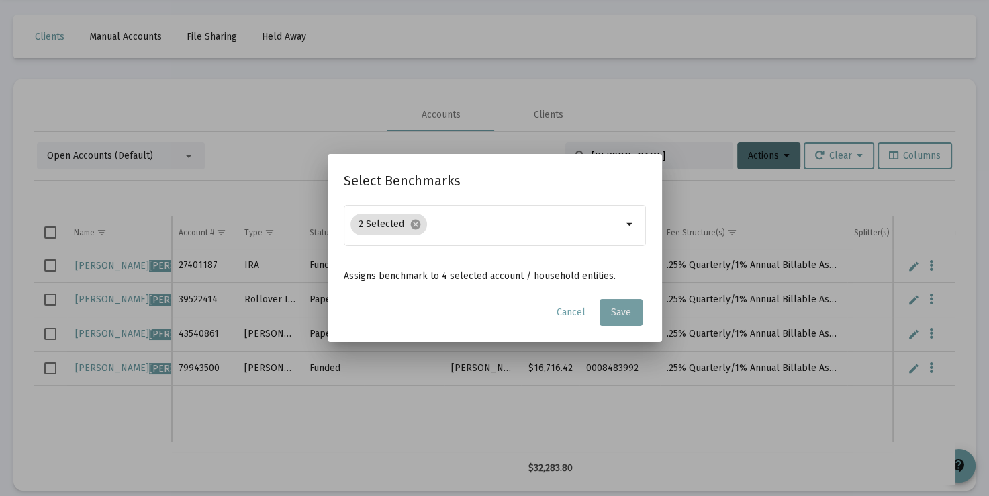
click at [621, 320] on button "Save" at bounding box center [621, 312] width 43 height 27
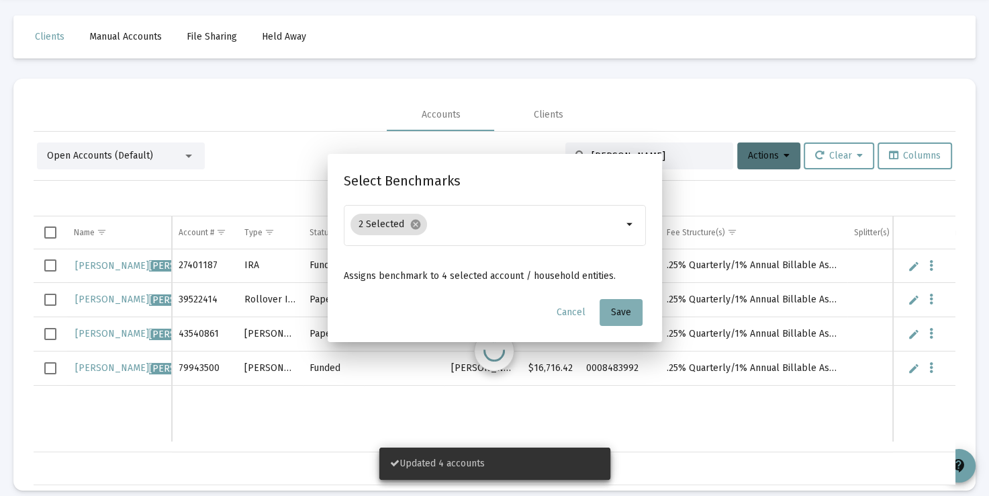
scroll to position [48, 0]
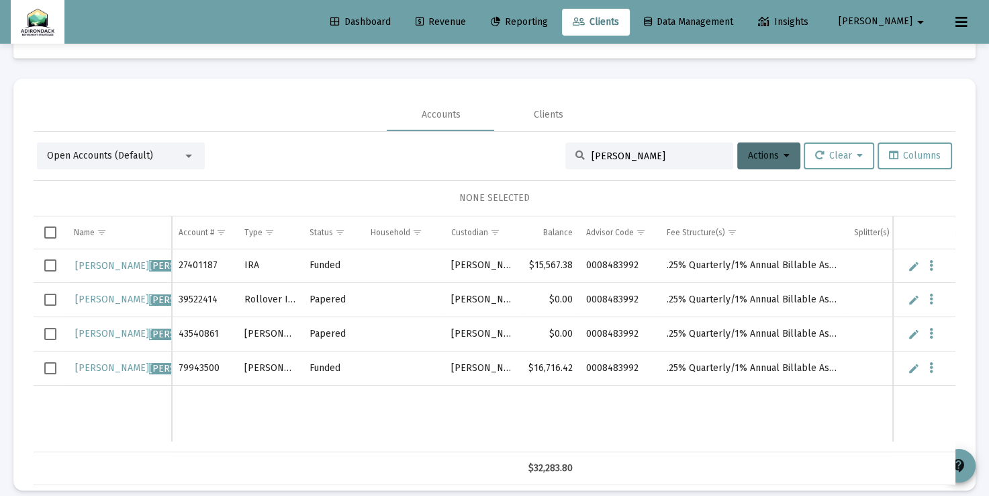
drag, startPoint x: 640, startPoint y: 156, endPoint x: 555, endPoint y: 156, distance: 84.6
click at [555, 156] on div "Open Accounts (Default) meehan Actions Clear Columns" at bounding box center [494, 155] width 915 height 27
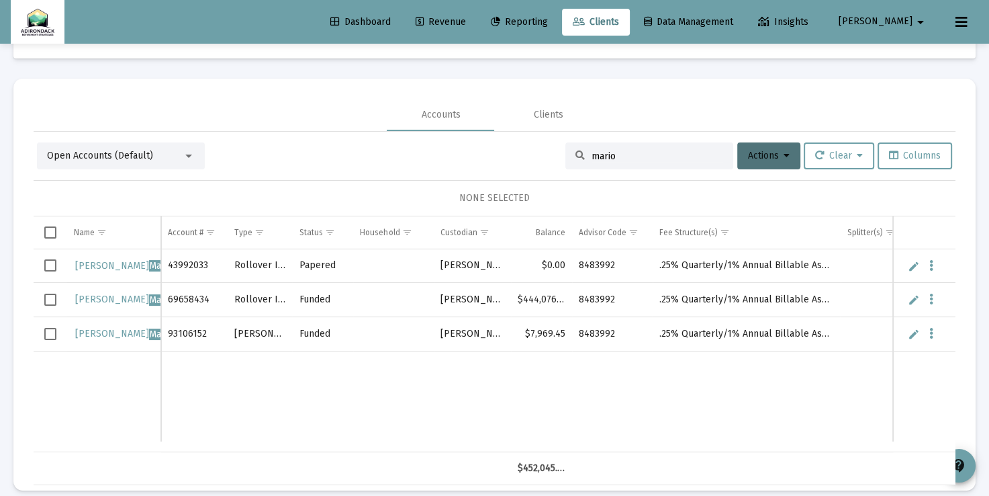
type input "mario"
click at [52, 230] on span "Select all" at bounding box center [50, 232] width 12 height 12
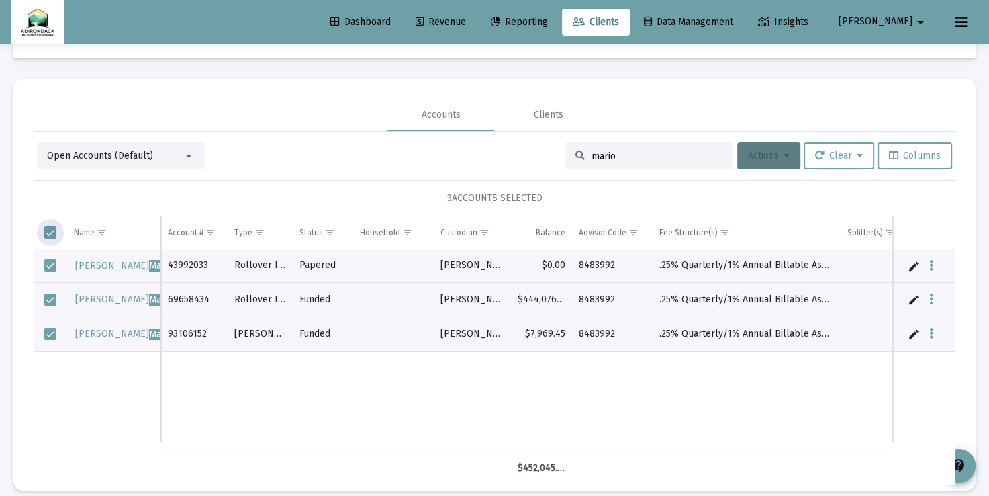
click at [776, 150] on span "Actions" at bounding box center [769, 155] width 42 height 11
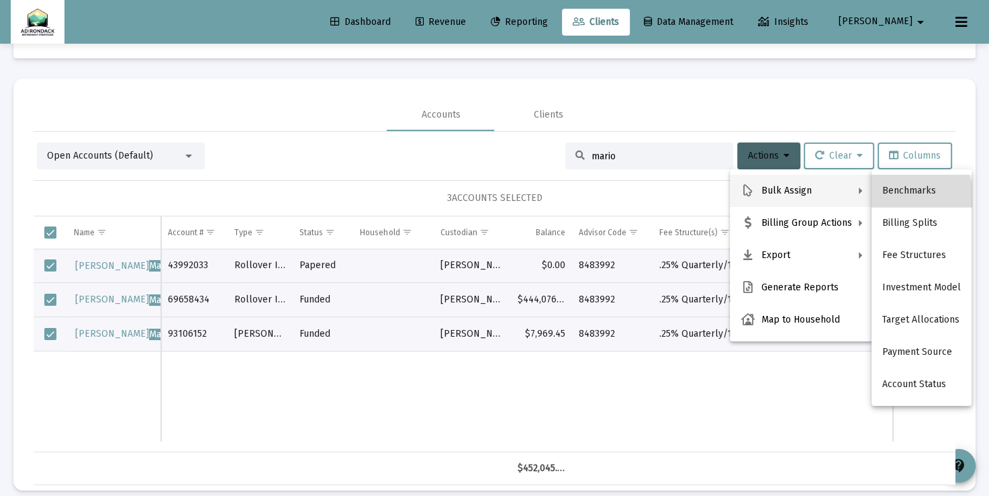
click at [902, 200] on button "Benchmarks" at bounding box center [922, 191] width 100 height 32
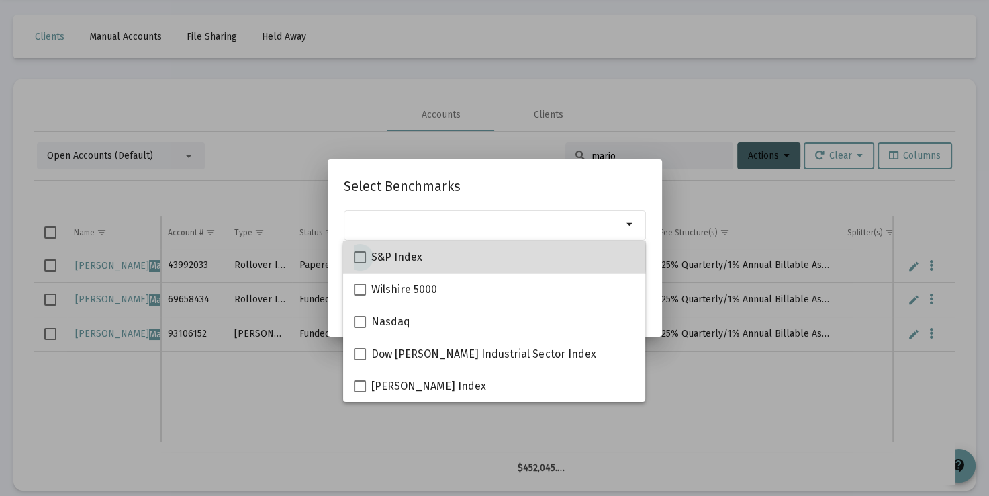
click at [416, 252] on span "S&P Index" at bounding box center [396, 257] width 51 height 16
click at [360, 263] on input "S&P Index" at bounding box center [359, 263] width 1 height 1
checkbox input "true"
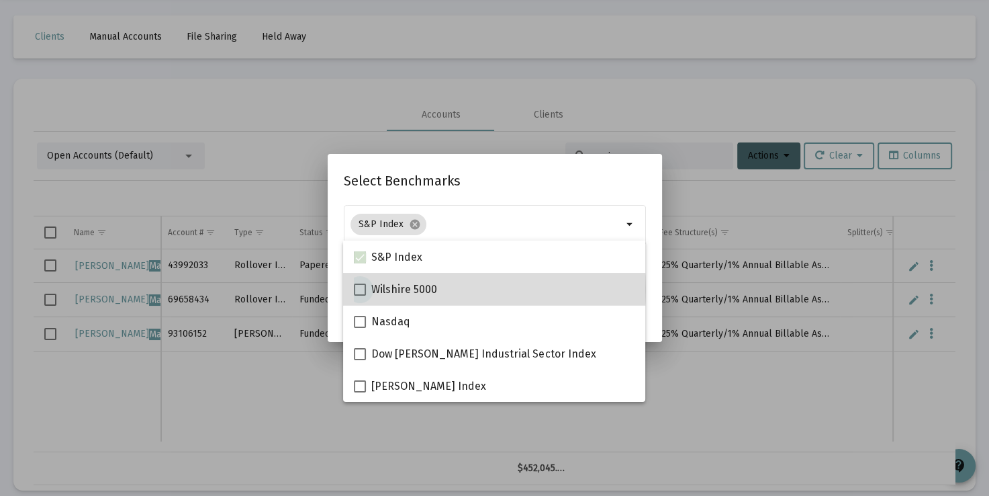
click at [406, 289] on span "Wilshire 5000" at bounding box center [404, 289] width 66 height 16
click at [360, 296] on input "Wilshire 5000" at bounding box center [359, 296] width 1 height 1
checkbox input "true"
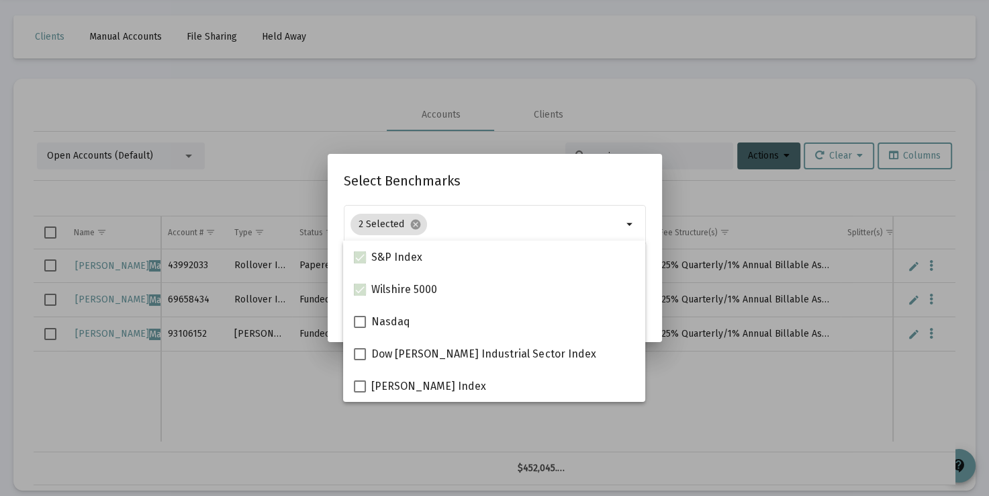
click at [708, 195] on div at bounding box center [494, 248] width 989 height 496
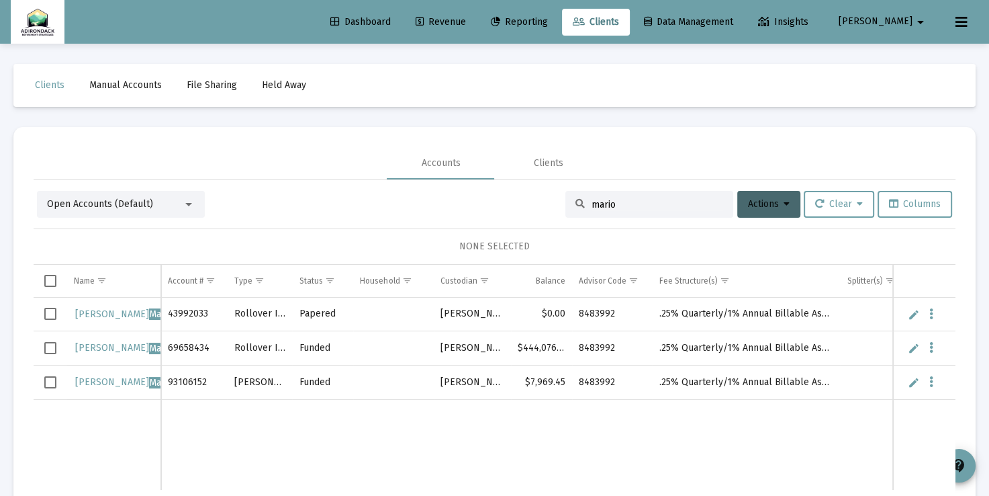
scroll to position [48, 0]
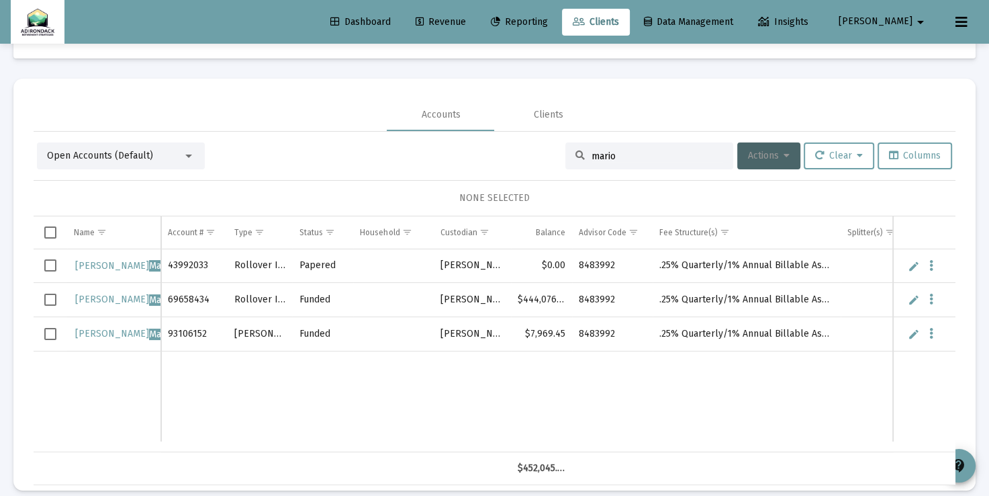
click at [784, 154] on icon at bounding box center [787, 155] width 6 height 9
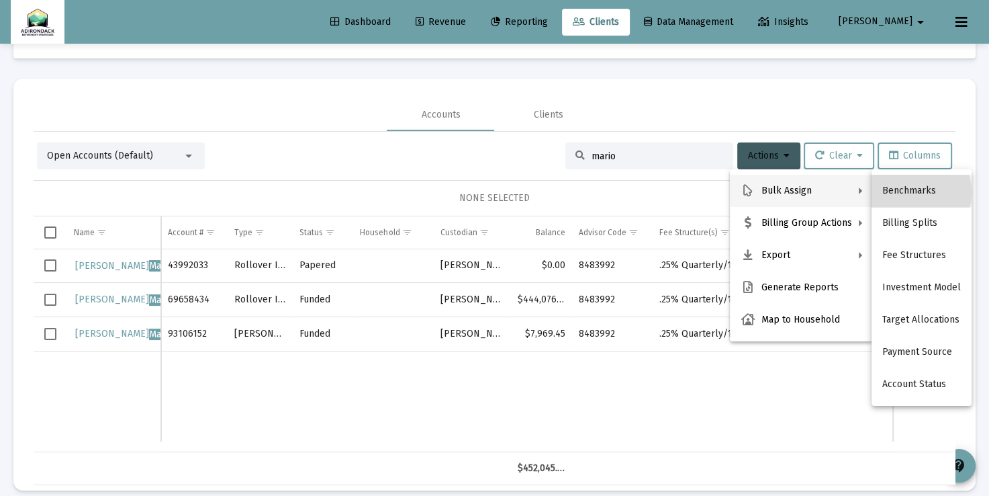
click at [893, 193] on button "Benchmarks" at bounding box center [922, 191] width 100 height 32
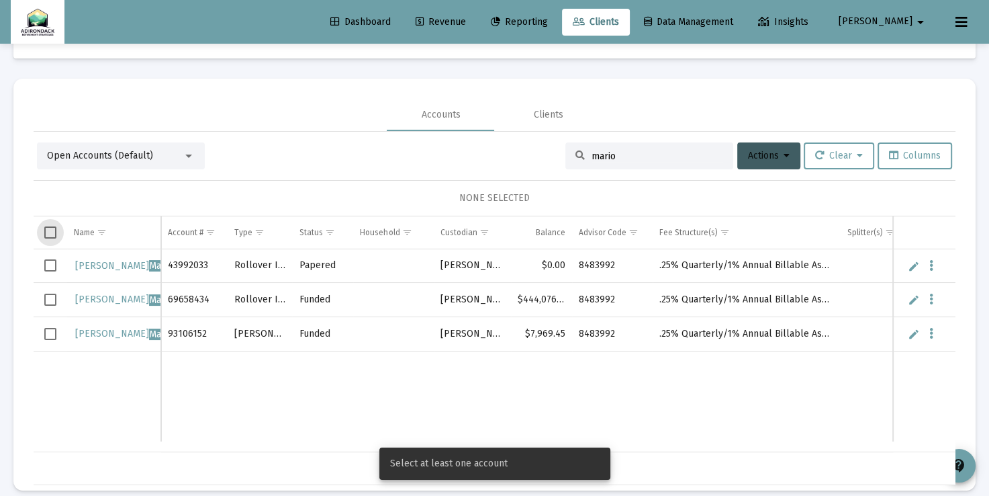
click at [52, 227] on span "Select all" at bounding box center [50, 232] width 12 height 12
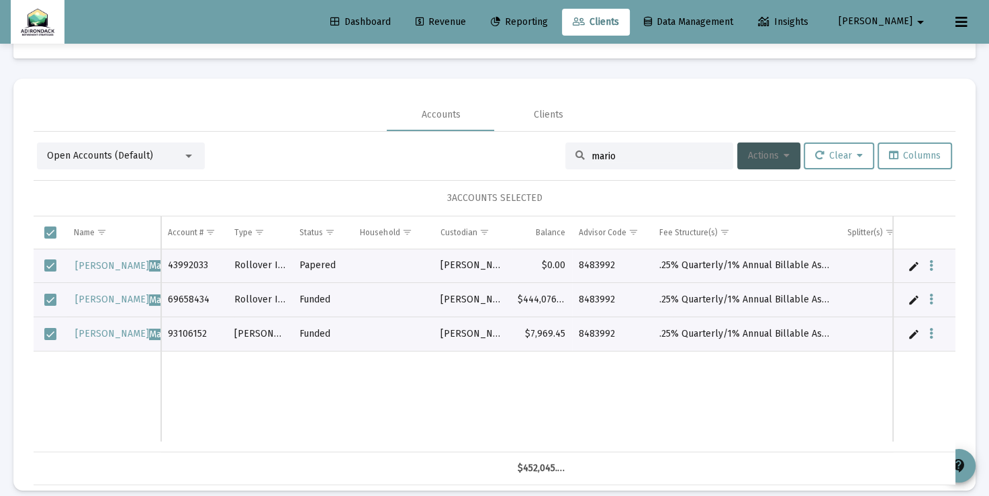
click at [779, 154] on span "Actions" at bounding box center [769, 155] width 42 height 11
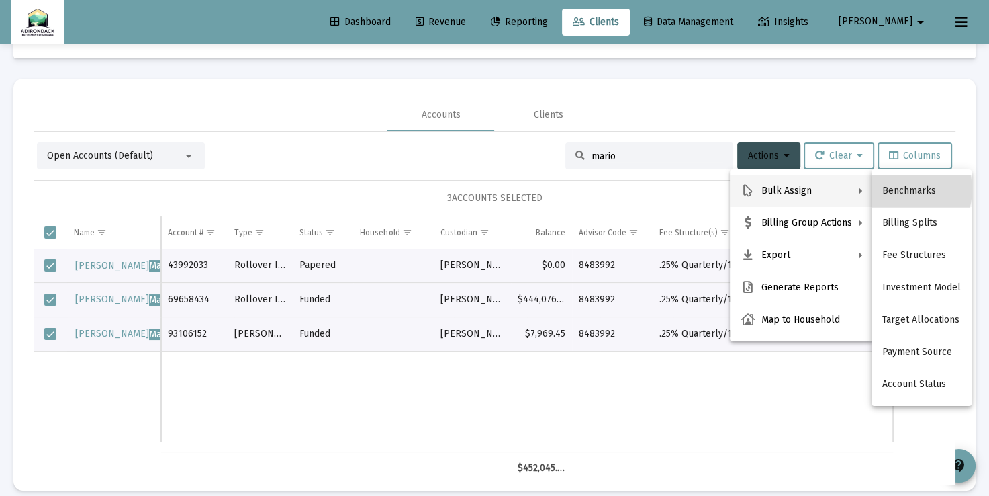
click at [906, 189] on button "Benchmarks" at bounding box center [922, 191] width 100 height 32
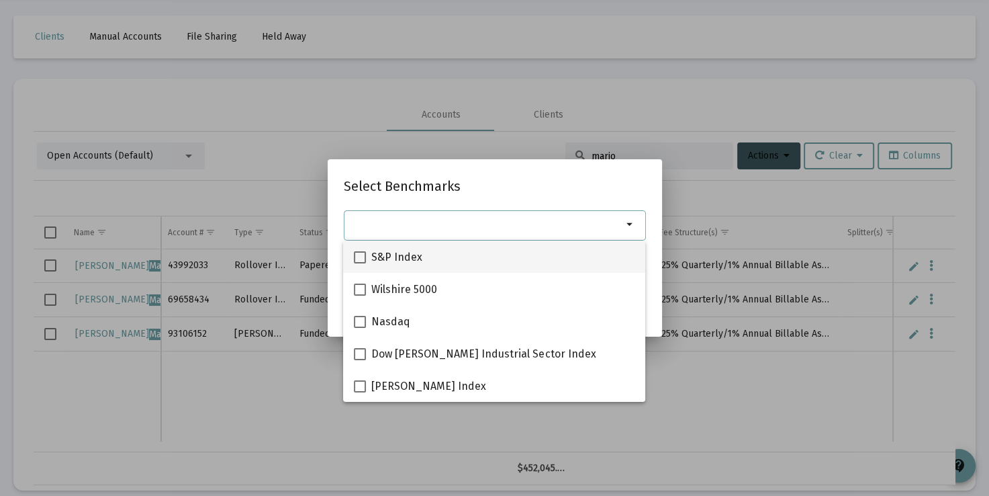
click at [403, 264] on span "S&P Index" at bounding box center [396, 257] width 51 height 16
click at [360, 264] on input "S&P Index" at bounding box center [359, 263] width 1 height 1
checkbox input "true"
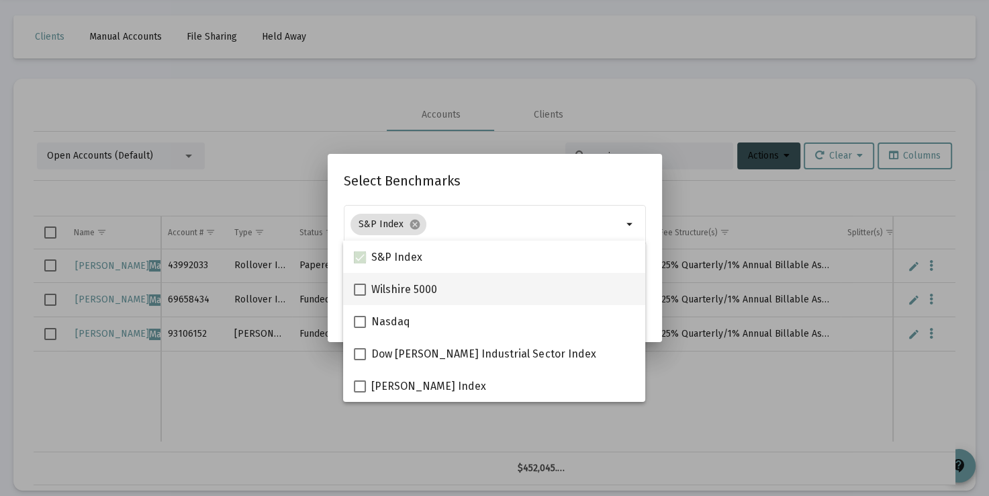
click at [402, 289] on span "Wilshire 5000" at bounding box center [404, 289] width 66 height 16
click at [360, 296] on input "Wilshire 5000" at bounding box center [359, 296] width 1 height 1
checkbox input "true"
click at [561, 188] on h2 "Select Benchmarks" at bounding box center [495, 180] width 302 height 21
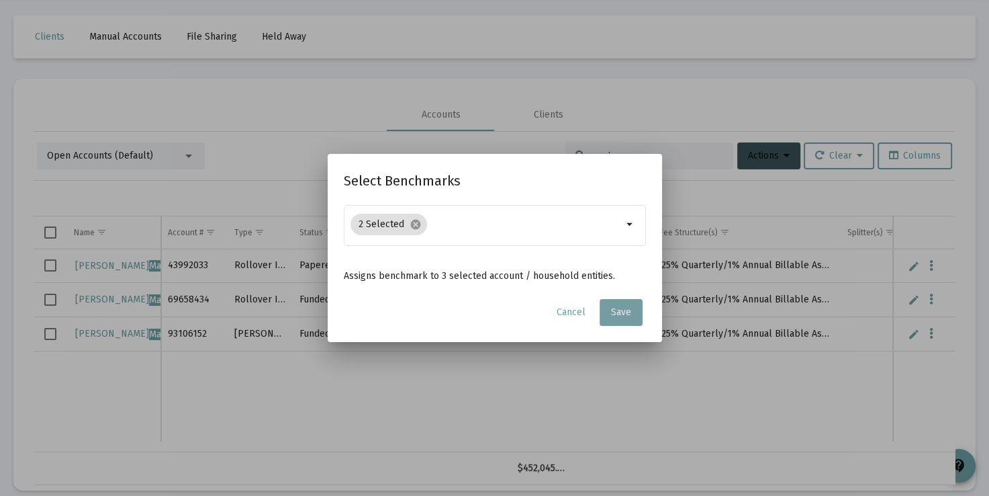
click at [619, 316] on span "Save" at bounding box center [621, 311] width 20 height 11
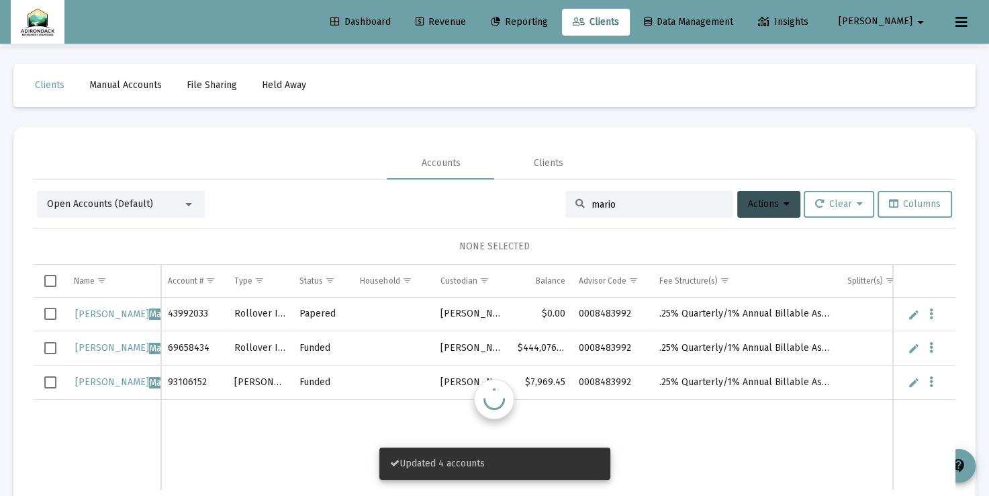
scroll to position [48, 0]
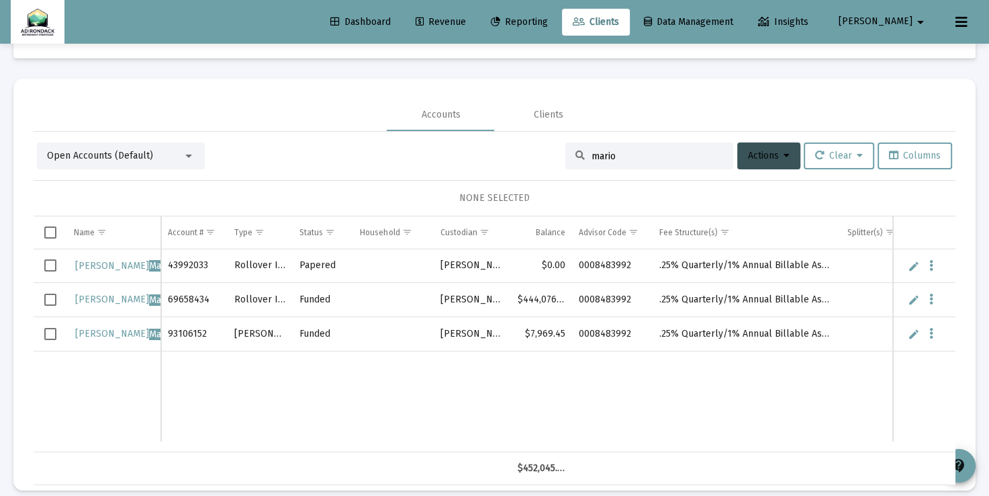
drag, startPoint x: 627, startPoint y: 153, endPoint x: 557, endPoint y: 161, distance: 70.2
click at [557, 161] on div "Open Accounts (Default) mario Actions Clear Columns" at bounding box center [494, 155] width 915 height 27
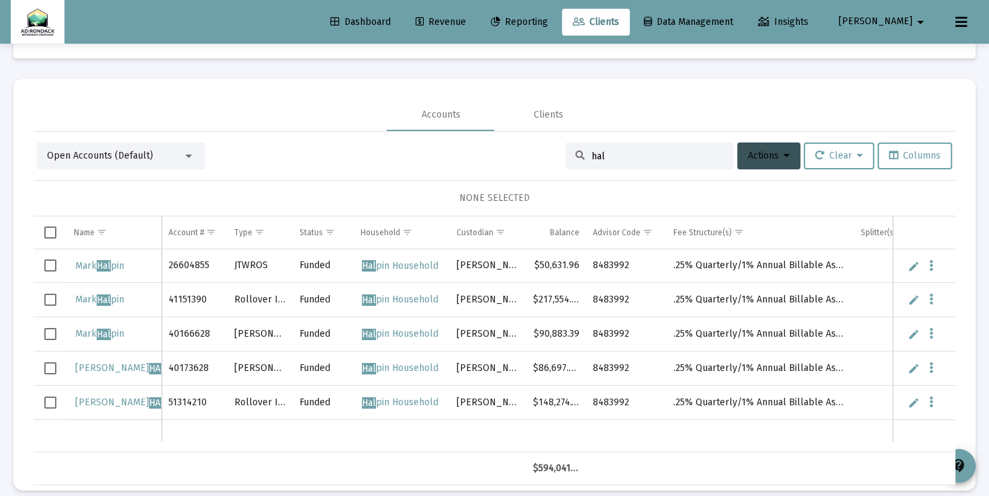
type input "hal"
click at [48, 232] on span "Select all" at bounding box center [50, 232] width 12 height 12
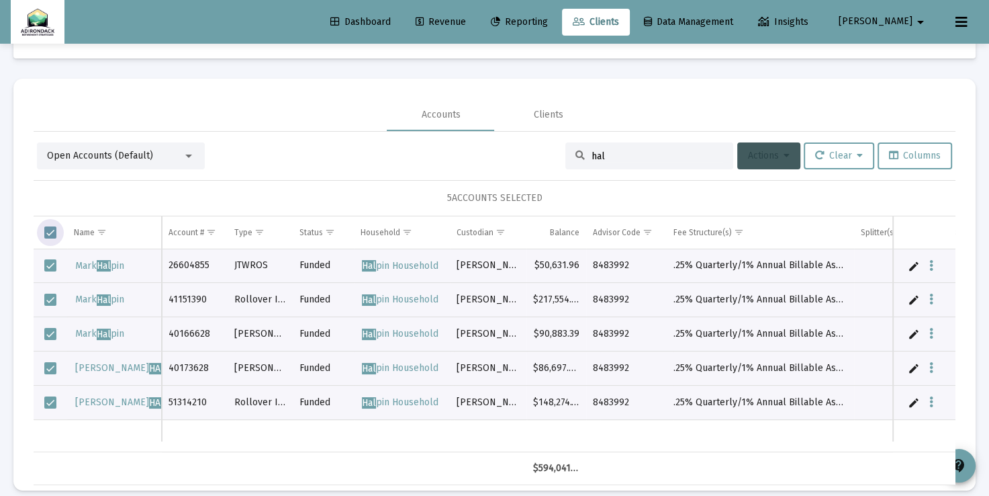
click at [784, 151] on icon at bounding box center [787, 155] width 6 height 9
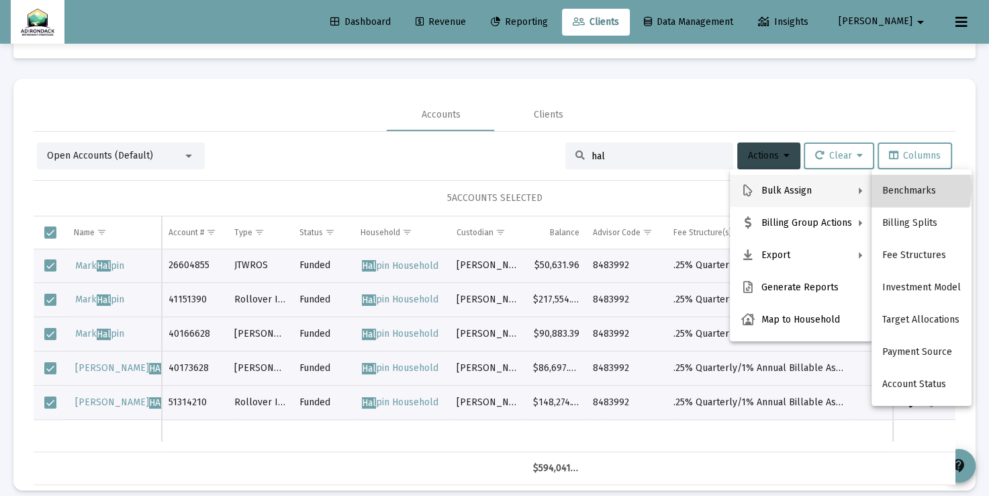
click at [889, 188] on button "Benchmarks" at bounding box center [922, 191] width 100 height 32
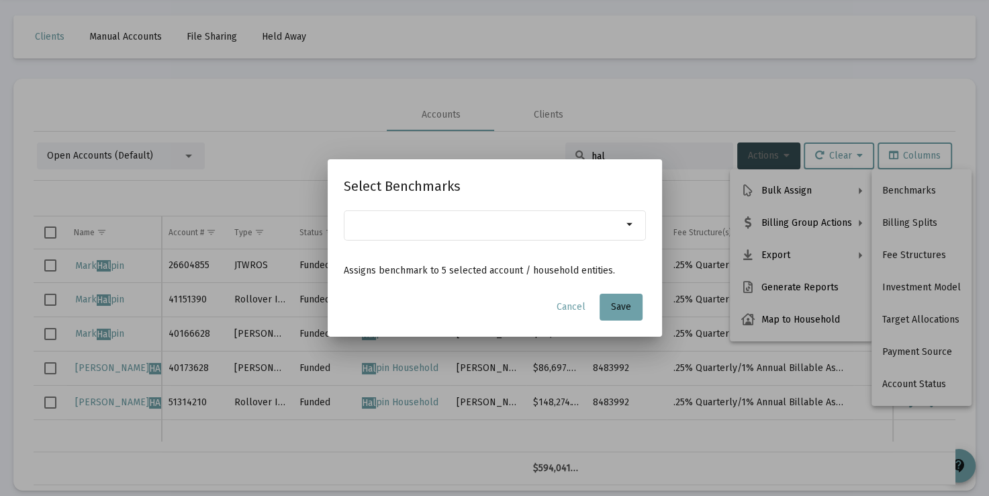
scroll to position [0, 0]
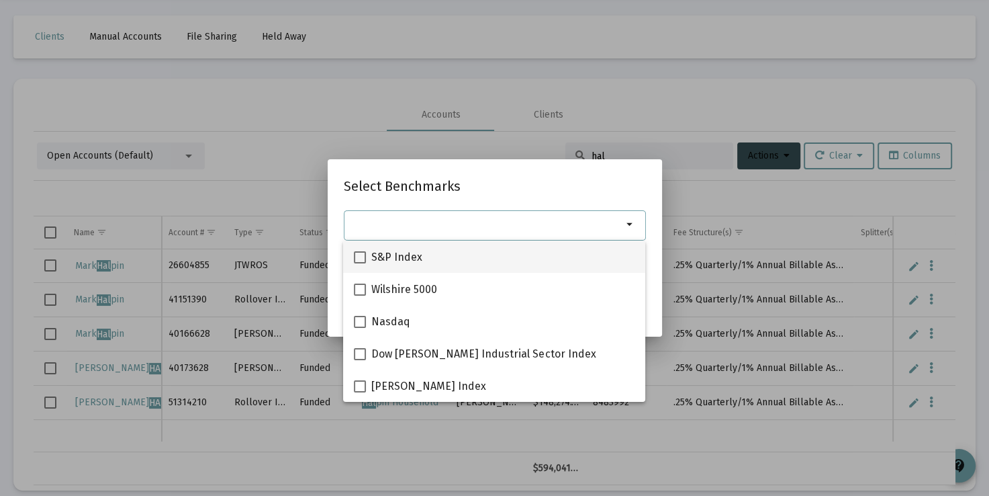
click at [396, 255] on span "S&P Index" at bounding box center [396, 257] width 51 height 16
click at [360, 263] on input "S&P Index" at bounding box center [359, 263] width 1 height 1
checkbox input "true"
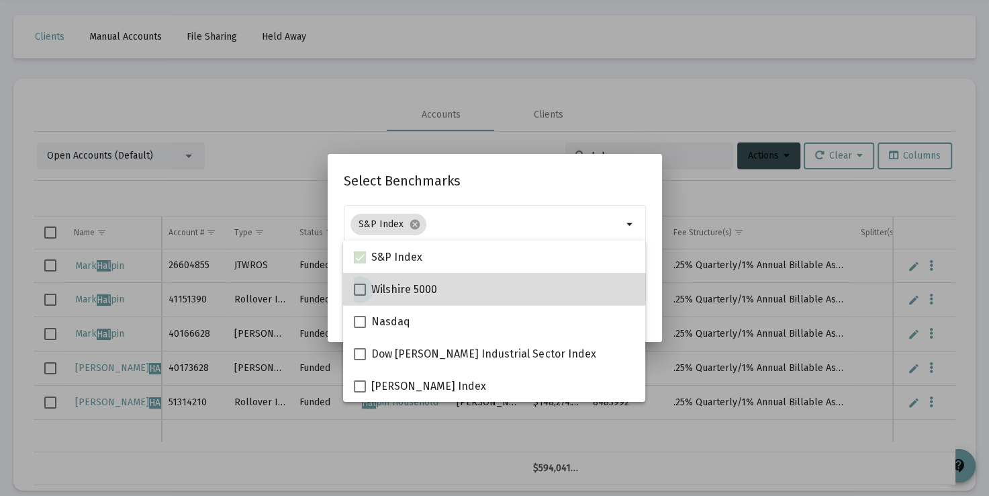
click at [365, 286] on span at bounding box center [360, 289] width 12 height 12
click at [360, 296] on input "Wilshire 5000" at bounding box center [359, 296] width 1 height 1
checkbox input "true"
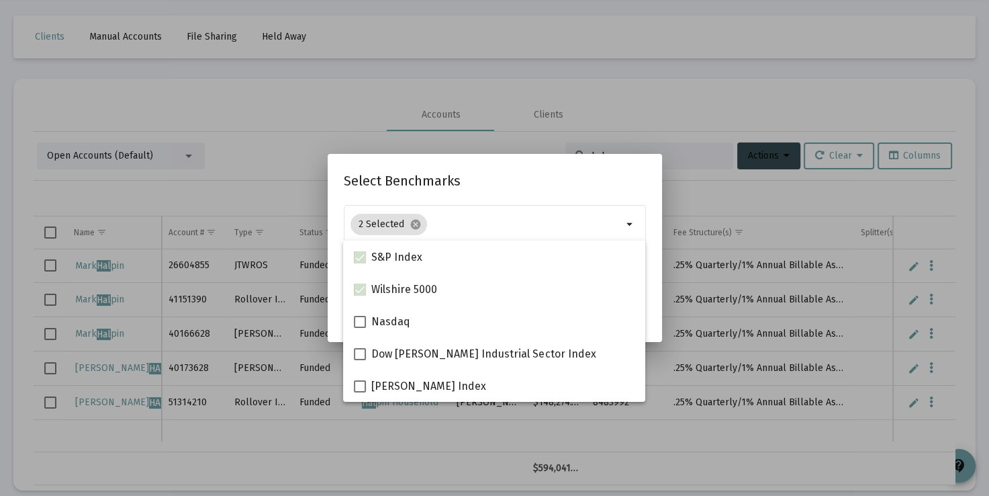
click at [539, 183] on h2 "Select Benchmarks" at bounding box center [495, 180] width 302 height 21
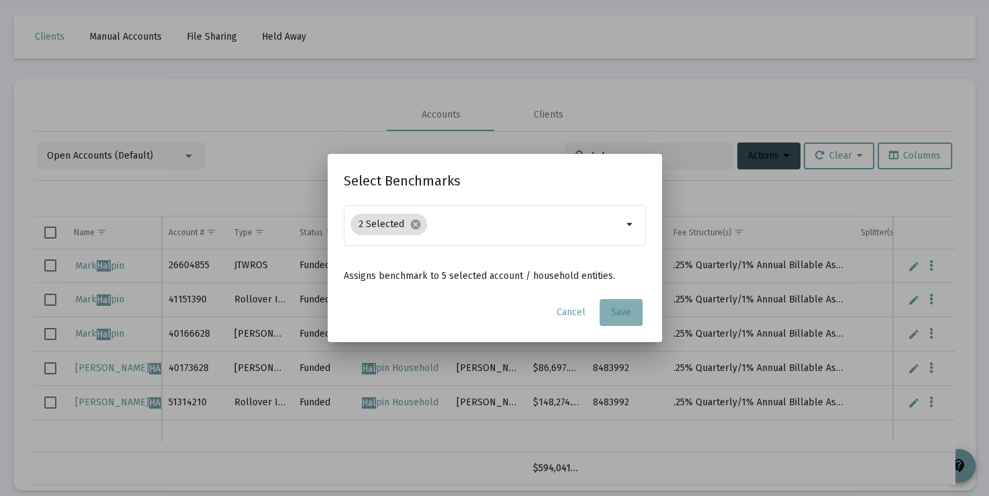
click at [613, 315] on span "Save" at bounding box center [621, 311] width 20 height 11
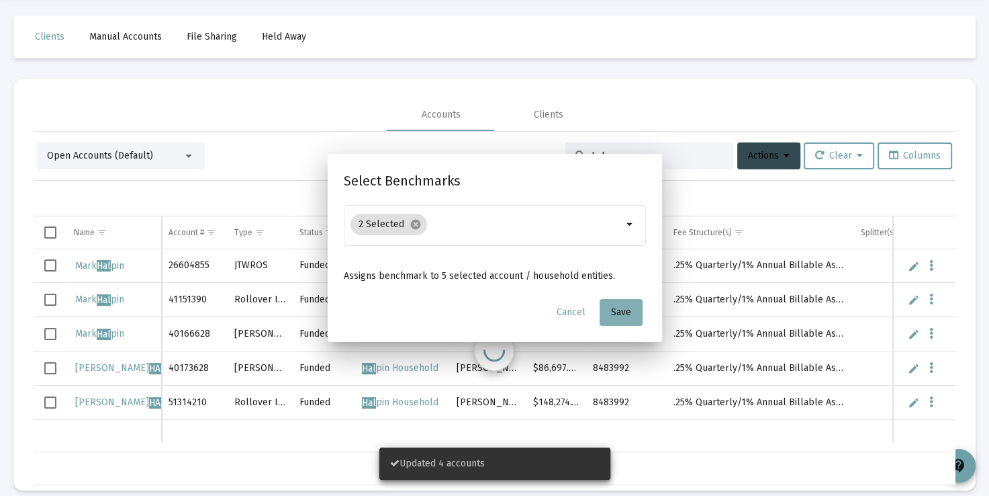
scroll to position [48, 0]
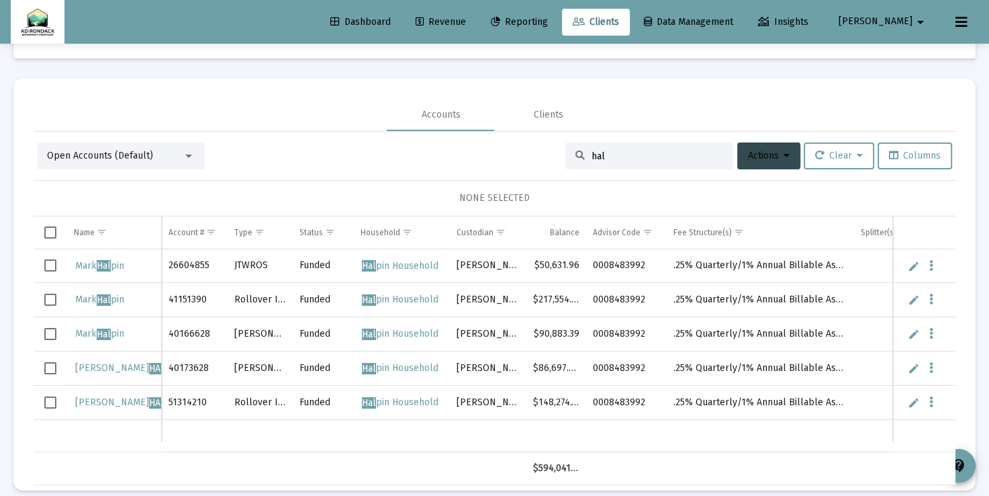
click at [621, 149] on div "hal" at bounding box center [649, 155] width 168 height 27
drag, startPoint x: 614, startPoint y: 158, endPoint x: 545, endPoint y: 159, distance: 68.5
click at [545, 159] on div "Open Accounts (Default) hal Actions Clear Columns" at bounding box center [494, 155] width 915 height 27
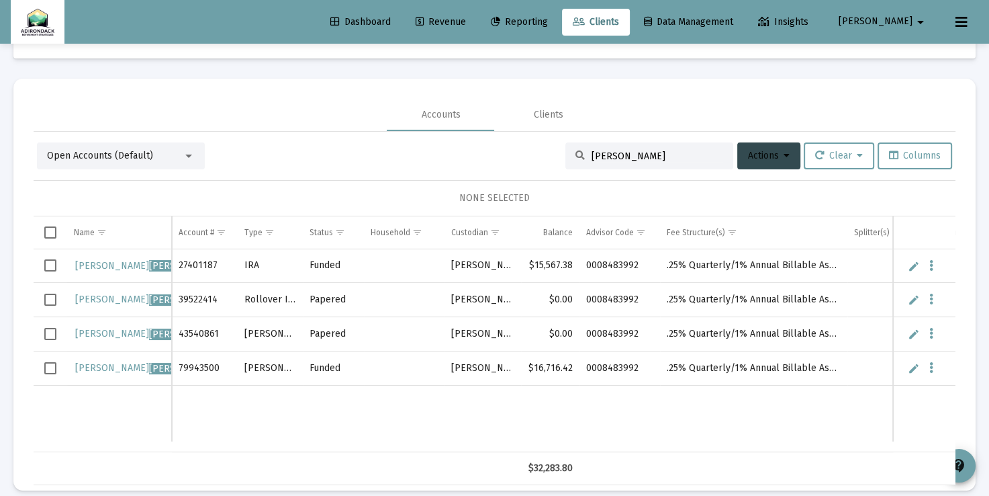
type input "meehan"
click at [52, 232] on span "Select all" at bounding box center [50, 232] width 12 height 12
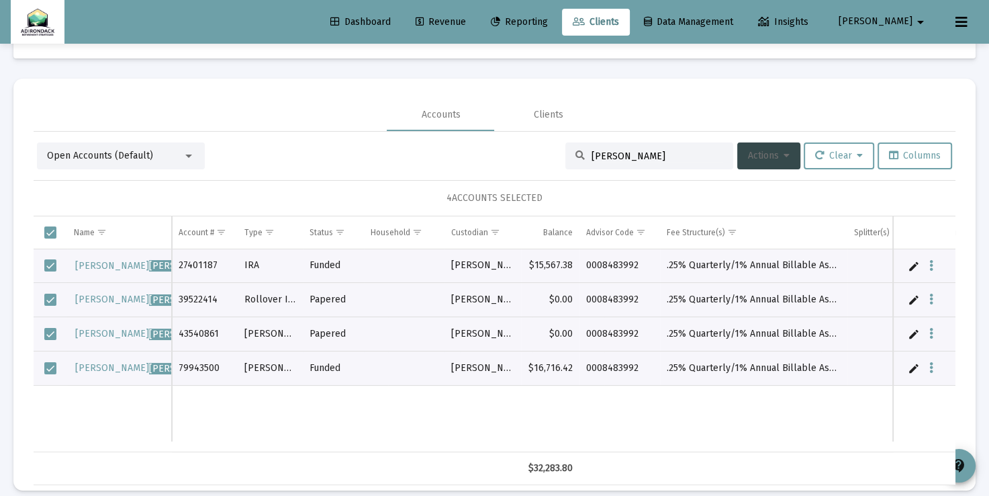
click at [787, 155] on button "Actions" at bounding box center [768, 155] width 63 height 27
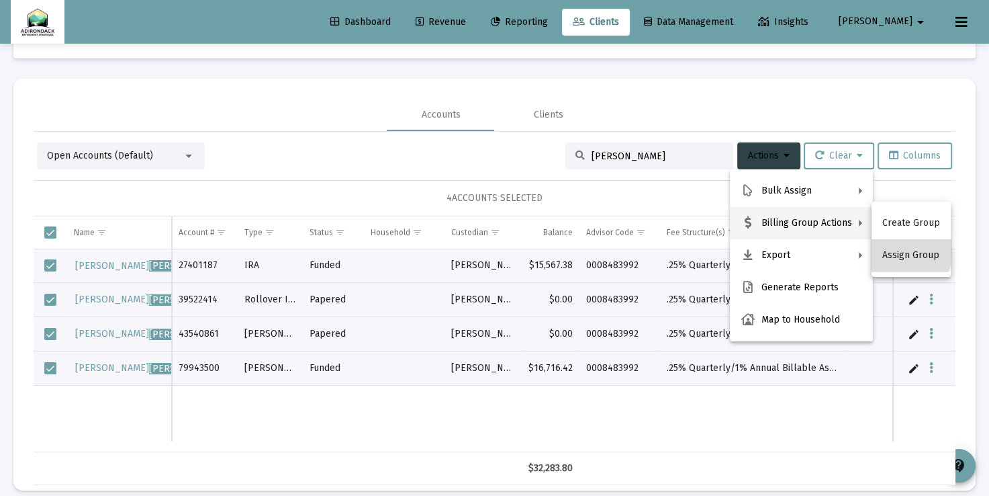
click at [901, 251] on button "Assign Group" at bounding box center [911, 255] width 79 height 32
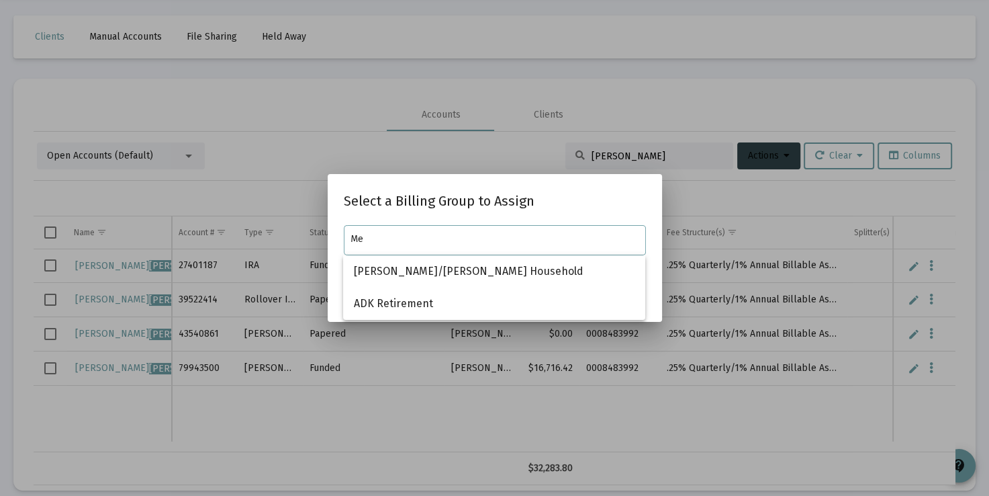
type input "M"
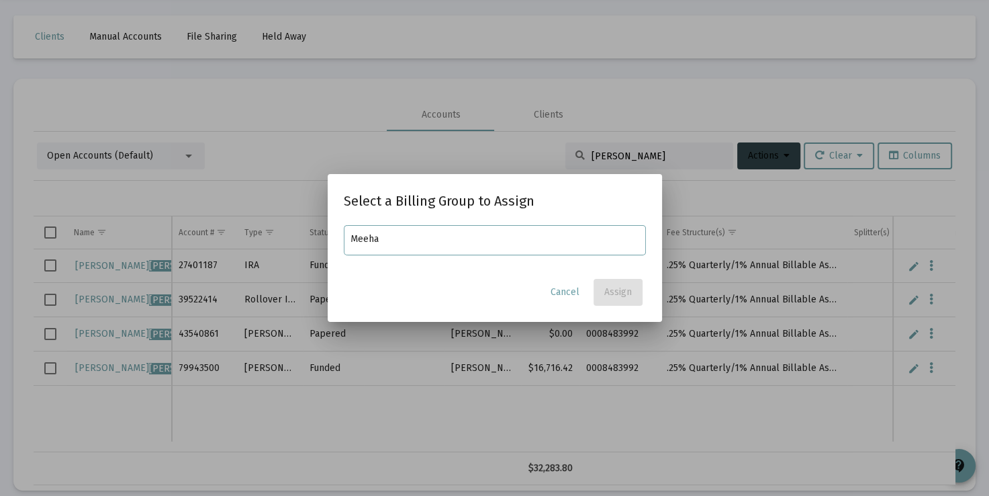
type input "Meeha"
click at [568, 294] on span "Cancel" at bounding box center [565, 291] width 29 height 11
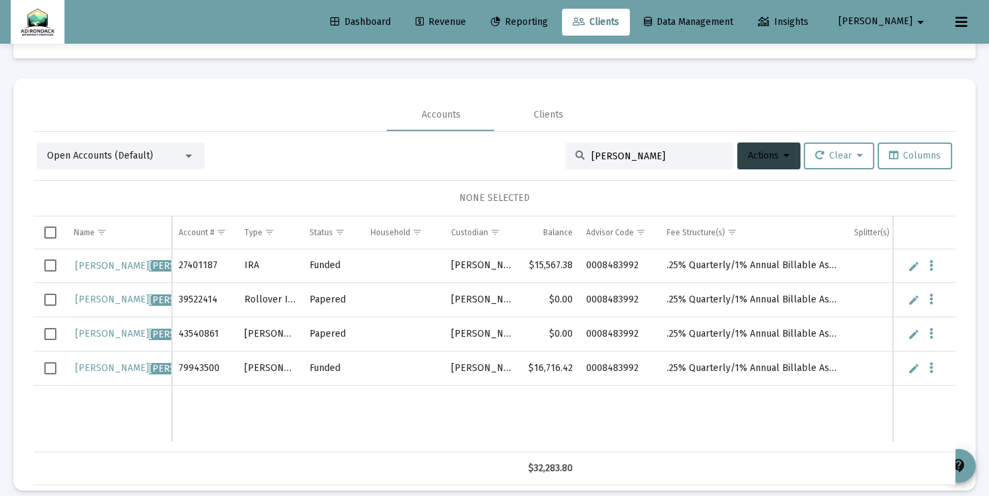
scroll to position [52, 0]
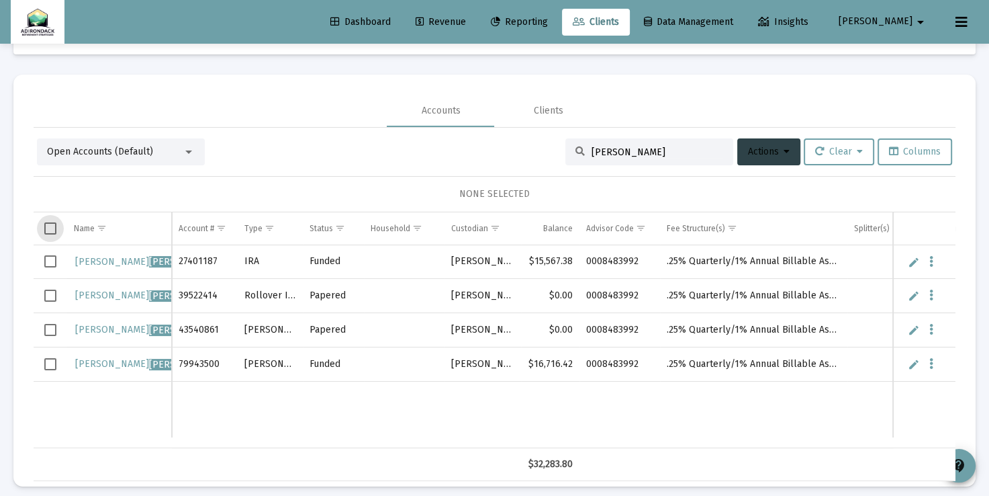
click at [49, 227] on span "Select all" at bounding box center [50, 228] width 12 height 12
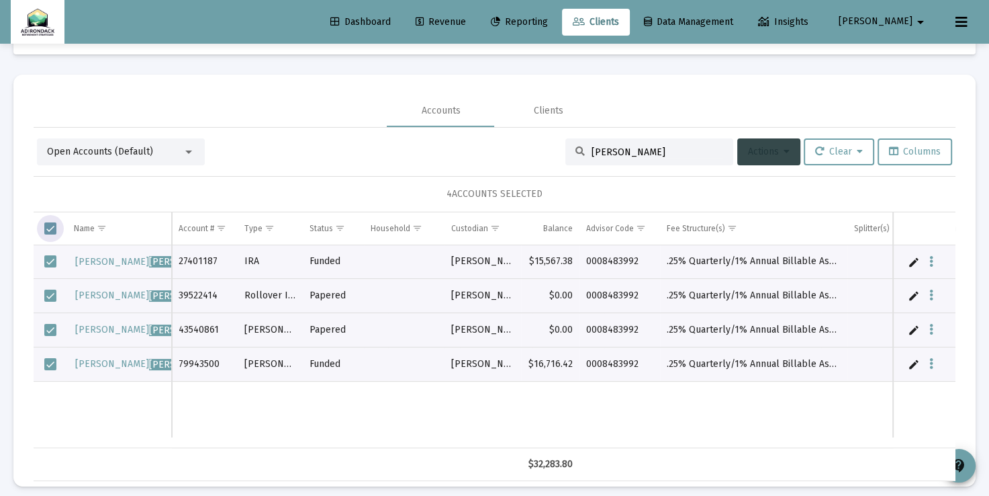
click at [779, 150] on span "Actions" at bounding box center [769, 151] width 42 height 11
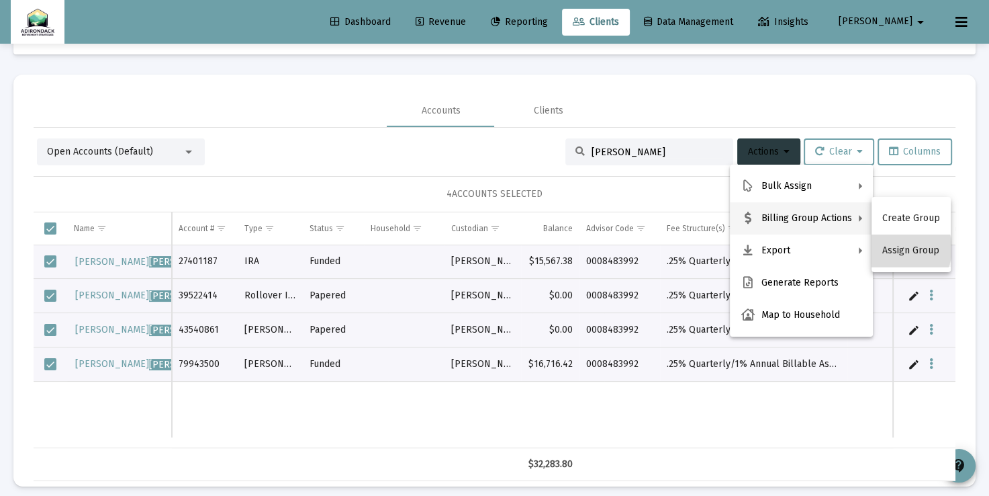
click at [901, 248] on button "Assign Group" at bounding box center [911, 250] width 79 height 32
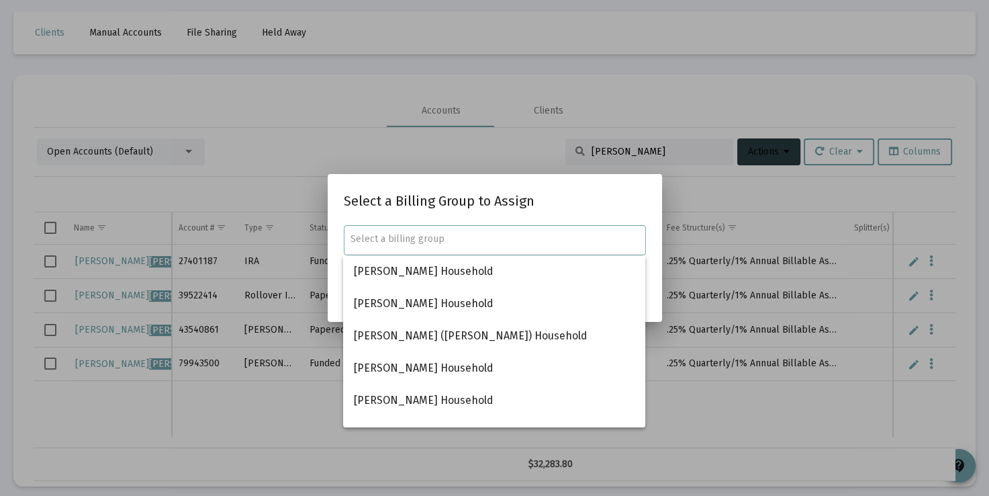
click at [618, 238] on input "text" at bounding box center [495, 239] width 288 height 11
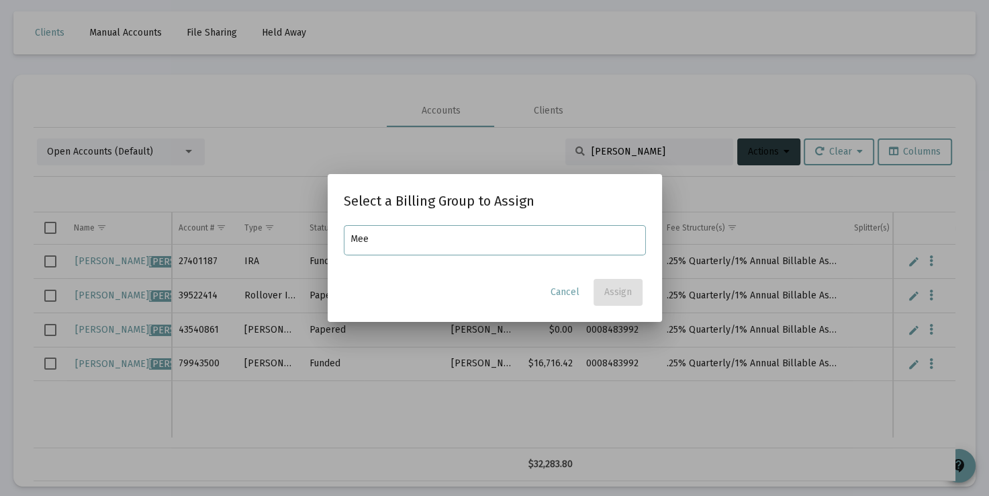
type input "Mee"
click at [563, 287] on span "Cancel" at bounding box center [565, 291] width 29 height 11
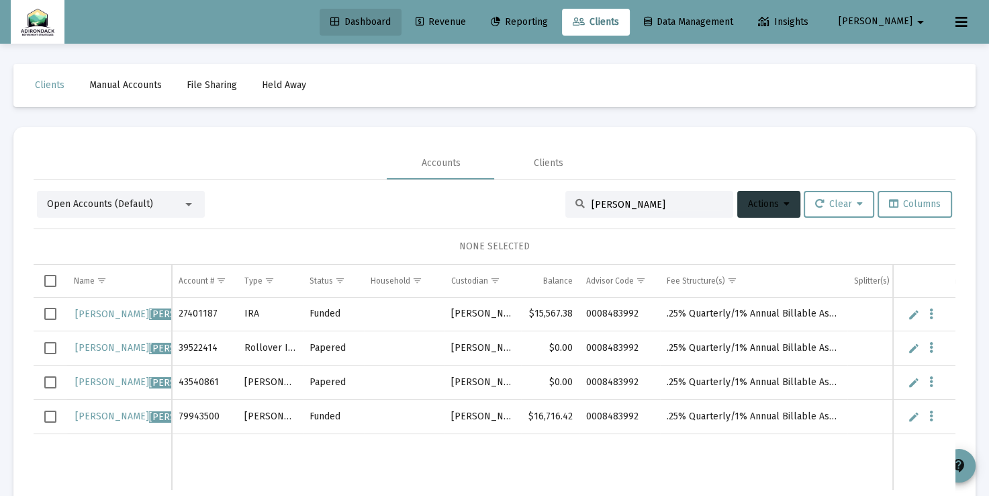
click at [379, 21] on span "Dashboard" at bounding box center [360, 21] width 60 height 11
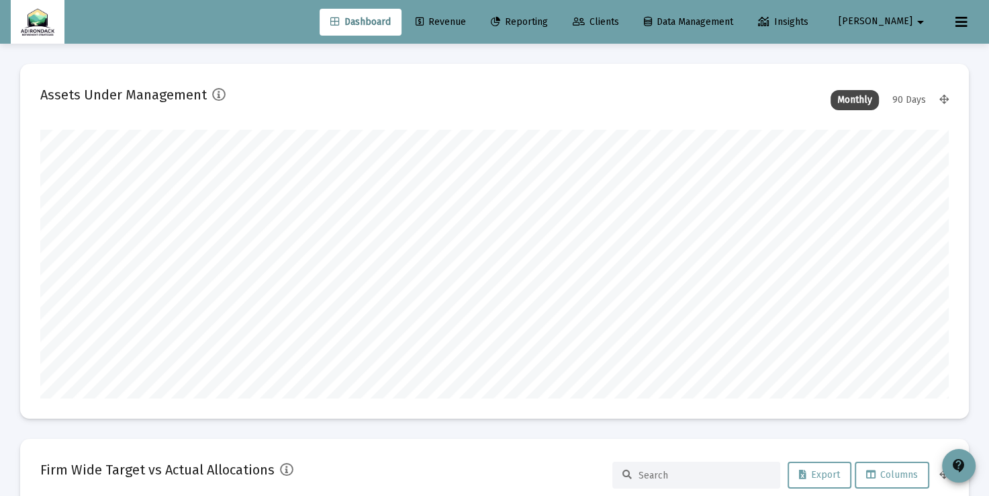
scroll to position [269, 489]
click at [619, 16] on span "Clients" at bounding box center [596, 21] width 46 height 11
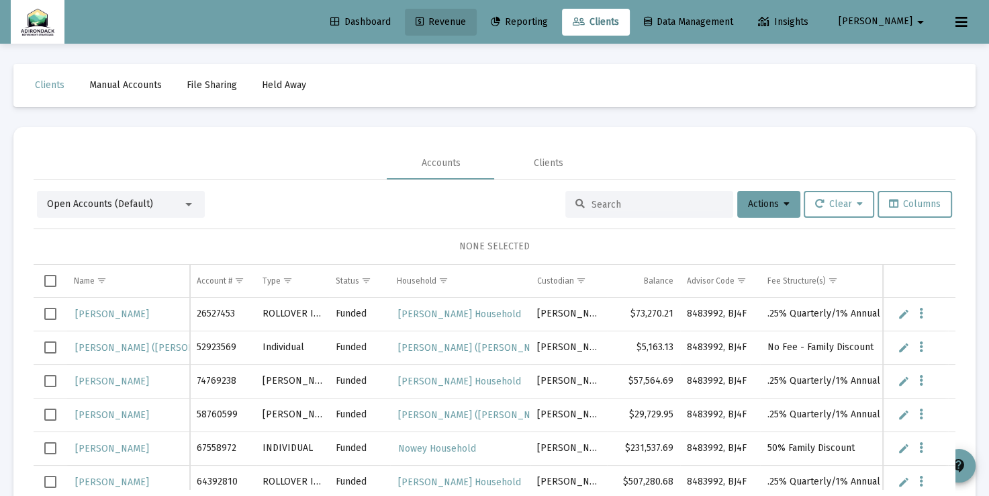
click at [466, 21] on span "Revenue" at bounding box center [441, 21] width 50 height 11
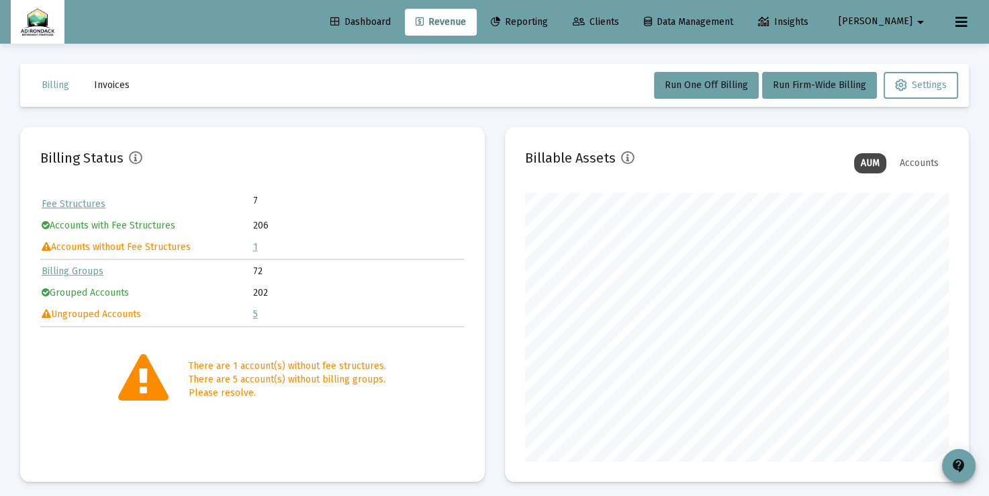
scroll to position [269, 424]
click at [255, 246] on link "1" at bounding box center [255, 246] width 5 height 11
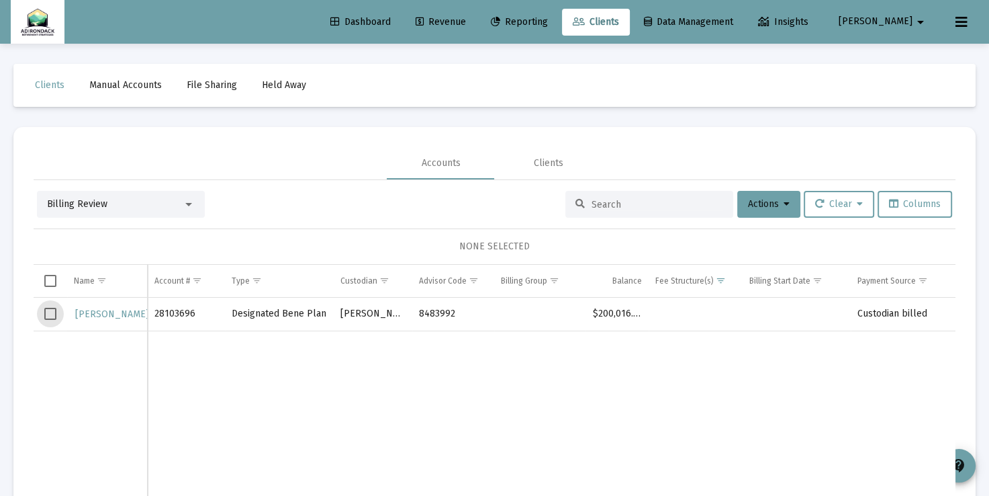
click at [52, 313] on span "Select row" at bounding box center [50, 314] width 12 height 12
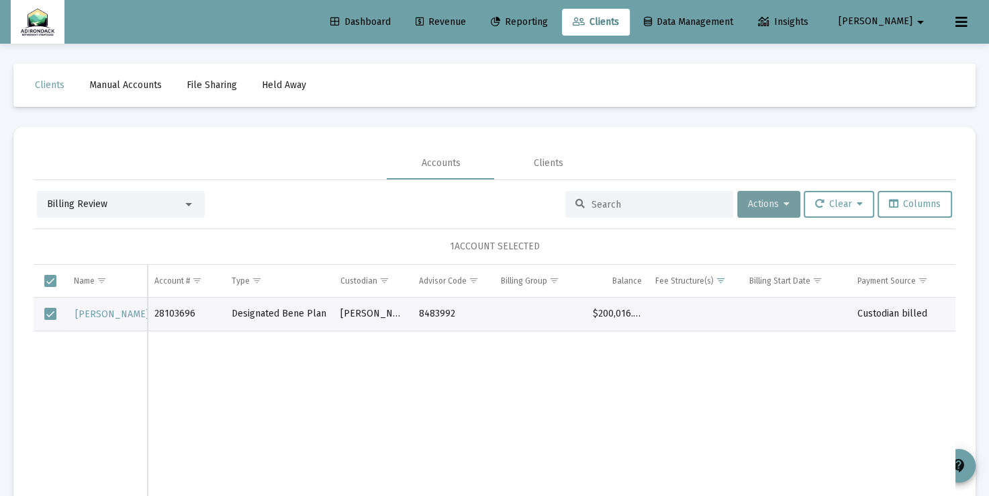
click at [784, 205] on icon at bounding box center [787, 203] width 6 height 9
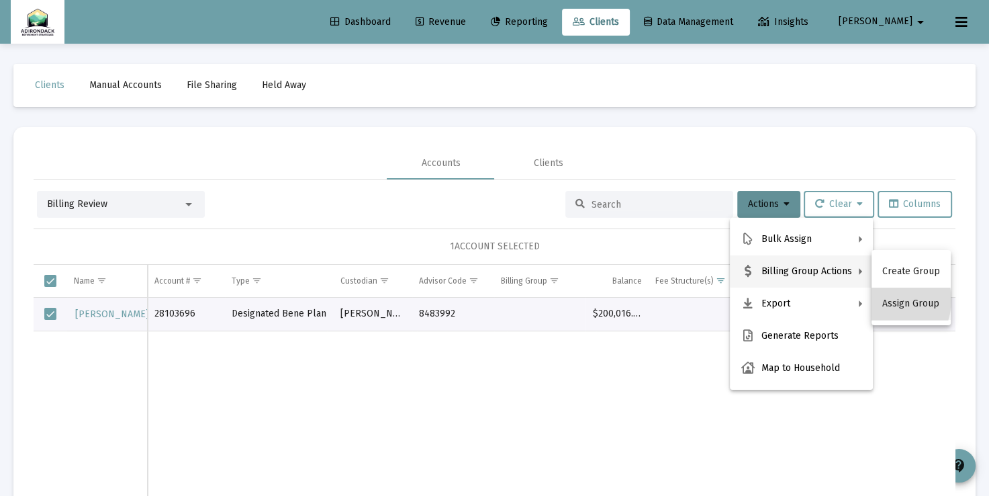
click at [882, 300] on button "Assign Group" at bounding box center [911, 303] width 79 height 32
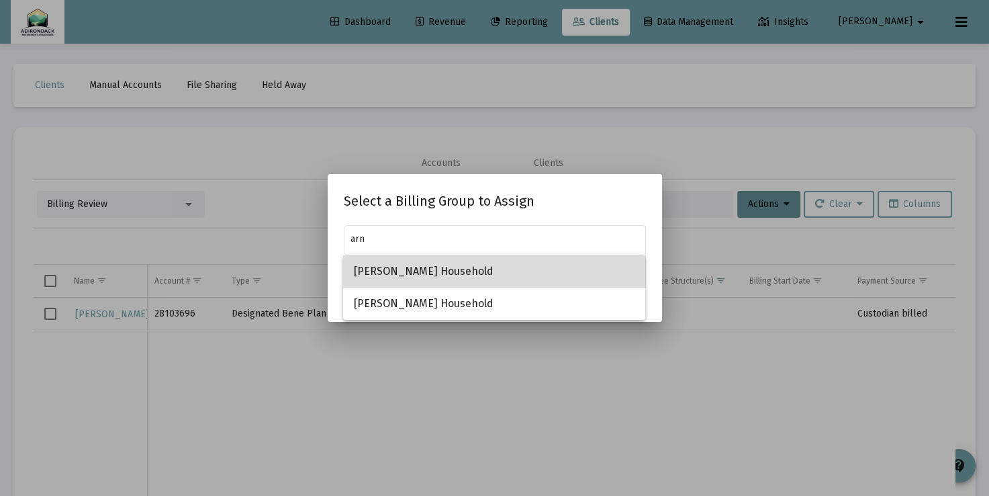
click at [545, 271] on span "Arnold Household" at bounding box center [494, 271] width 281 height 32
type input "Arnold Household"
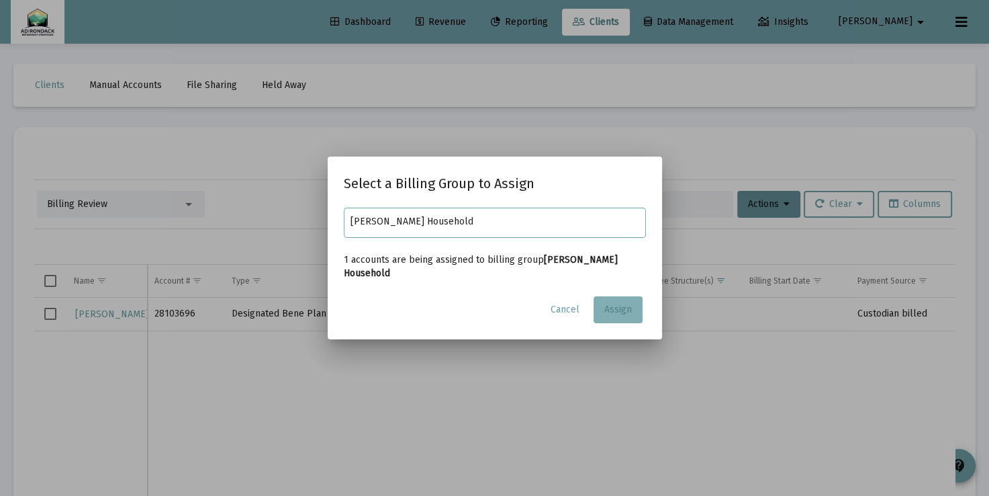
click at [634, 308] on button "Assign" at bounding box center [618, 309] width 49 height 27
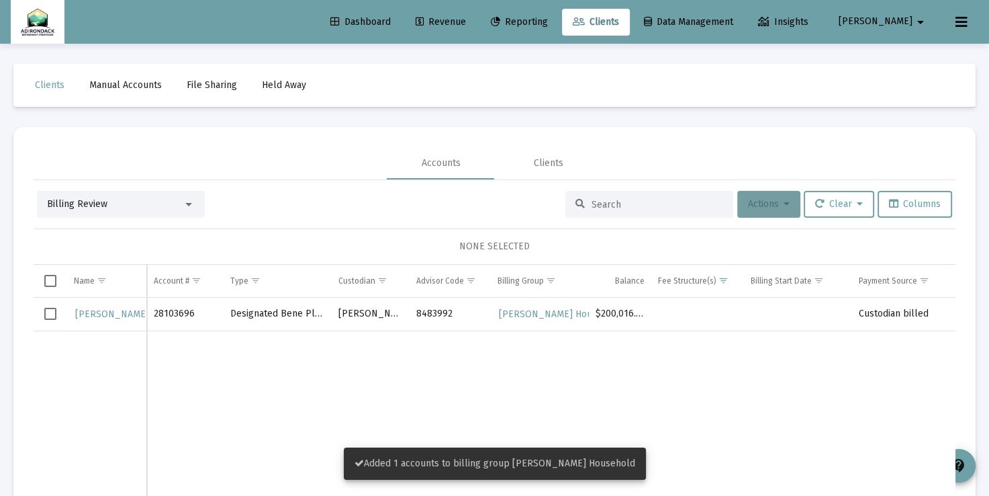
click at [784, 207] on icon at bounding box center [787, 203] width 6 height 9
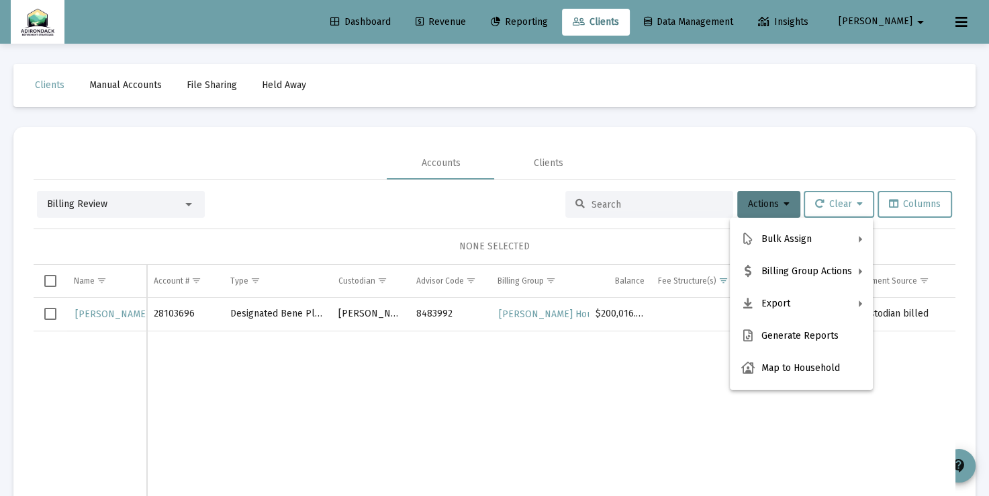
click at [49, 273] on div at bounding box center [494, 248] width 989 height 496
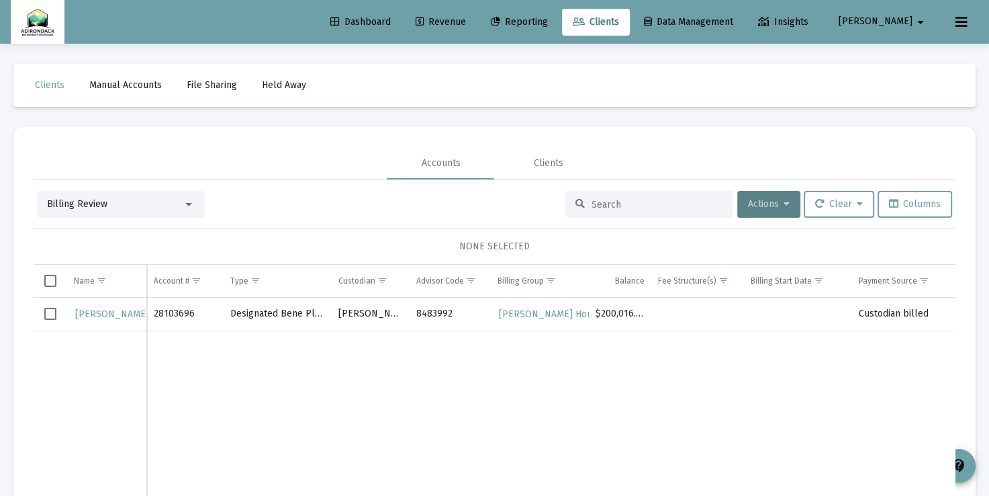
click at [48, 281] on span "Select all" at bounding box center [50, 281] width 12 height 12
click at [784, 201] on icon at bounding box center [787, 203] width 6 height 9
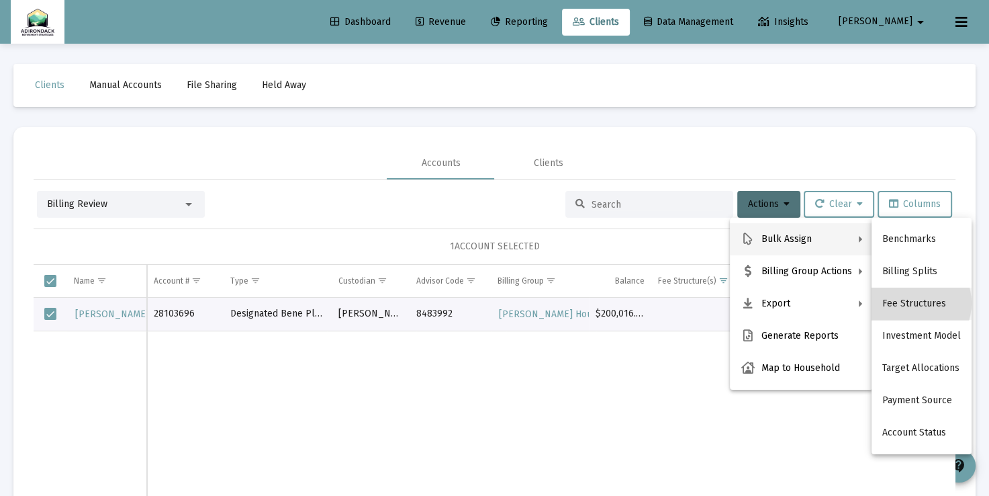
click at [909, 303] on button "Fee Structures" at bounding box center [922, 303] width 100 height 32
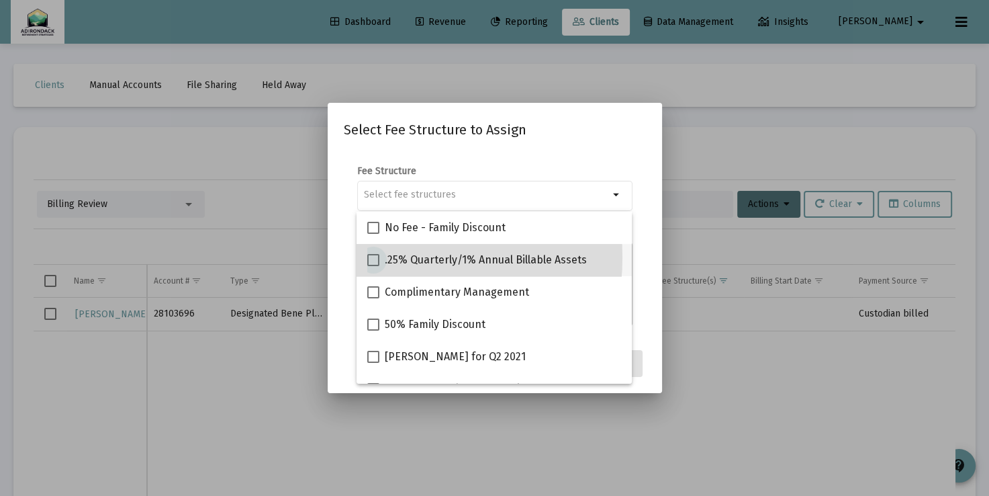
click at [376, 257] on span at bounding box center [373, 260] width 12 height 12
click at [373, 266] on input ".25% Quarterly/1% Annual Billable Assets" at bounding box center [373, 266] width 1 height 1
checkbox input "true"
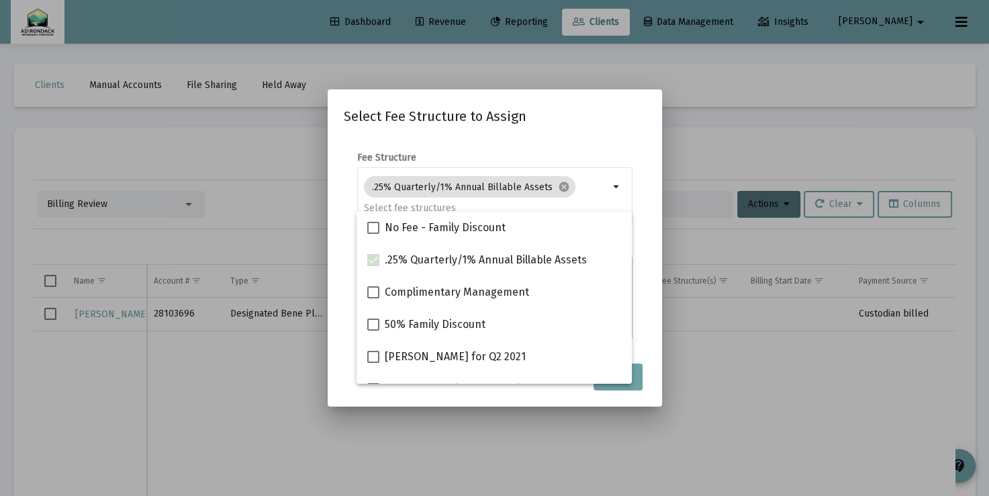
click at [607, 154] on div "Fee Structure .25% Quarterly/1% Annual Billable Assets cancel arrow_drop_down" at bounding box center [494, 195] width 275 height 88
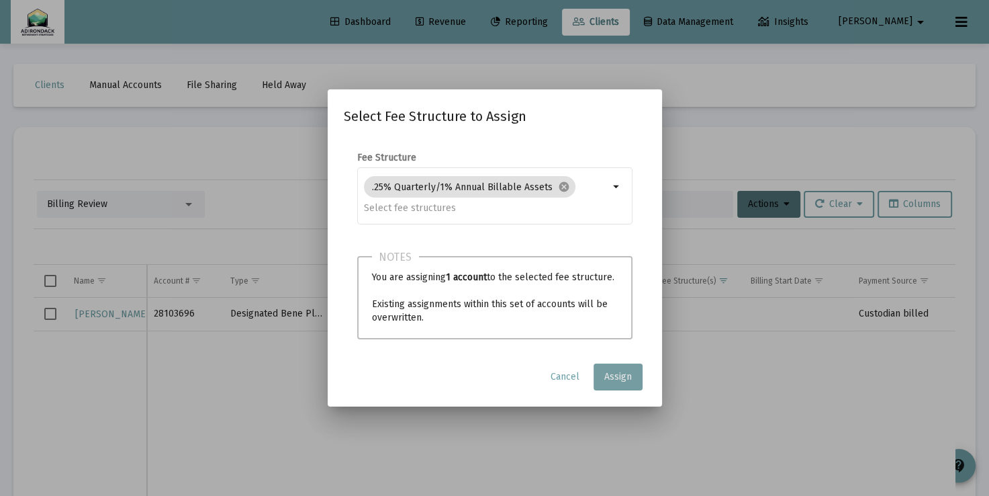
click at [619, 377] on span "Assign" at bounding box center [618, 376] width 28 height 11
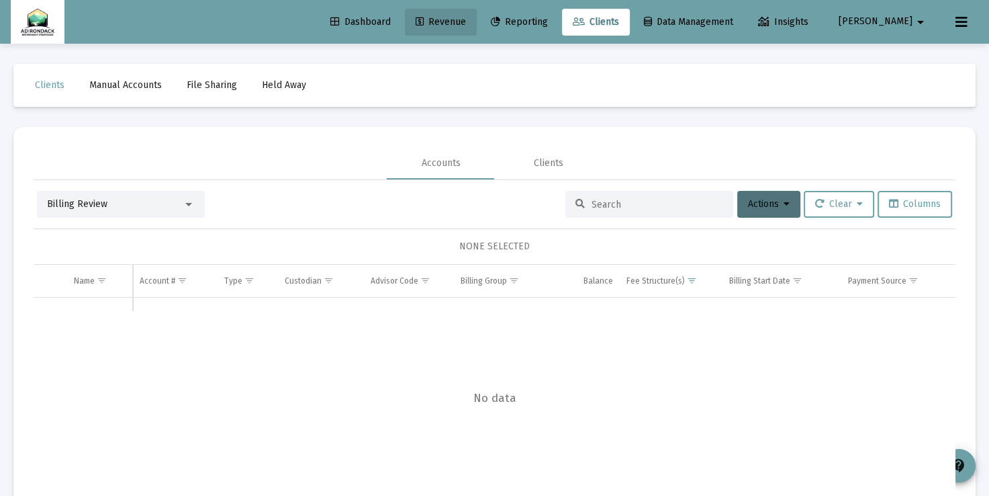
click at [466, 20] on span "Revenue" at bounding box center [441, 21] width 50 height 11
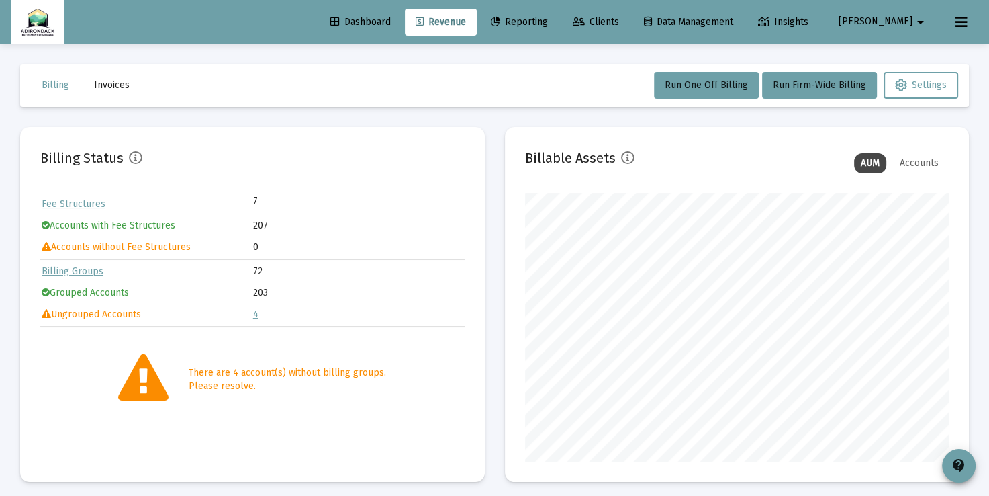
scroll to position [269, 424]
click at [619, 19] on span "Clients" at bounding box center [596, 21] width 46 height 11
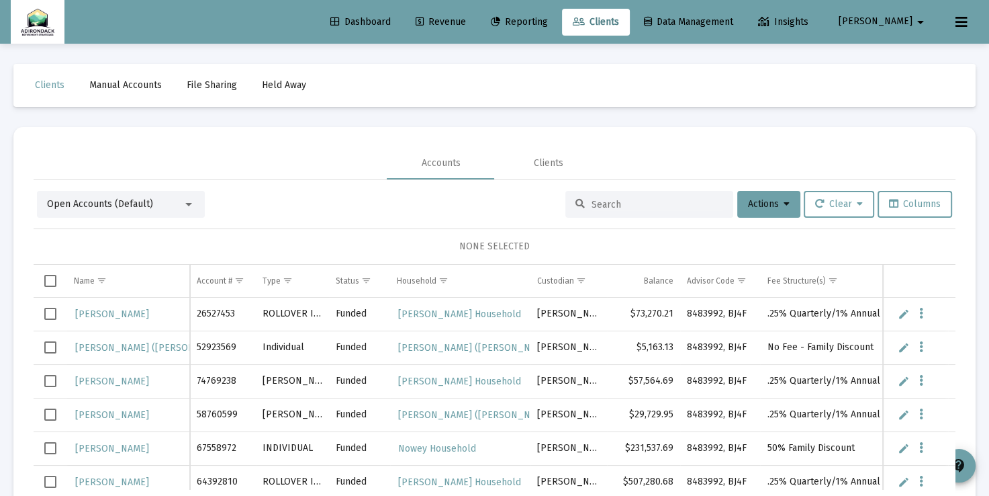
click at [614, 207] on input at bounding box center [658, 204] width 132 height 11
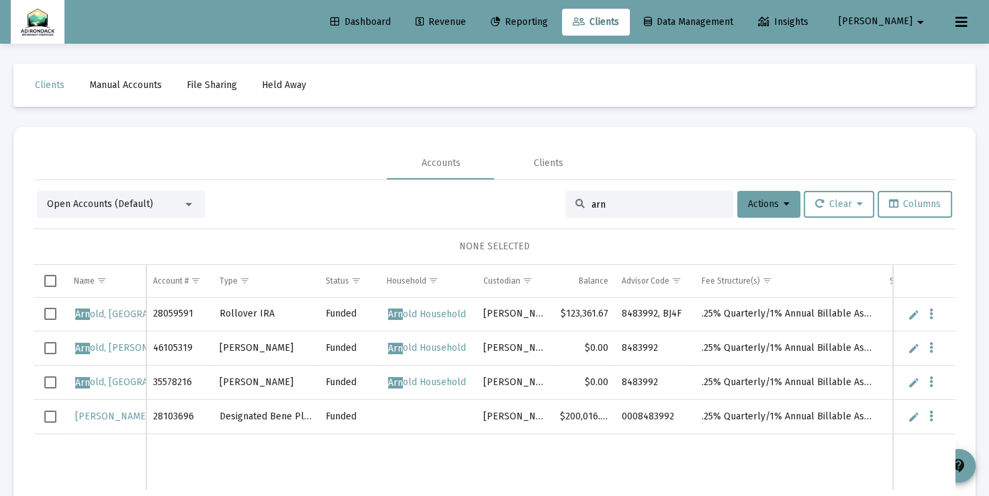
type input "arn"
click at [349, 248] on div "NONE SELECTED" at bounding box center [494, 246] width 901 height 13
click at [466, 22] on span "Revenue" at bounding box center [441, 21] width 50 height 11
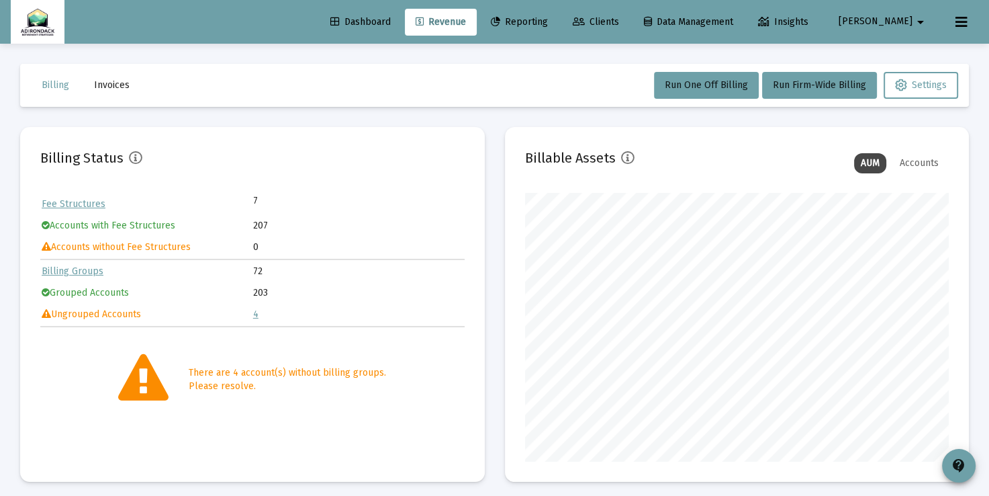
scroll to position [269, 424]
click at [255, 313] on link "4" at bounding box center [255, 313] width 5 height 11
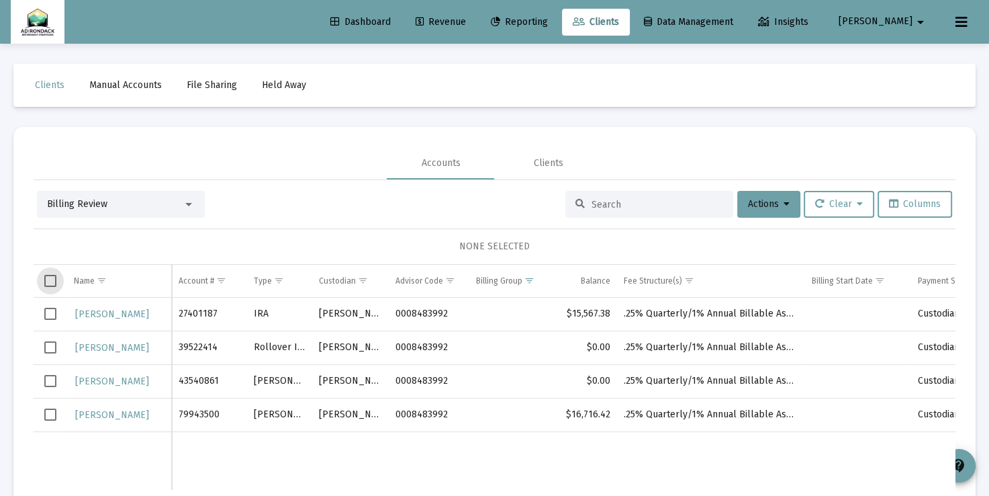
click at [50, 283] on span "Select all" at bounding box center [50, 281] width 12 height 12
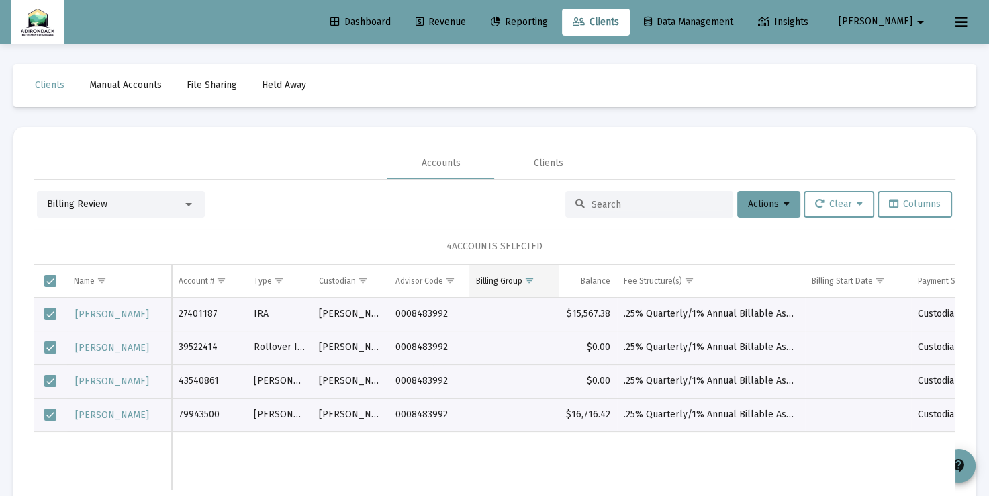
click at [535, 281] on span "Show filter options for column 'Billing Group'" at bounding box center [530, 280] width 10 height 10
click at [580, 251] on div "4 ACCOUNTS SELECTED" at bounding box center [495, 246] width 922 height 36
click at [790, 208] on button "Actions" at bounding box center [768, 204] width 63 height 27
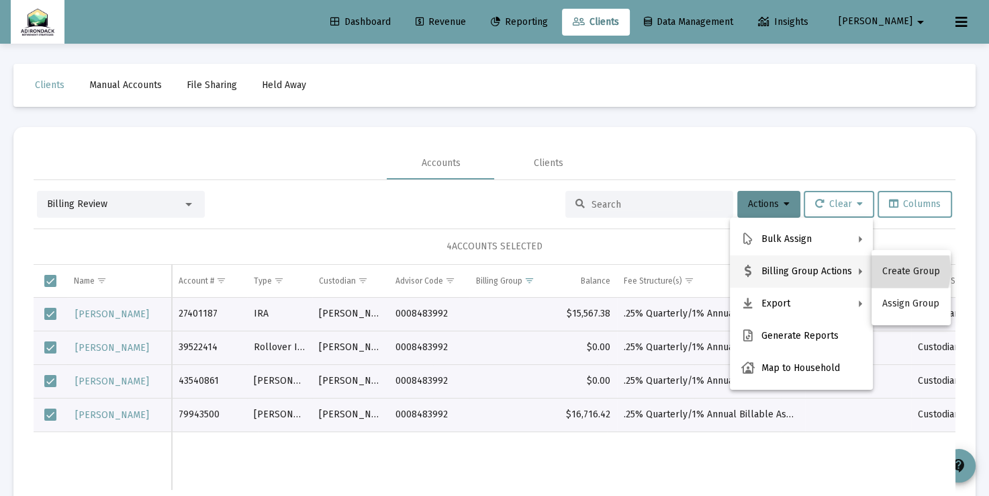
click at [884, 270] on button "Create Group" at bounding box center [911, 271] width 79 height 32
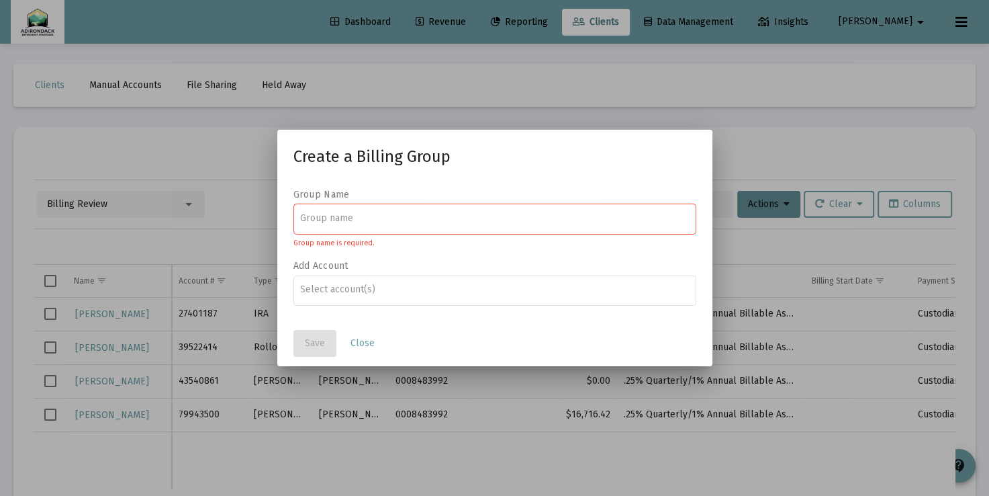
click at [591, 211] on div at bounding box center [494, 217] width 389 height 33
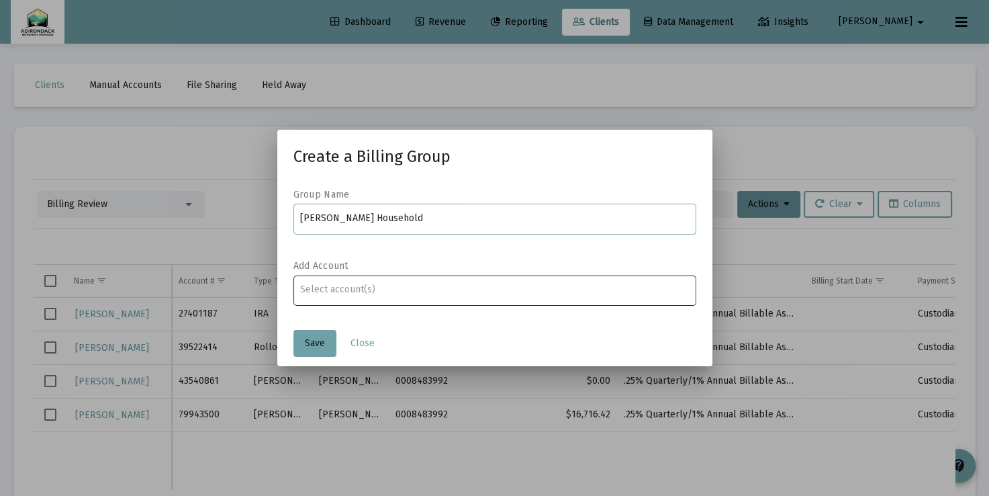
type input "Meehan Household"
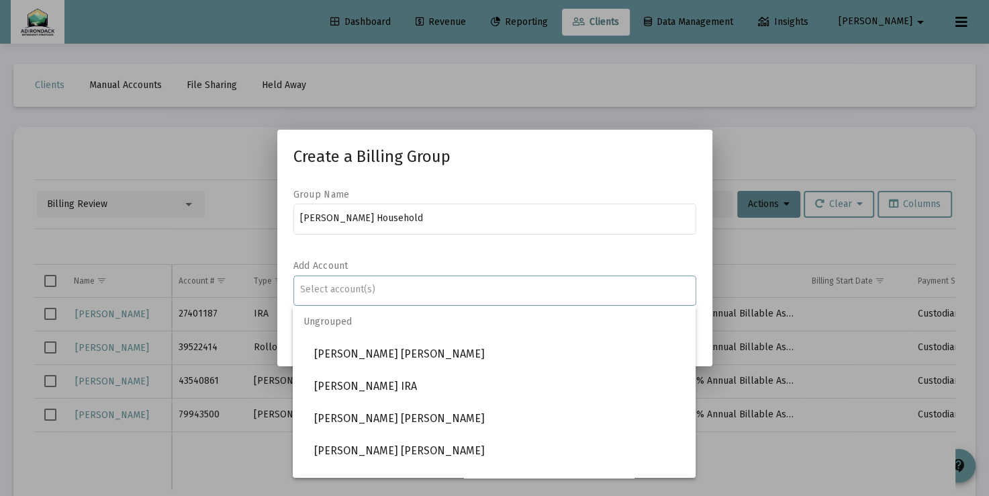
click at [408, 294] on div "Assignment Selection" at bounding box center [495, 289] width 394 height 16
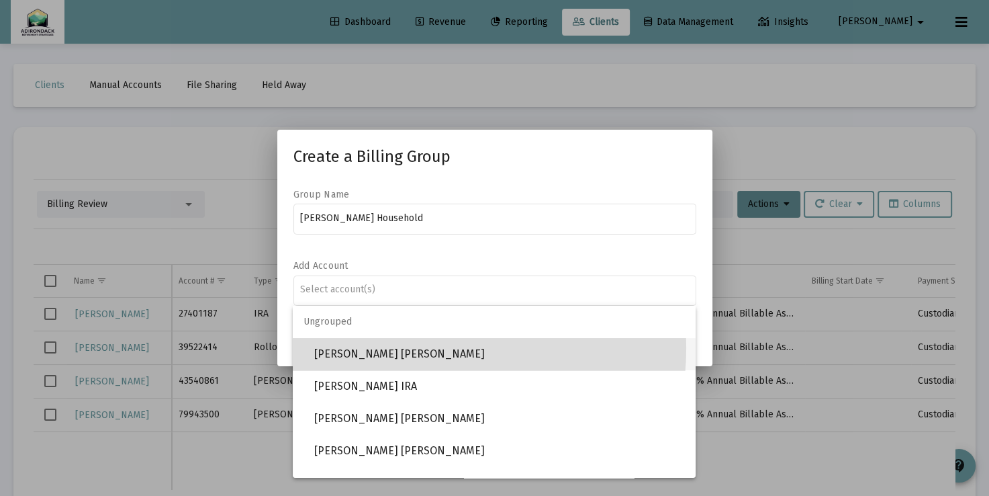
click at [405, 348] on span "CATHERINE MEEHAN IRA" at bounding box center [499, 354] width 371 height 32
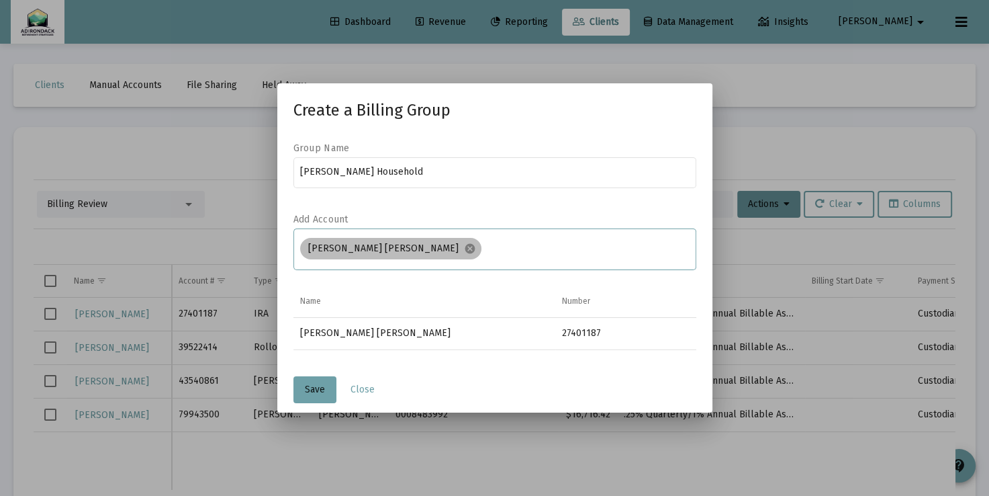
click at [486, 238] on div "CATHERINE MEEHAN IRA cancel" at bounding box center [495, 248] width 394 height 27
click at [487, 245] on input "Assignment Selection" at bounding box center [588, 248] width 202 height 11
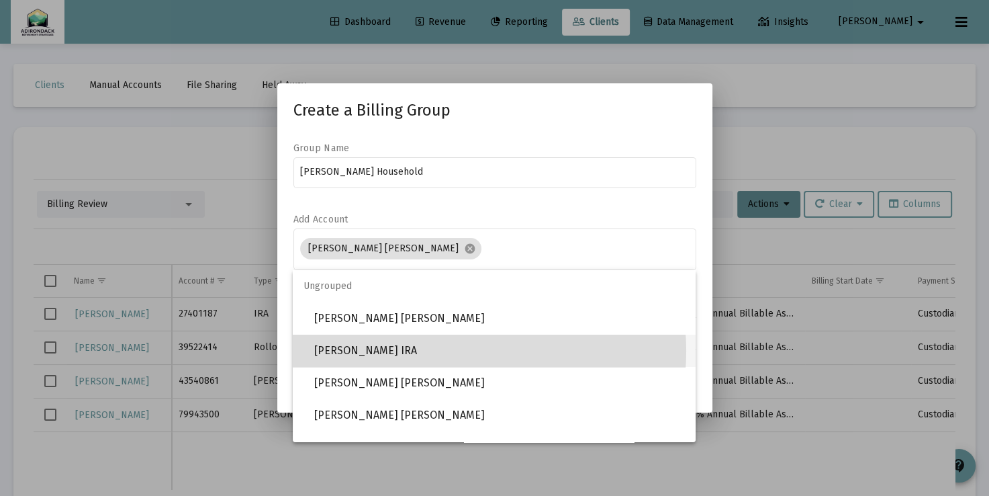
click at [441, 351] on span "CATHERINE MEEHAN Rollover IRA" at bounding box center [499, 350] width 371 height 32
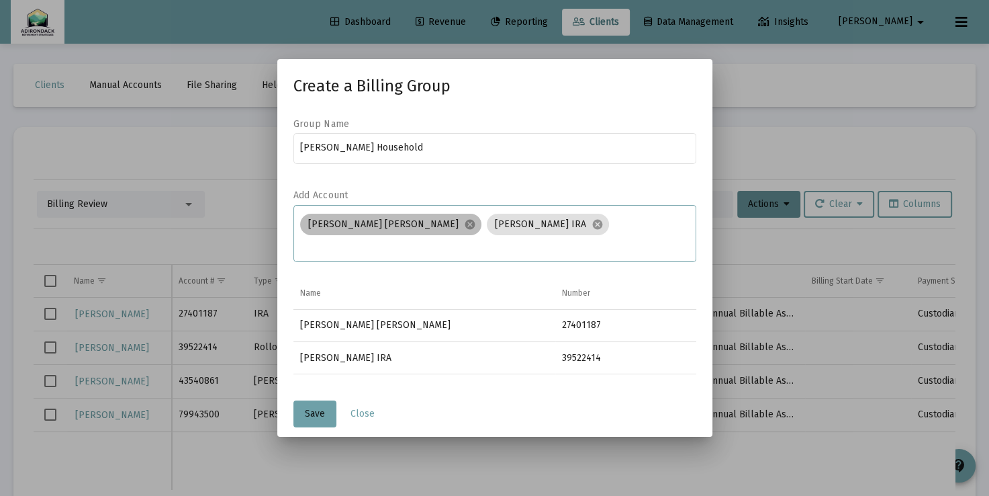
click at [614, 228] on div "CATHERINE MEEHAN IRA cancel CATHERINE MEEHAN Rollover IRA cancel" at bounding box center [495, 232] width 394 height 43
click at [394, 245] on input "Assignment Selection" at bounding box center [494, 245] width 389 height 11
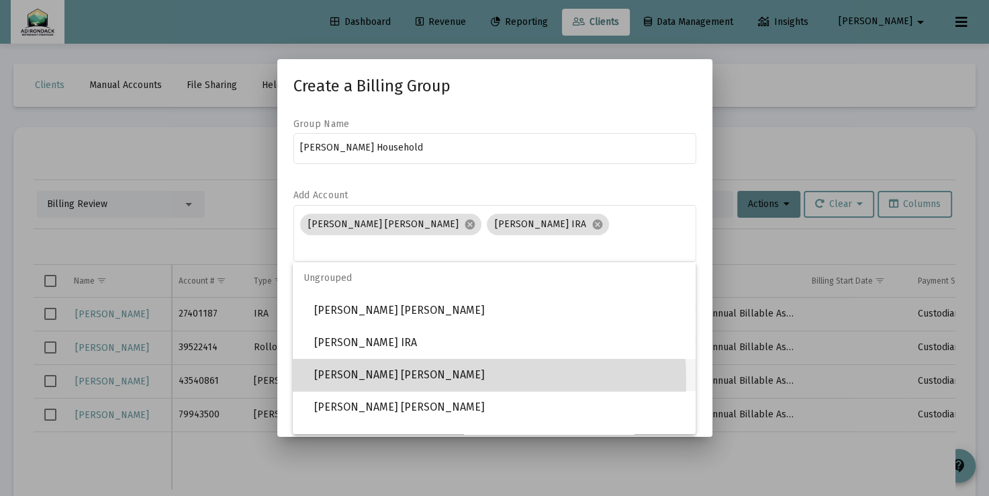
click at [375, 380] on span "MOLLY MEEHAN Roth IRA" at bounding box center [499, 375] width 371 height 32
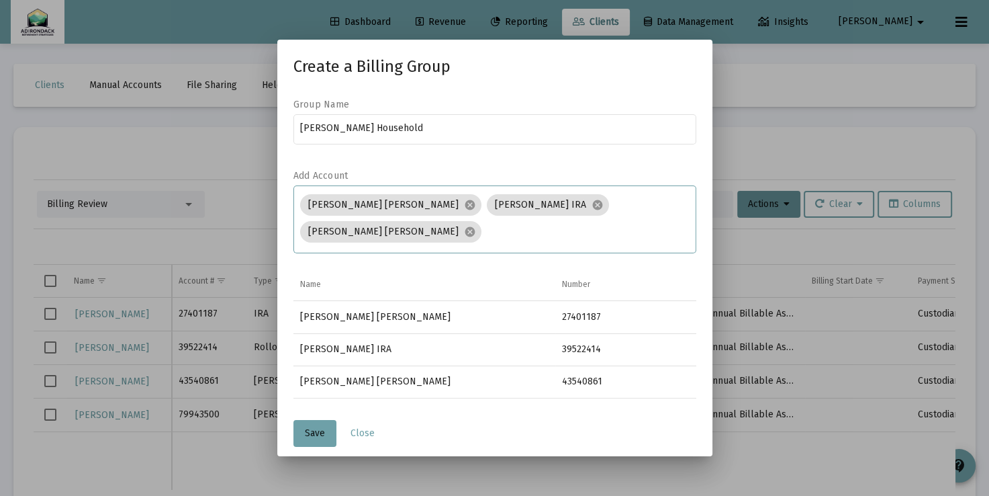
click at [487, 231] on input "Assignment Selection" at bounding box center [588, 231] width 202 height 11
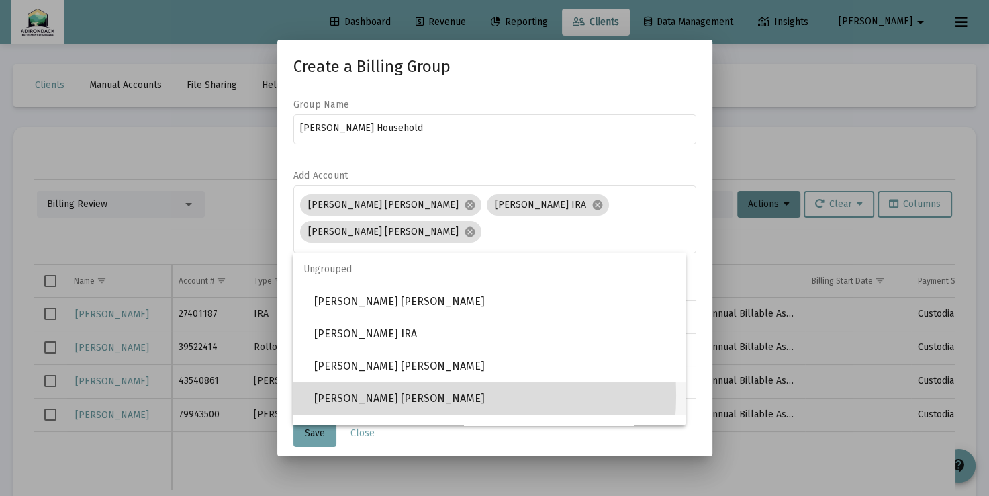
click at [400, 395] on span "CATHERINE MEEHAN Roth IRA" at bounding box center [494, 398] width 361 height 32
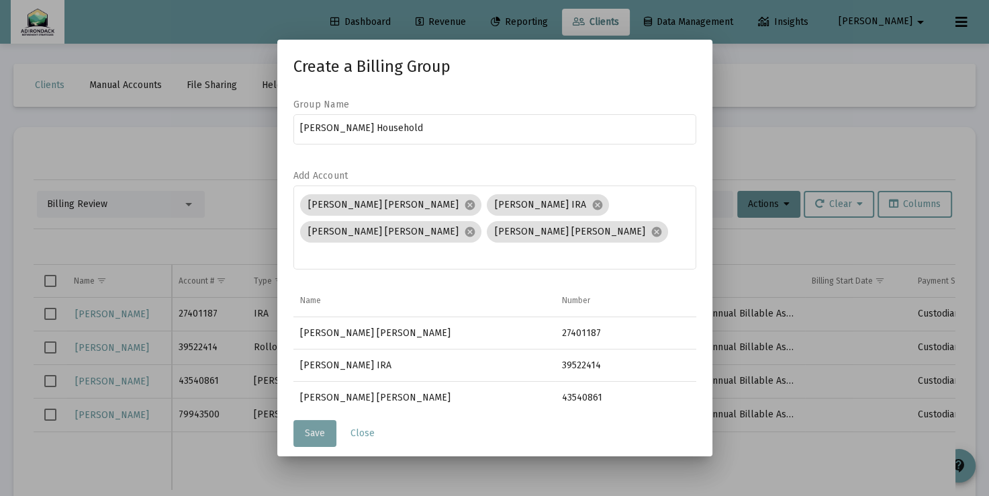
click at [314, 437] on span "Save" at bounding box center [315, 432] width 20 height 11
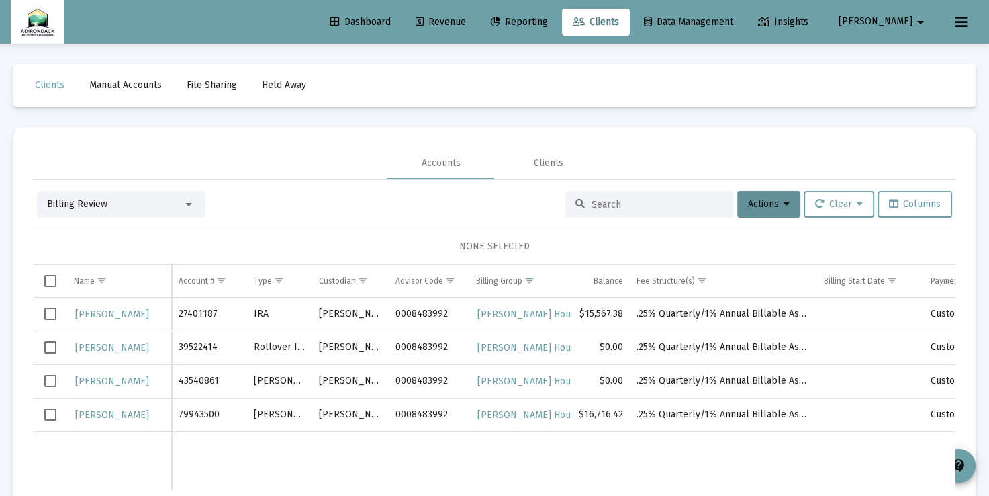
click at [466, 21] on span "Revenue" at bounding box center [441, 21] width 50 height 11
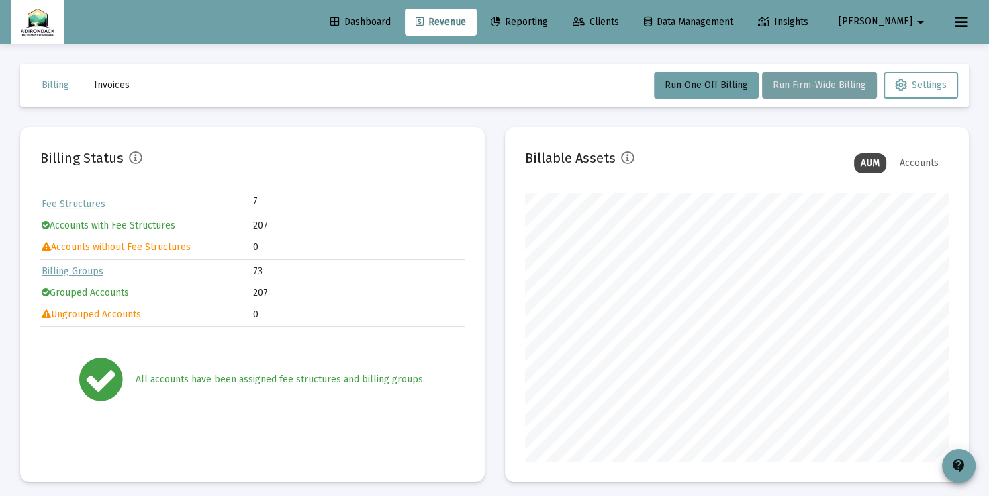
click at [819, 87] on span "Run Firm-Wide Billing" at bounding box center [819, 84] width 93 height 11
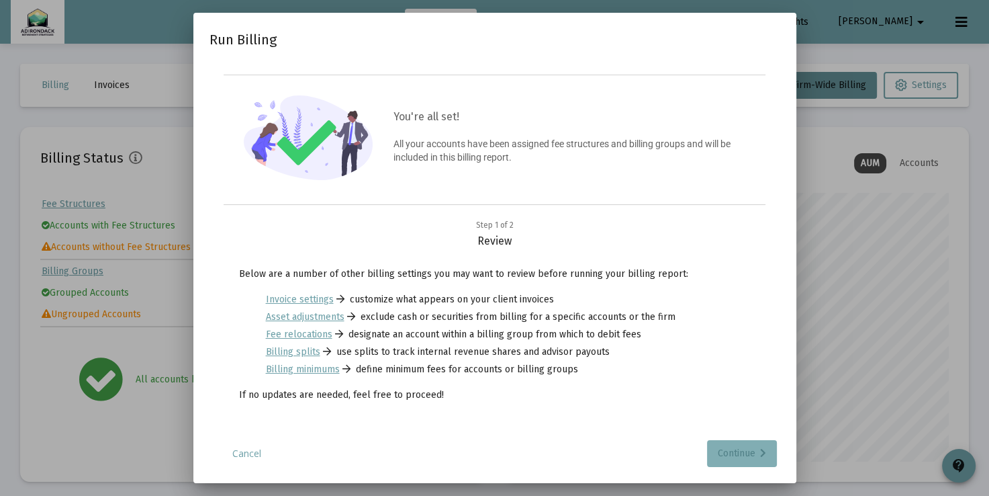
click at [732, 451] on div "Continue" at bounding box center [742, 453] width 48 height 27
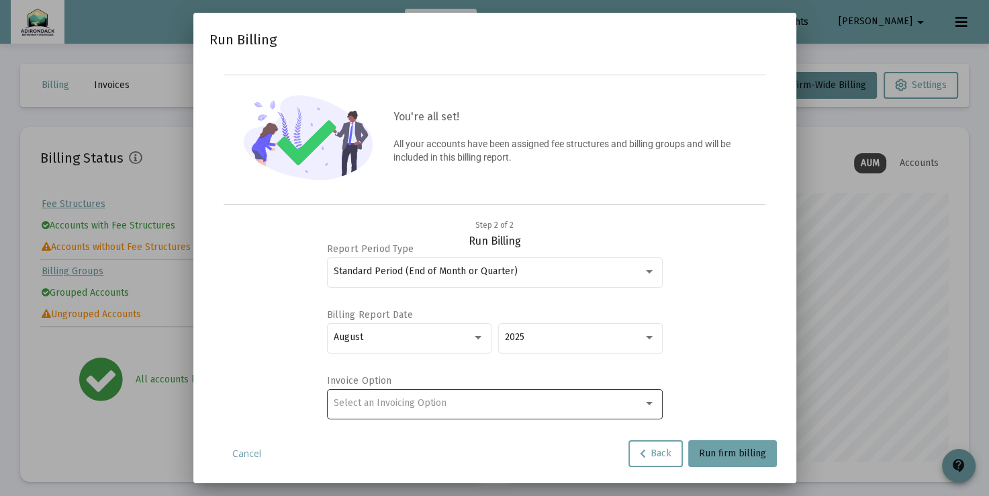
click at [641, 404] on div "Select an Invoicing Option" at bounding box center [489, 403] width 310 height 11
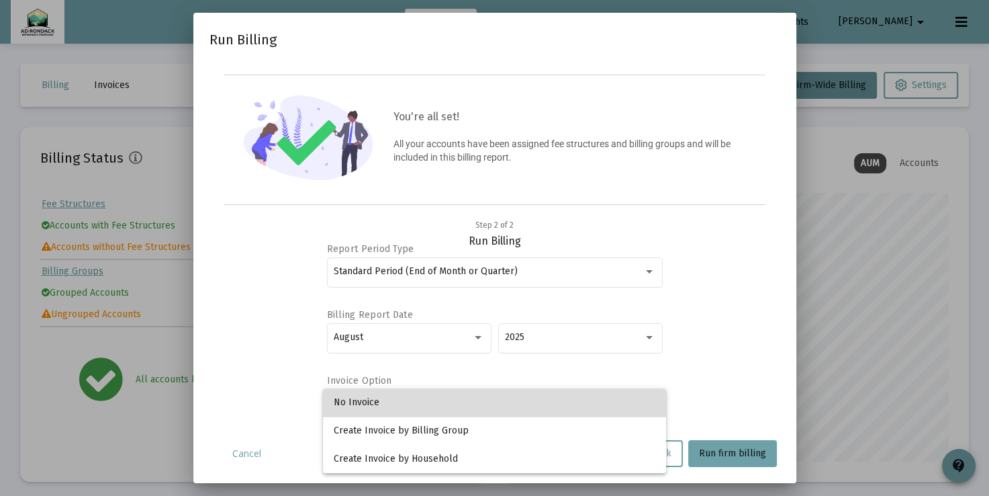
click at [623, 408] on span "No Invoice" at bounding box center [495, 402] width 322 height 28
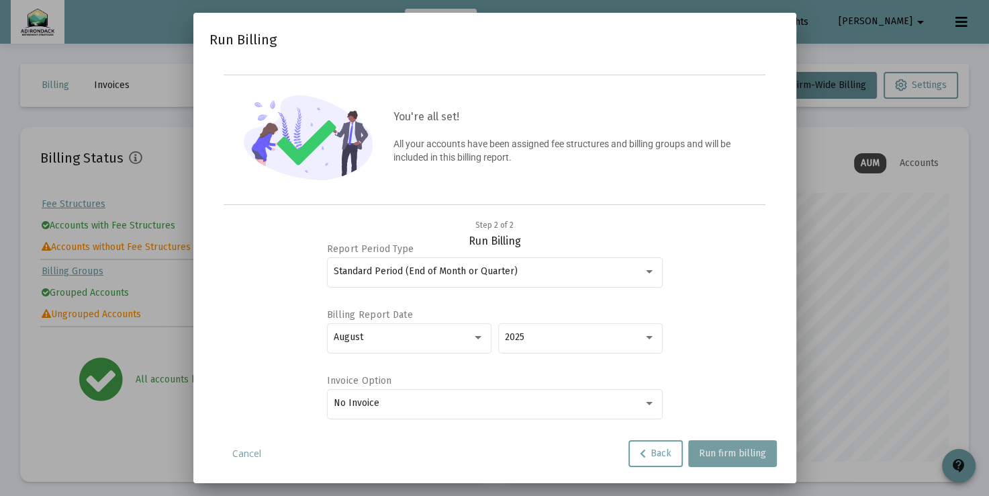
click at [750, 452] on span "Run firm billing" at bounding box center [732, 452] width 67 height 11
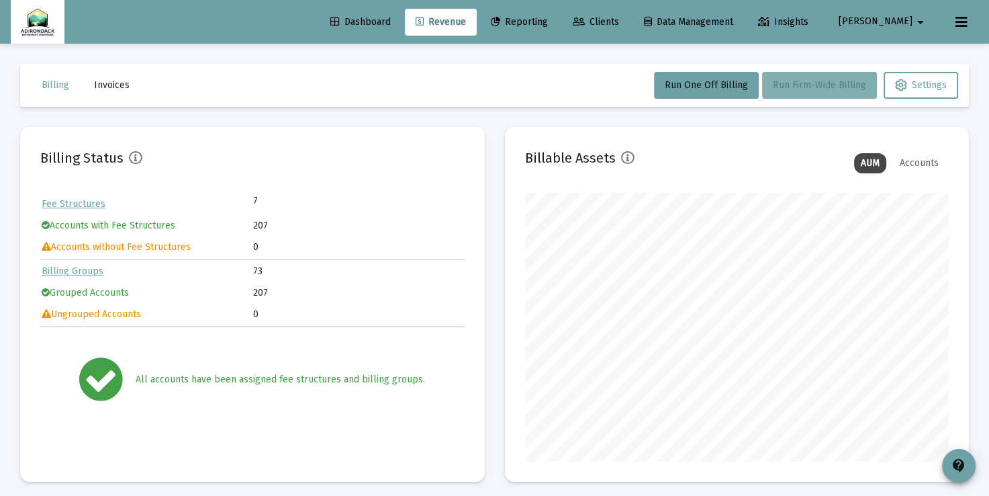
click at [797, 90] on span "Run Firm-Wide Billing" at bounding box center [819, 84] width 93 height 11
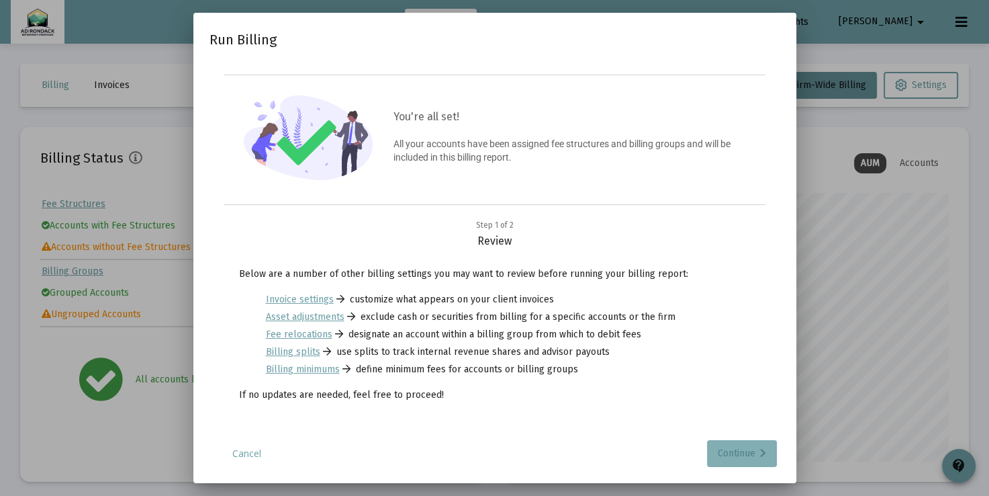
click at [731, 453] on div "Continue" at bounding box center [742, 453] width 48 height 27
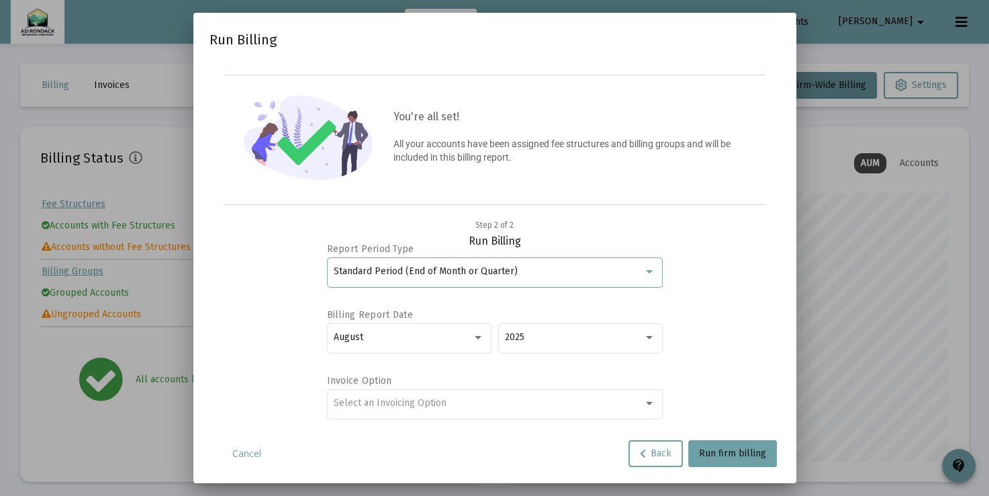
click at [650, 268] on div at bounding box center [649, 271] width 12 height 11
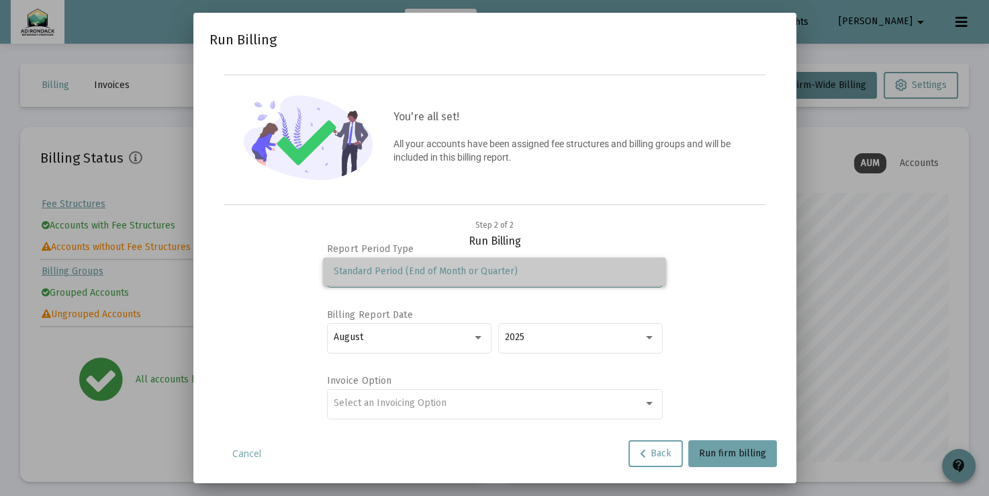
click at [650, 268] on span "Standard Period (End of Month or Quarter)" at bounding box center [495, 271] width 322 height 28
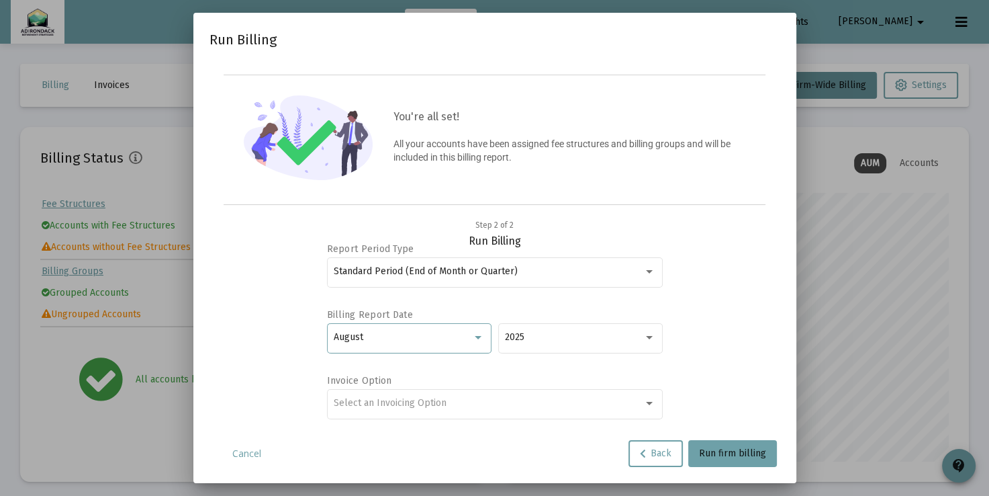
click at [476, 337] on div at bounding box center [478, 337] width 7 height 3
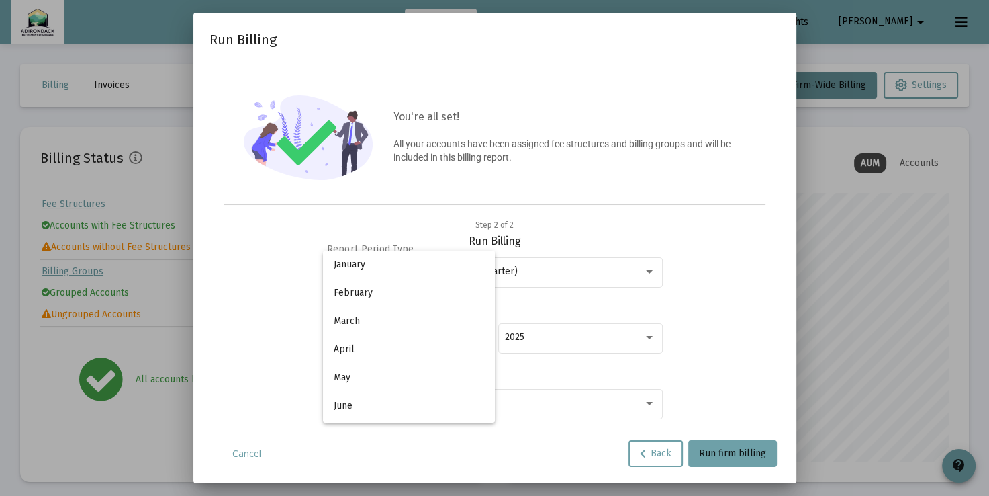
scroll to position [126, 0]
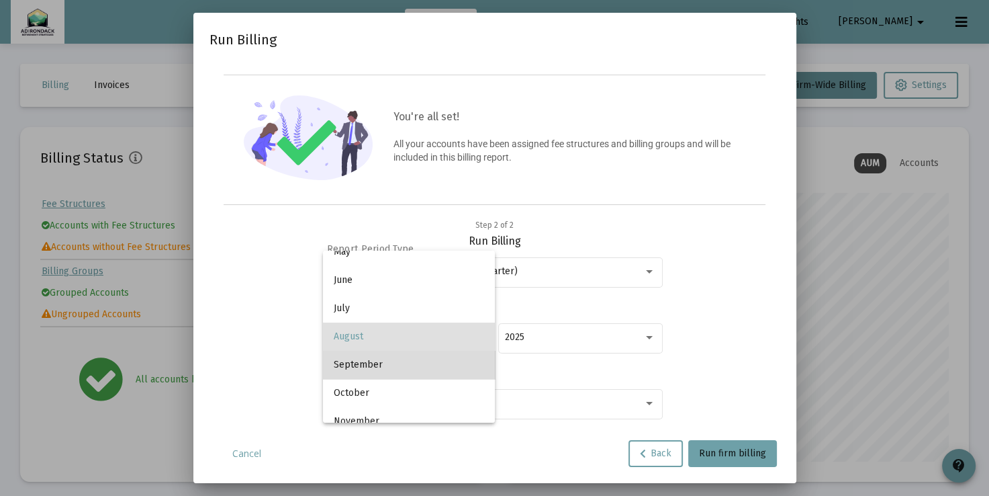
click at [463, 373] on span "September" at bounding box center [409, 365] width 150 height 28
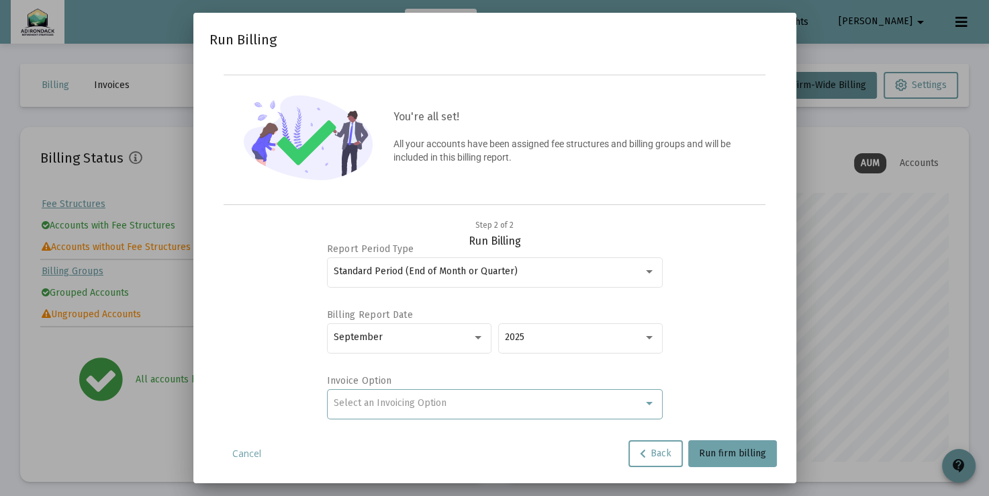
click at [637, 402] on div "Select an Invoicing Option" at bounding box center [489, 403] width 310 height 11
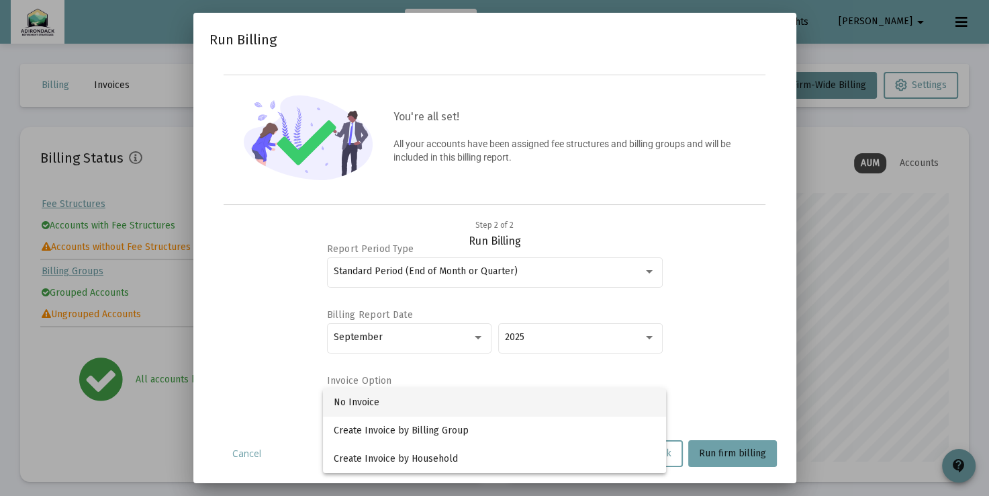
click at [615, 404] on span "No Invoice" at bounding box center [495, 402] width 322 height 28
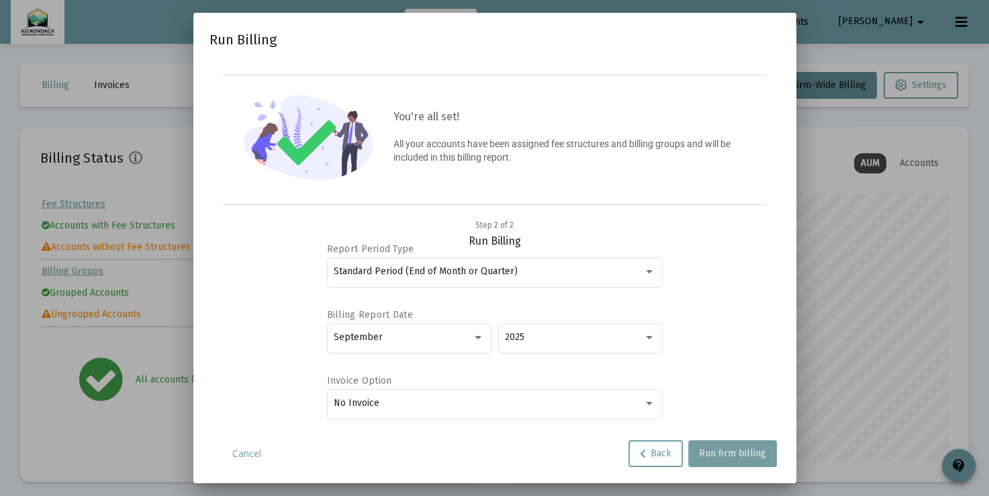
click at [758, 451] on span "Run firm billing" at bounding box center [732, 452] width 67 height 11
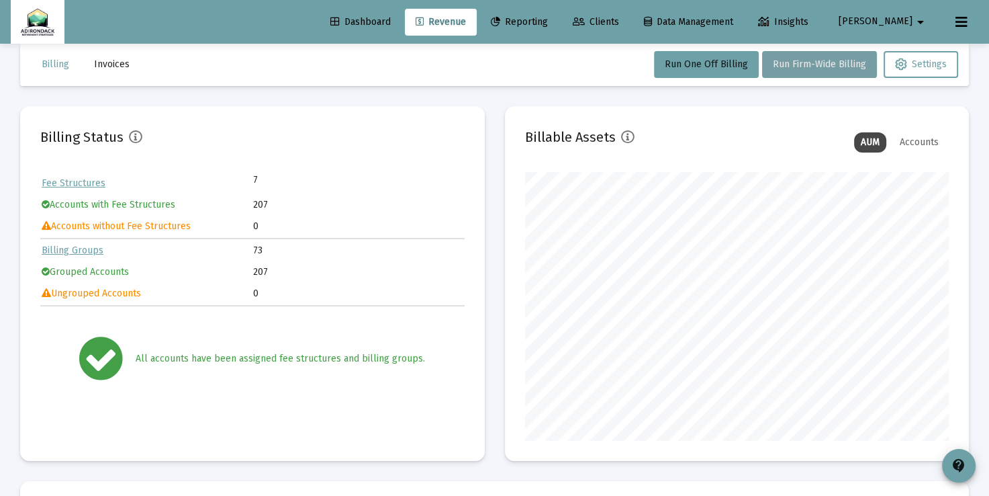
scroll to position [7, 0]
